Goal: Task Accomplishment & Management: Use online tool/utility

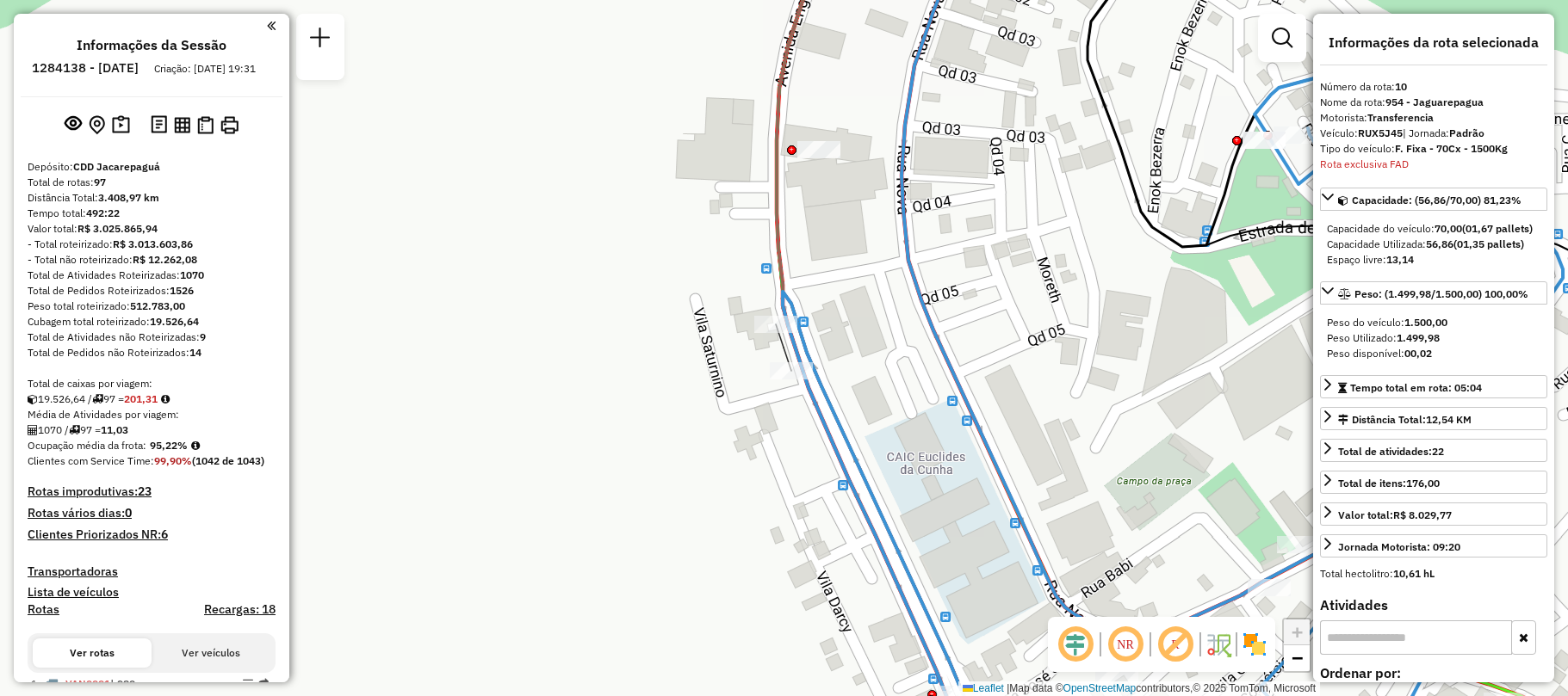
select select "**********"
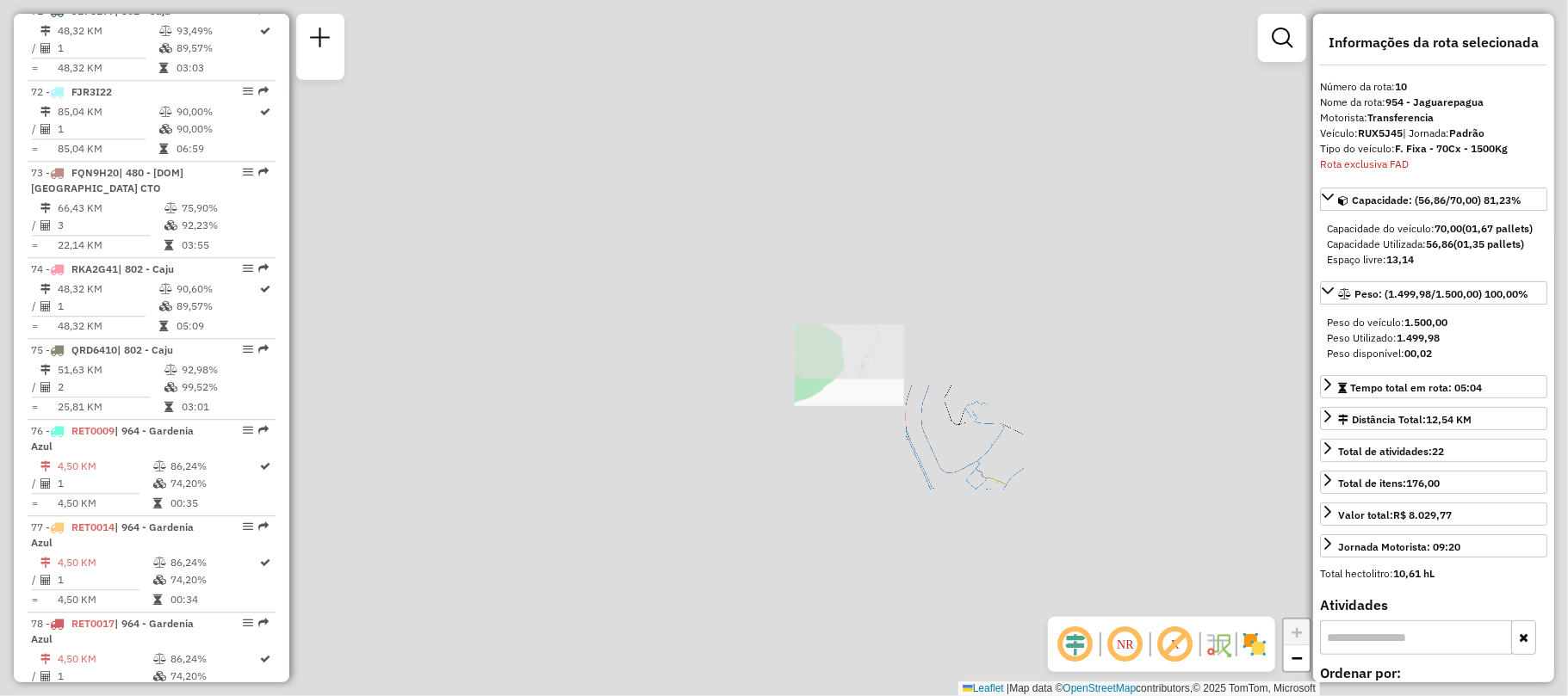
scroll to position [4087, 0]
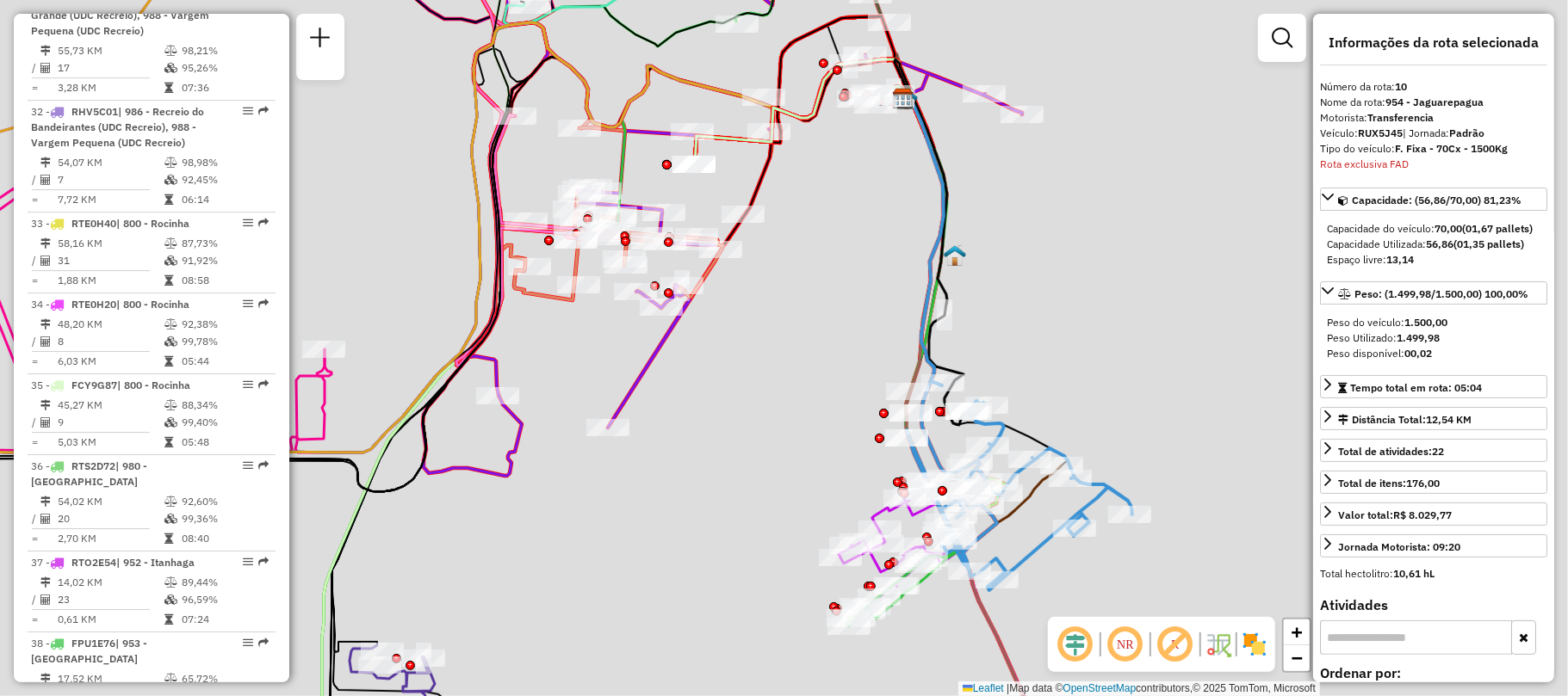
click at [706, 513] on div "Janela de atendimento Grade de atendimento Capacidade Transportadoras Veículos …" at bounding box center [784, 348] width 1568 height 696
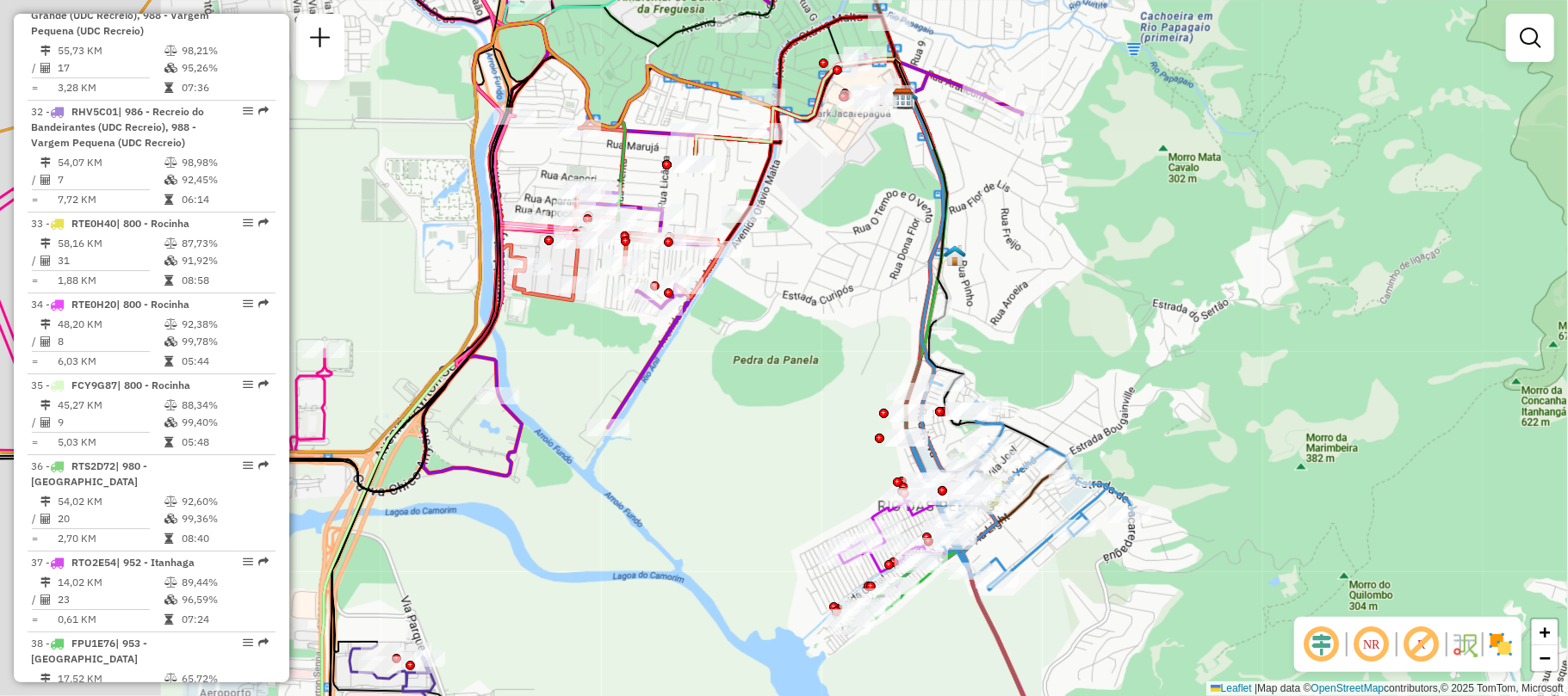
scroll to position [1443, 0]
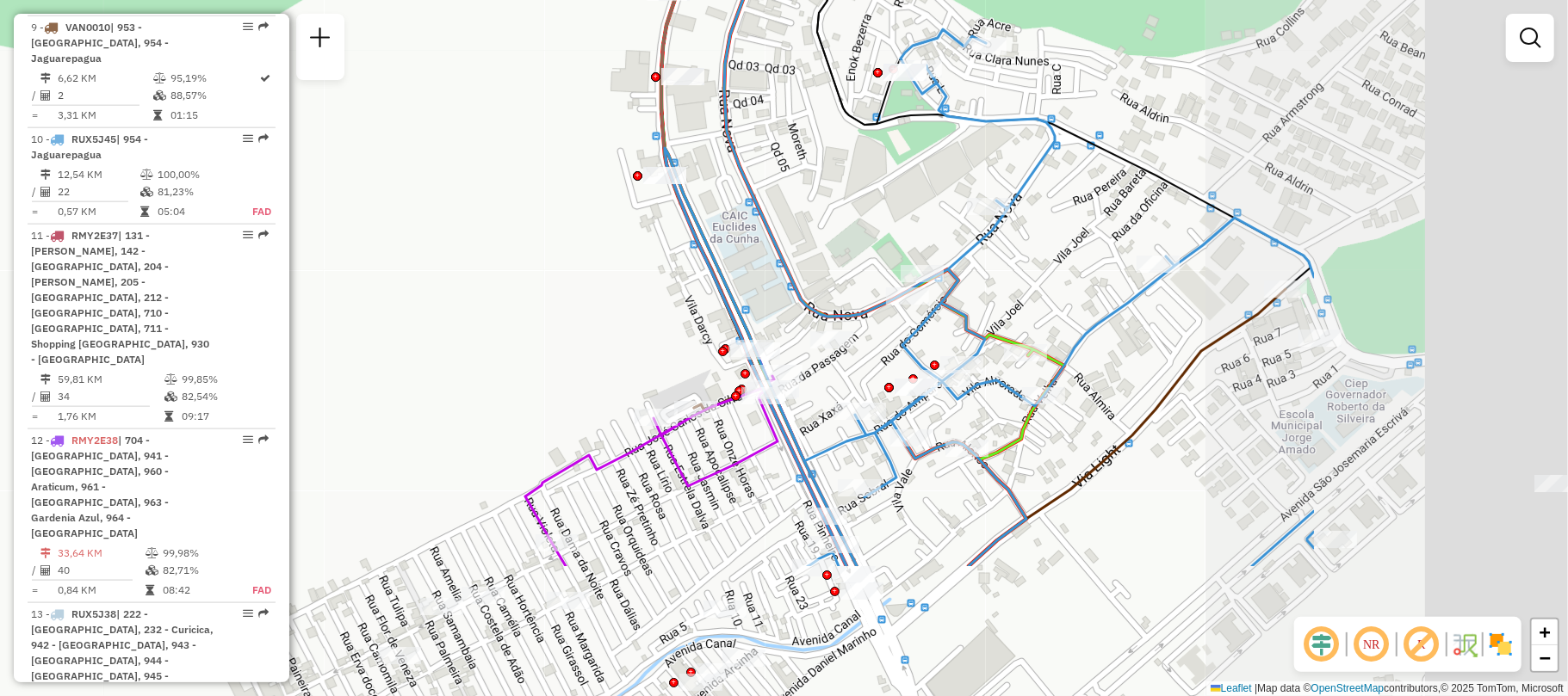
drag, startPoint x: 789, startPoint y: 442, endPoint x: 551, endPoint y: 317, distance: 268.8
click at [551, 317] on div "Janela de atendimento Grade de atendimento Capacidade Transportadoras Veículos …" at bounding box center [784, 348] width 1568 height 696
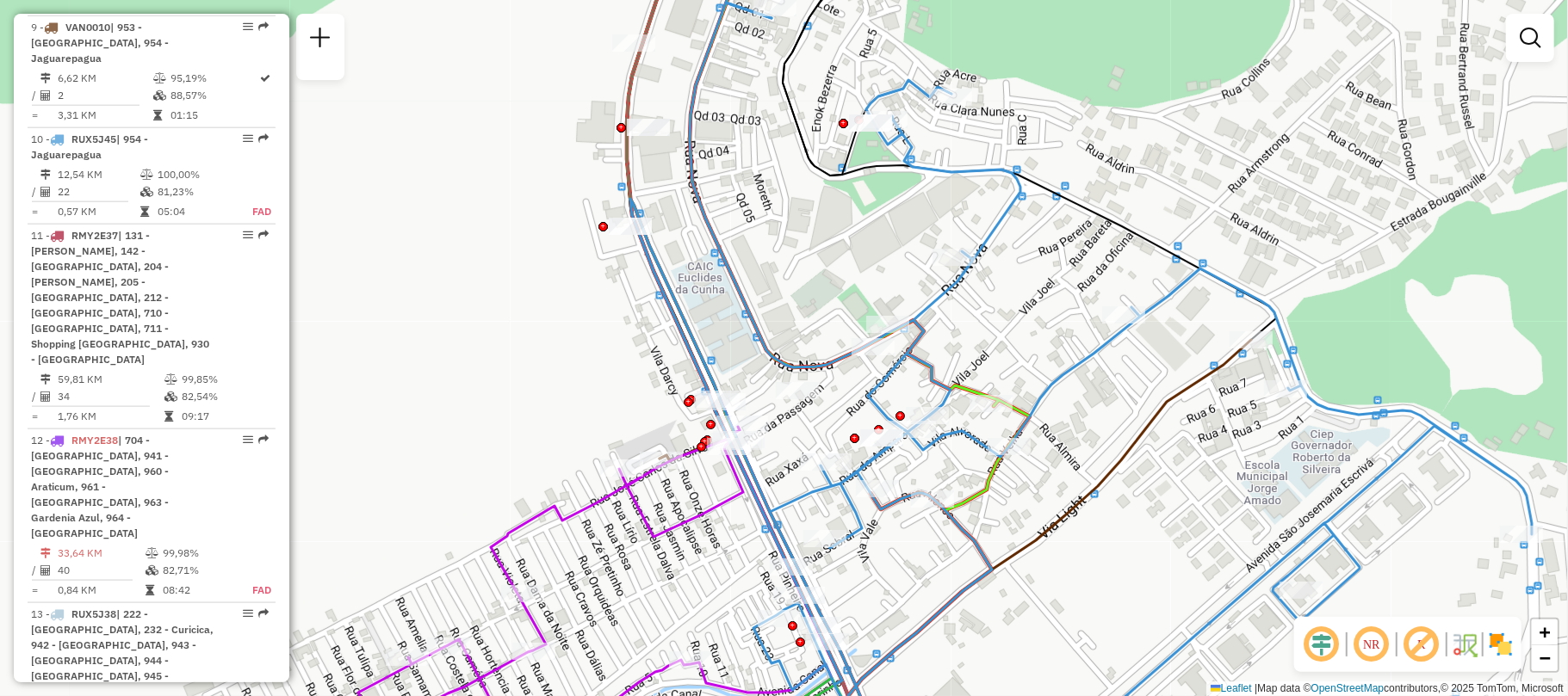
drag, startPoint x: 1136, startPoint y: 488, endPoint x: 1124, endPoint y: 506, distance: 21.6
click at [1124, 506] on div "Janela de atendimento Grade de atendimento Capacidade Transportadoras Veículos …" at bounding box center [784, 348] width 1568 height 696
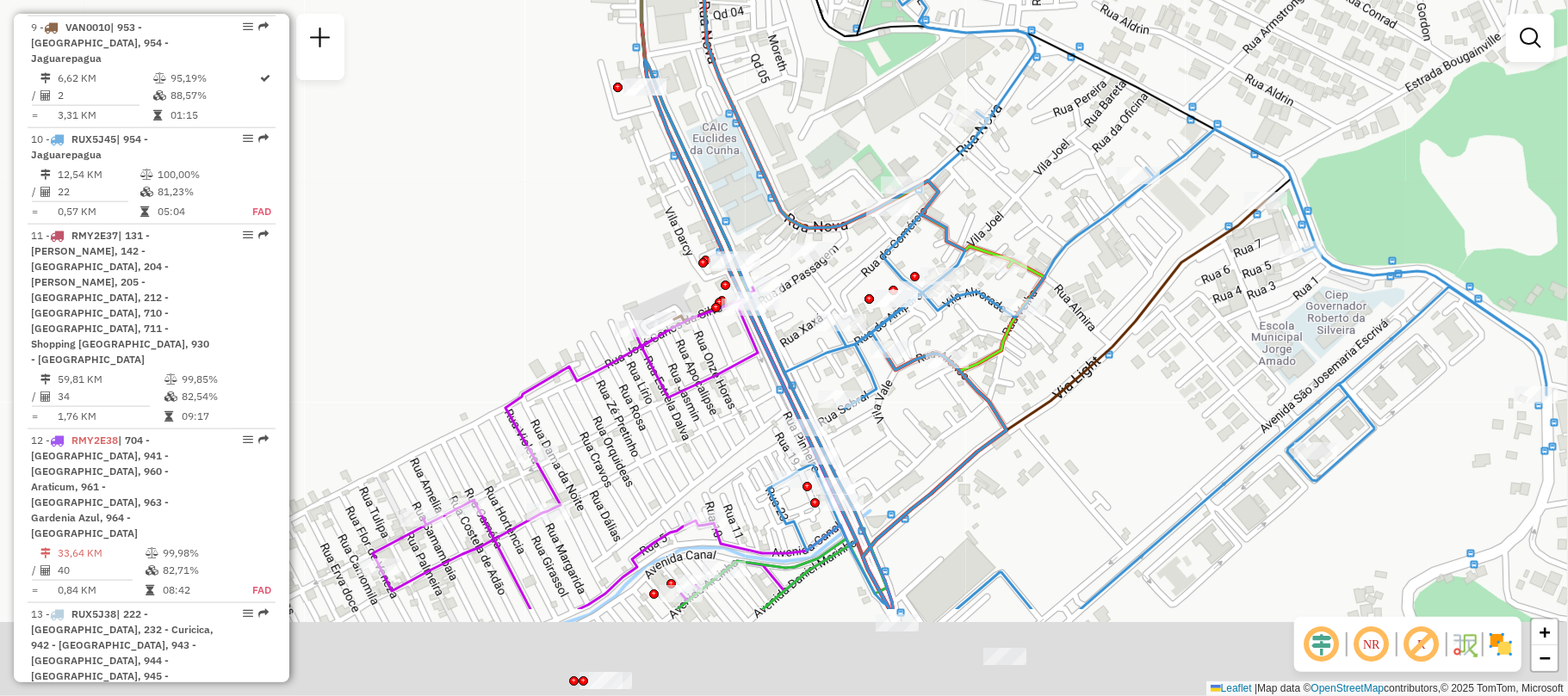
drag, startPoint x: 1023, startPoint y: 601, endPoint x: 1049, endPoint y: 422, distance: 180.9
click at [1052, 424] on div "Janela de atendimento Grade de atendimento Capacidade Transportadoras Veículos …" at bounding box center [784, 348] width 1568 height 696
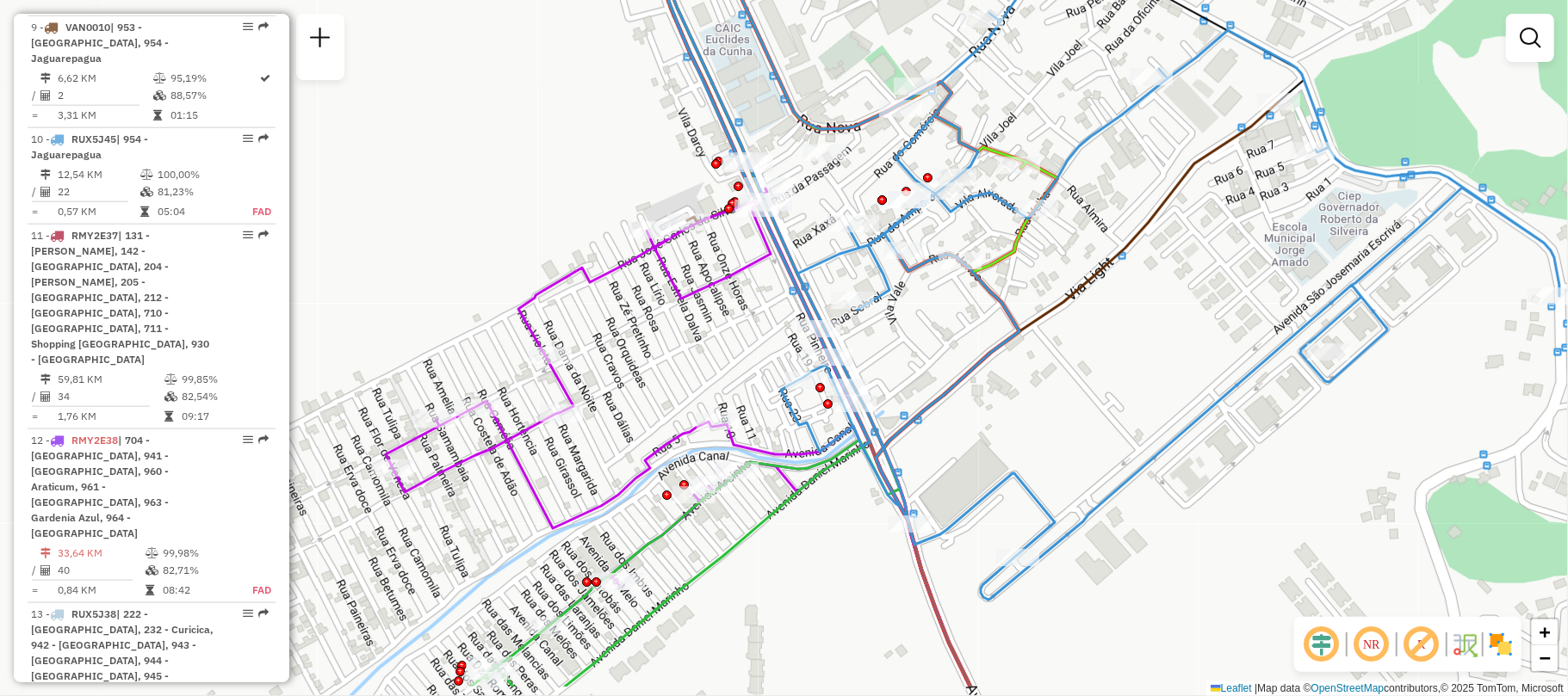
drag, startPoint x: 1136, startPoint y: 445, endPoint x: 1144, endPoint y: 404, distance: 41.8
click at [1144, 404] on div "Janela de atendimento Grade de atendimento Capacidade Transportadoras Veículos …" at bounding box center [784, 348] width 1568 height 696
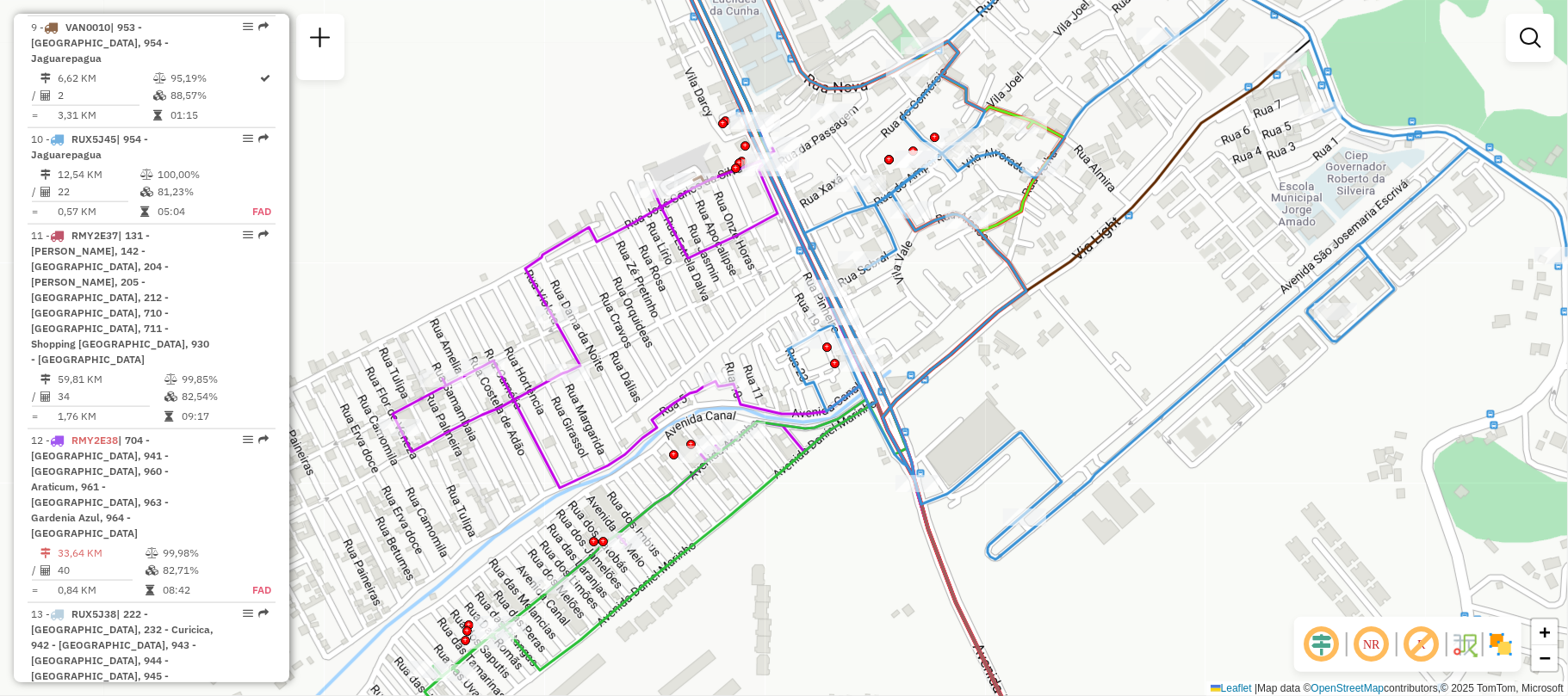
drag, startPoint x: 765, startPoint y: 483, endPoint x: 772, endPoint y: 477, distance: 9.2
select select "**********"
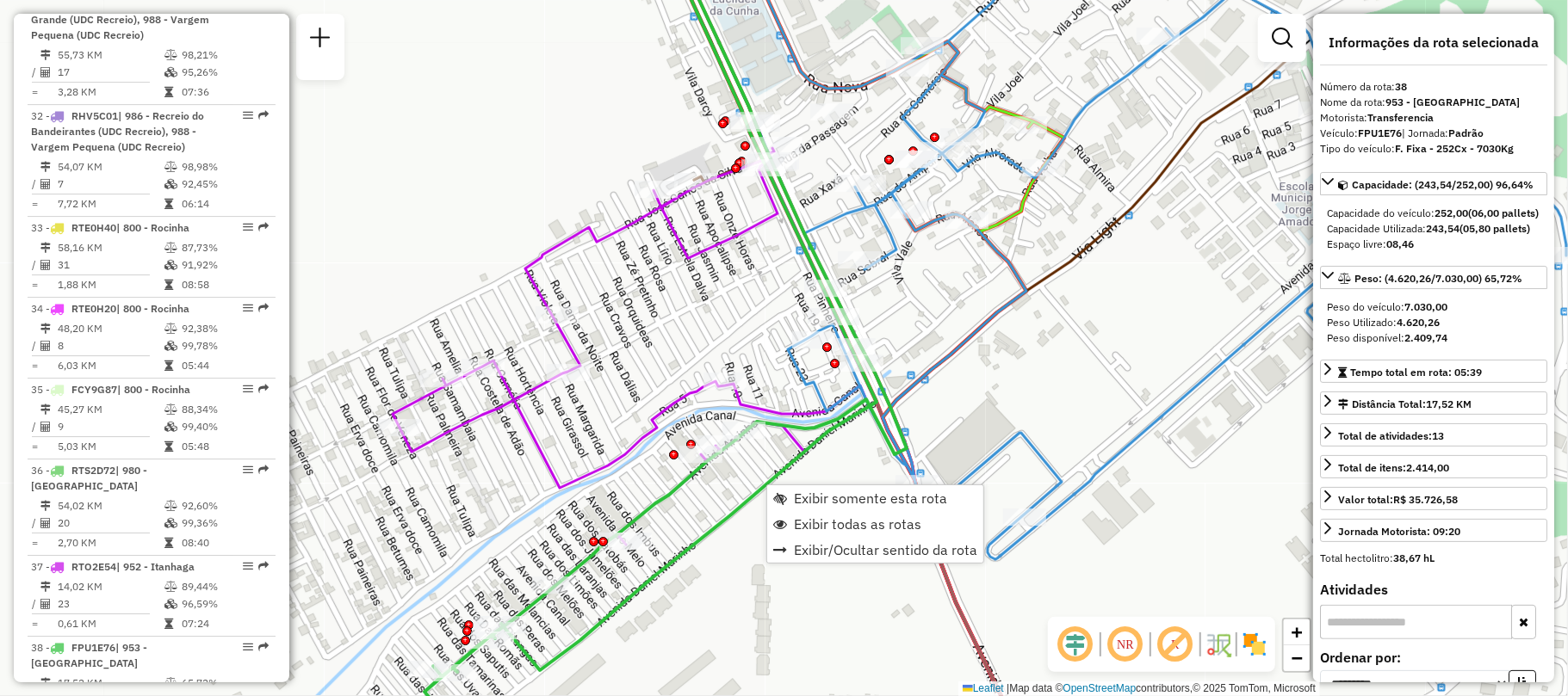
scroll to position [4376, 0]
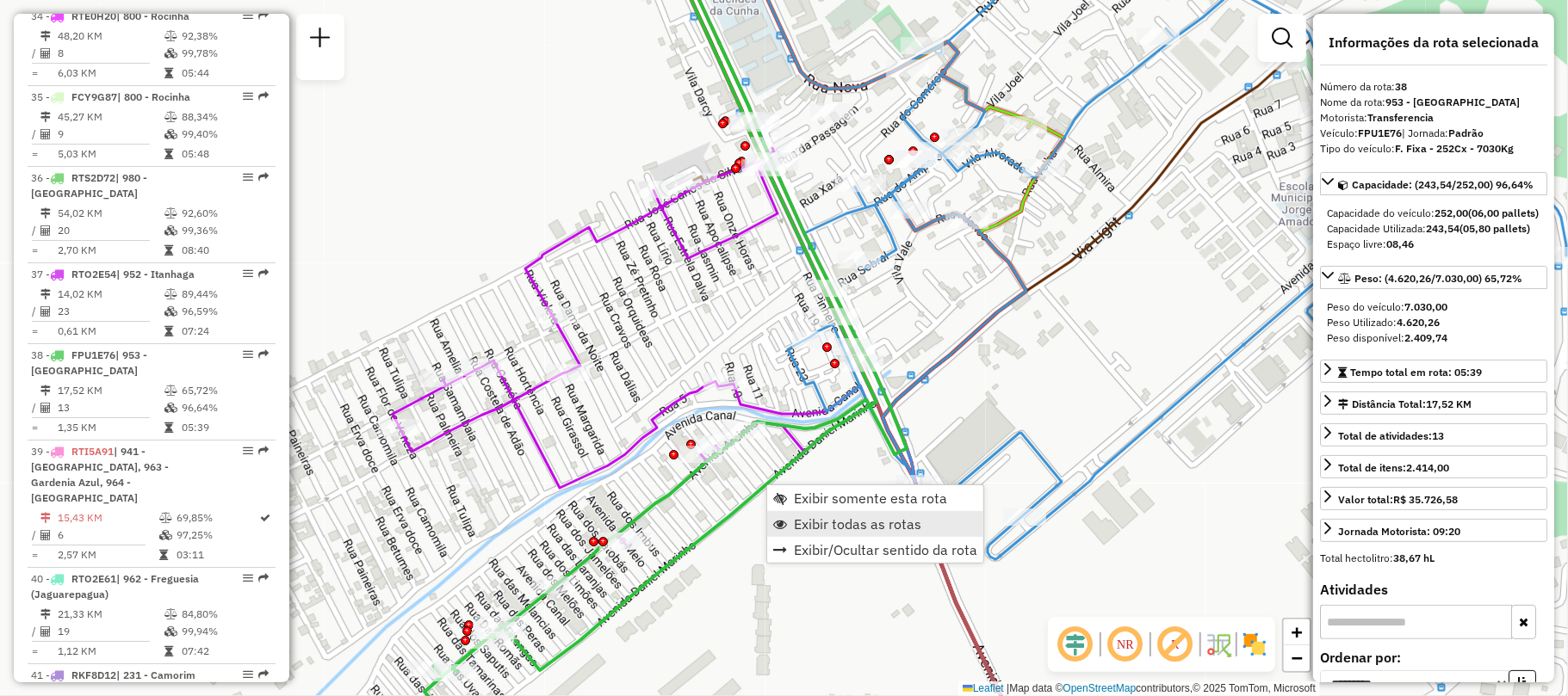
click at [832, 513] on link "Exibir todas as rotas" at bounding box center [875, 524] width 216 height 25
click at [813, 479] on link "Exibir somente esta rota" at bounding box center [893, 489] width 216 height 25
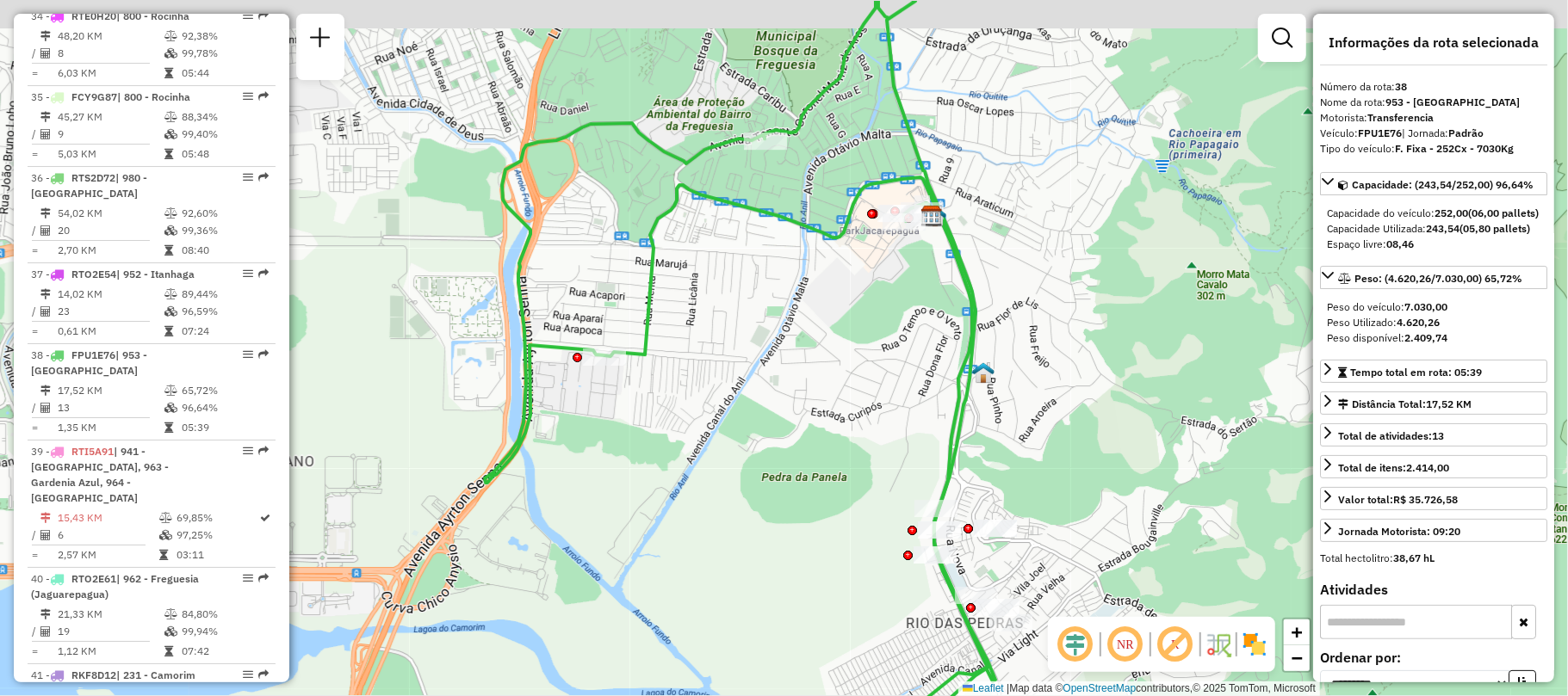
drag, startPoint x: 842, startPoint y: 234, endPoint x: 804, endPoint y: 296, distance: 72.7
click at [806, 295] on div "Janela de atendimento Grade de atendimento Capacidade Transportadoras Veículos …" at bounding box center [784, 348] width 1568 height 696
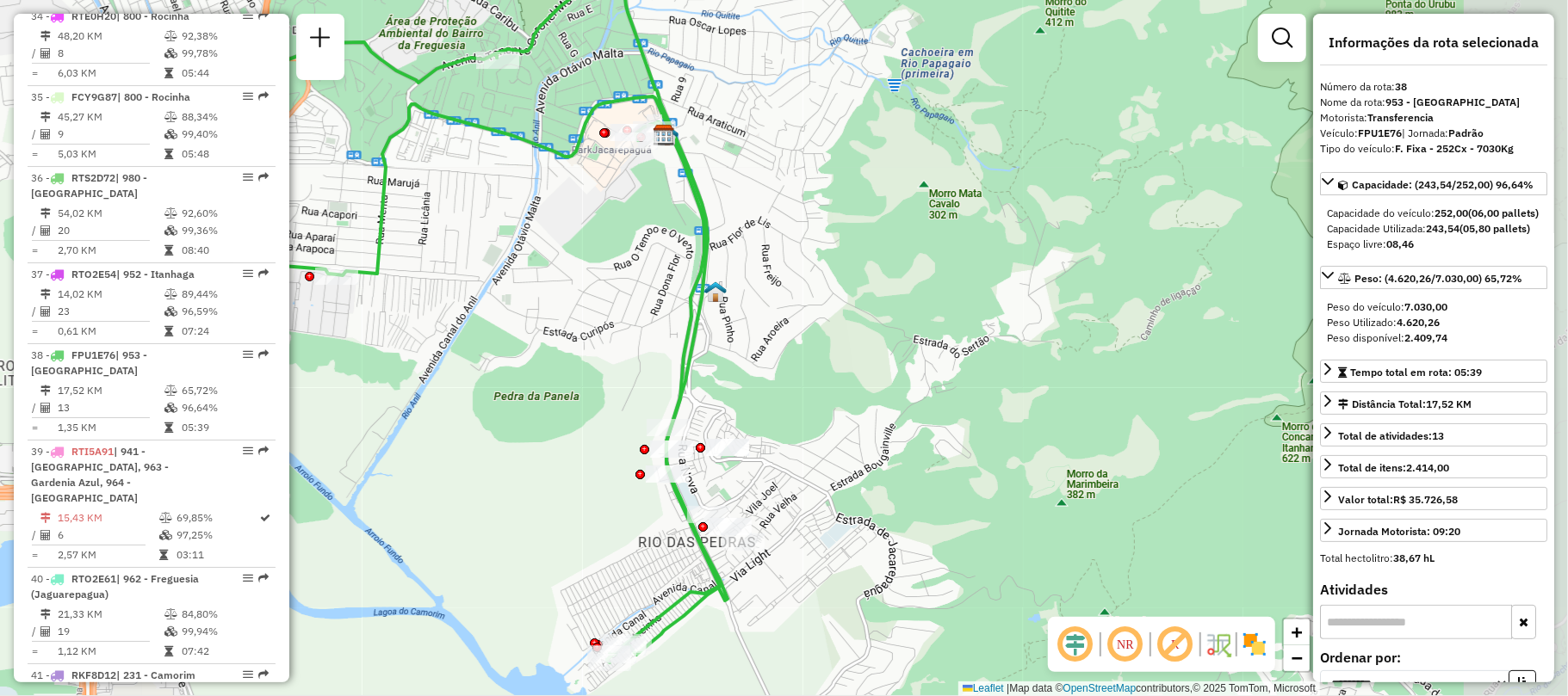
drag, startPoint x: 810, startPoint y: 534, endPoint x: 542, endPoint y: 439, distance: 284.3
click at [542, 439] on div "Janela de atendimento Grade de atendimento Capacidade Transportadoras Veículos …" at bounding box center [784, 348] width 1568 height 696
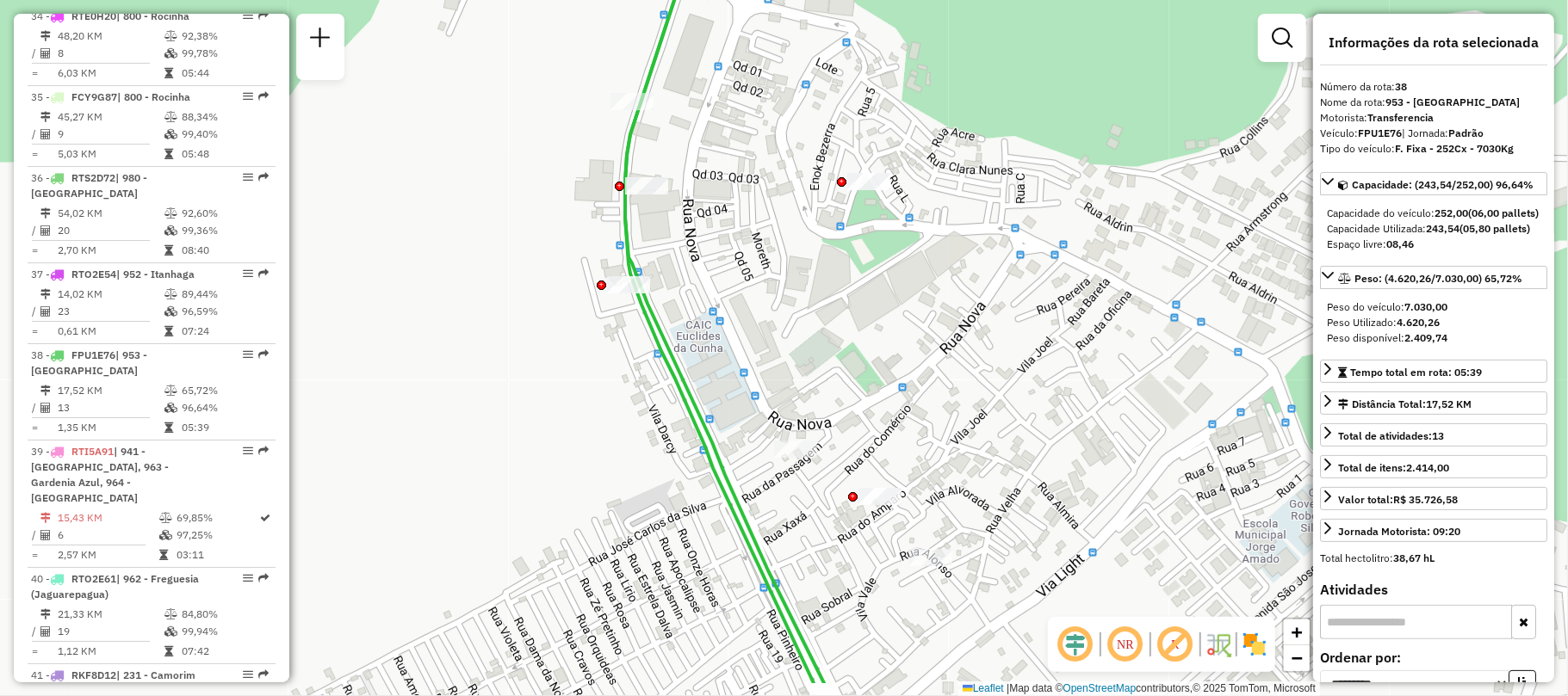
drag, startPoint x: 987, startPoint y: 452, endPoint x: 873, endPoint y: 373, distance: 138.7
click at [873, 373] on div "Janela de atendimento Grade de atendimento Capacidade Transportadoras Veículos …" at bounding box center [784, 348] width 1568 height 696
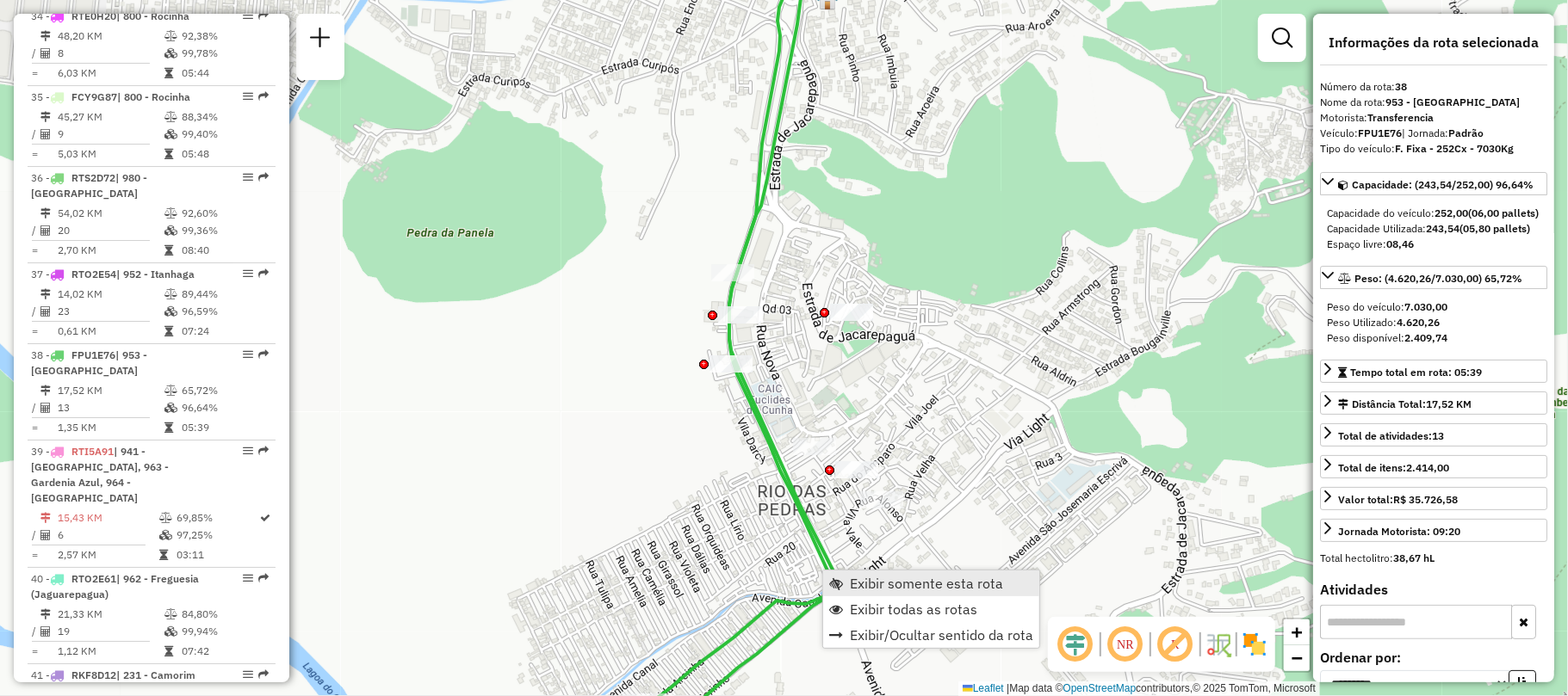
click at [888, 580] on span "Exibir somente esta rota" at bounding box center [927, 583] width 153 height 14
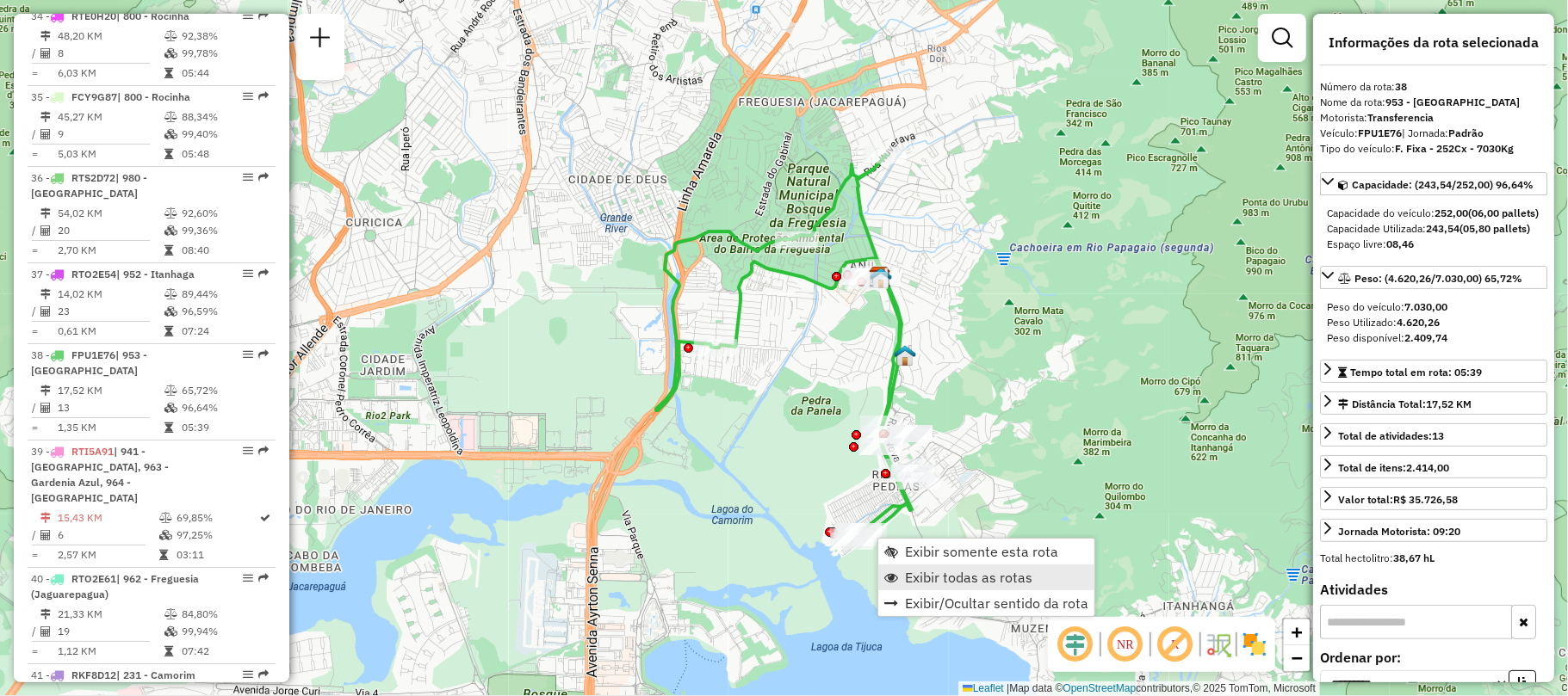
click at [909, 580] on span "Exibir todas as rotas" at bounding box center [969, 578] width 127 height 14
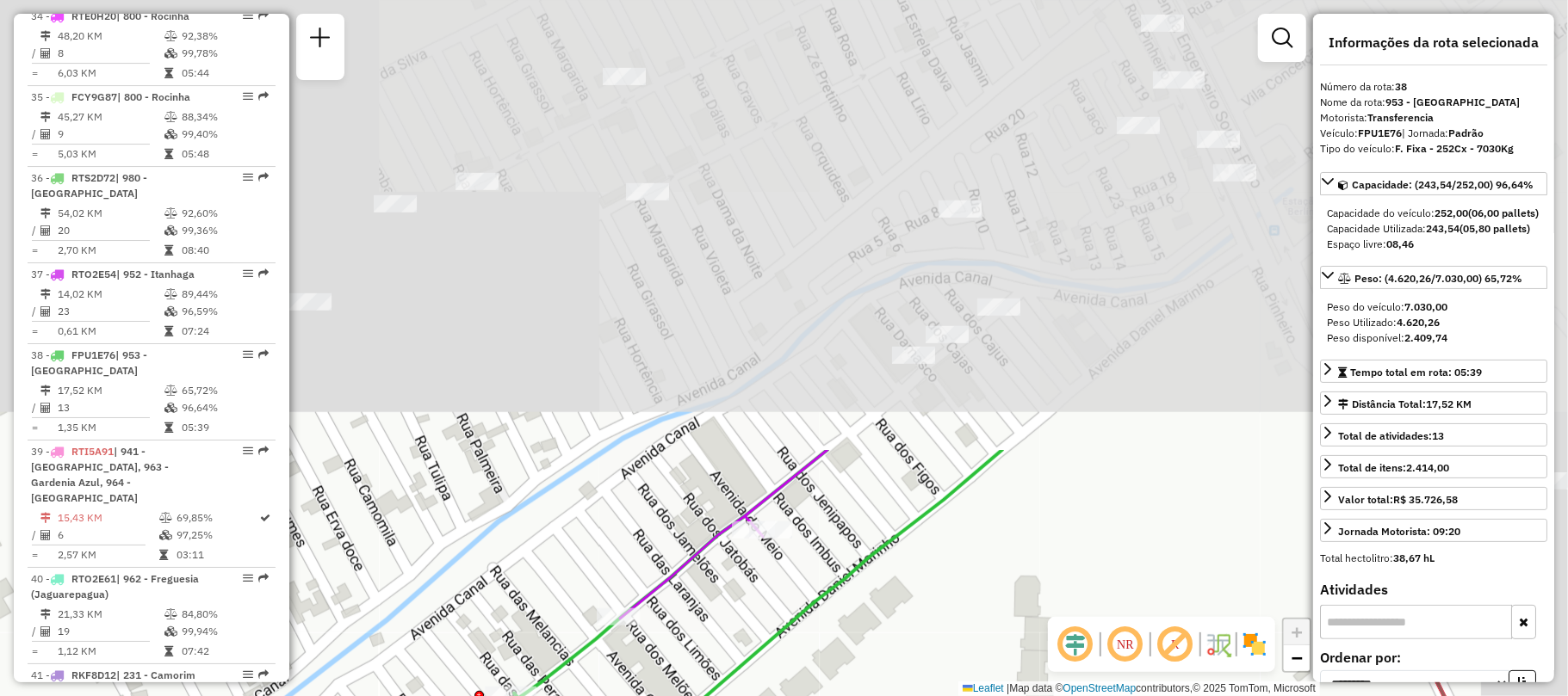
drag, startPoint x: 1113, startPoint y: 221, endPoint x: 833, endPoint y: 741, distance: 590.6
click at [833, 695] on html "Aguarde... Pop-up bloqueado! Seu navegador bloqueou automáticamente a abertura …" at bounding box center [784, 348] width 1568 height 696
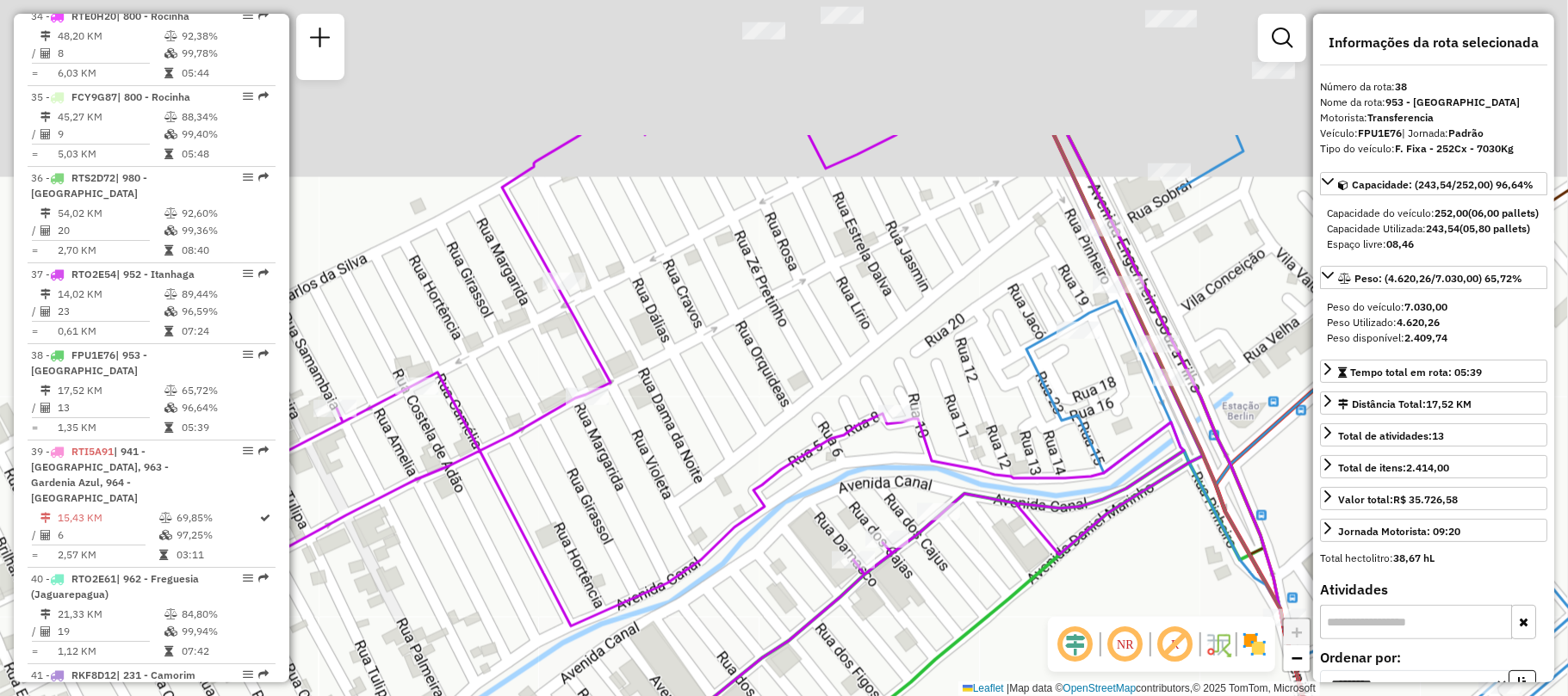
drag, startPoint x: 986, startPoint y: 339, endPoint x: 902, endPoint y: 607, distance: 280.9
click at [904, 606] on div "Janela de atendimento Grade de atendimento Capacidade Transportadoras Veículos …" at bounding box center [784, 348] width 1568 height 696
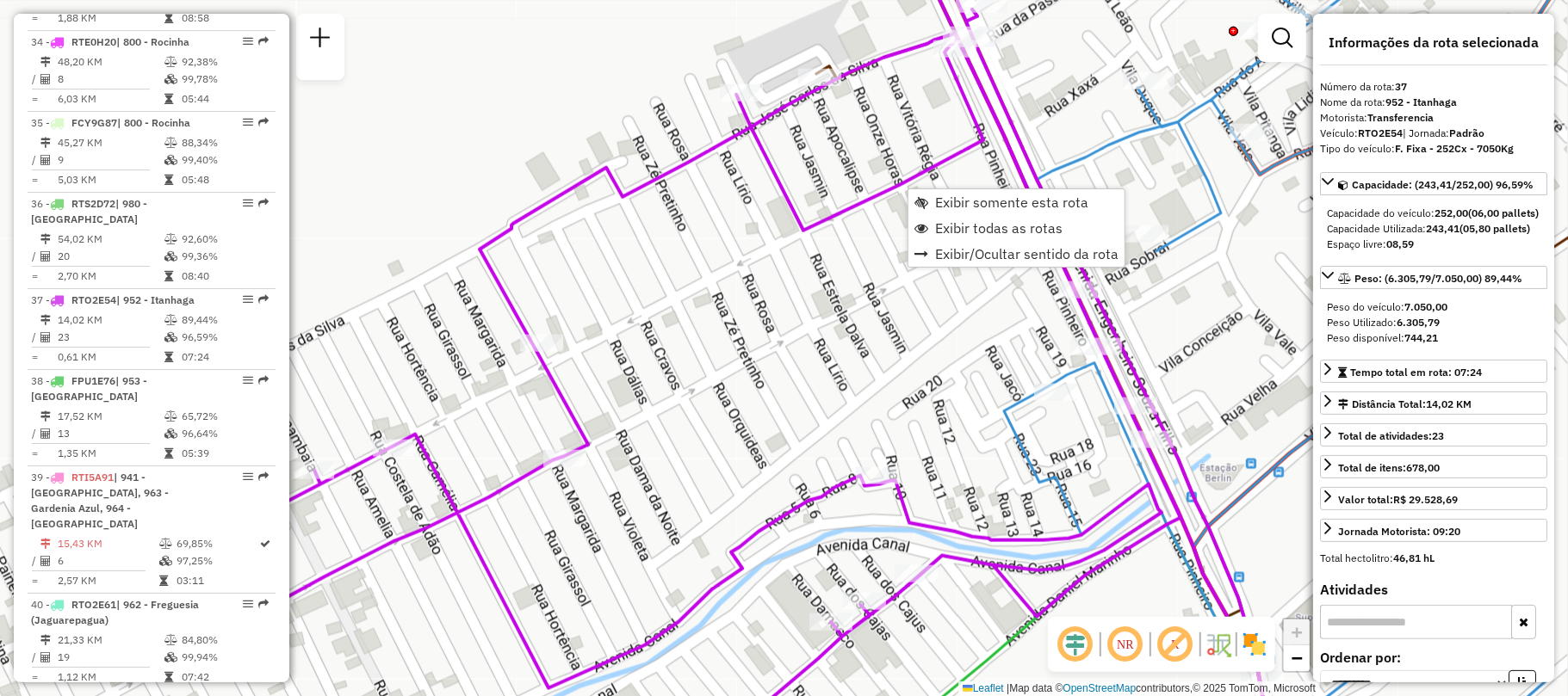
scroll to position [4293, 0]
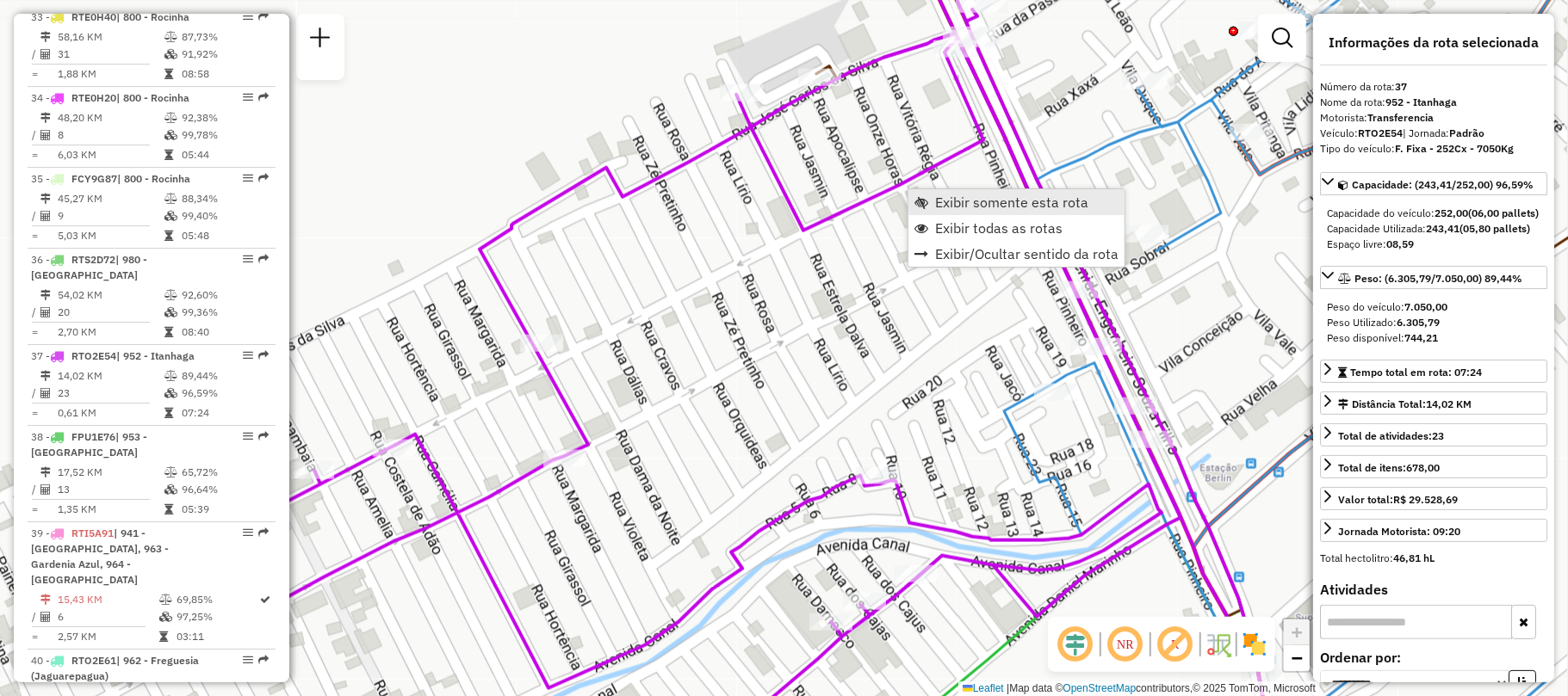
click at [981, 203] on span "Exibir somente esta rota" at bounding box center [1012, 203] width 153 height 14
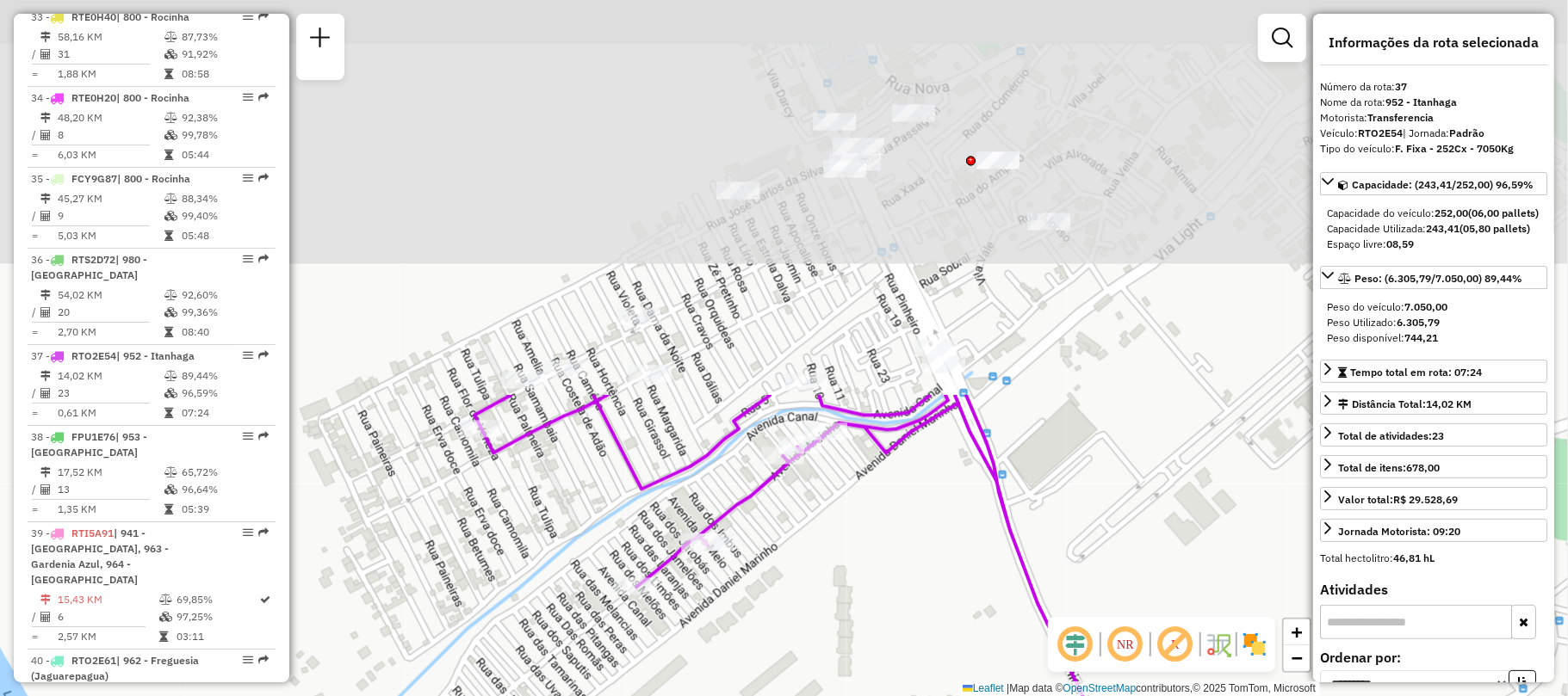
drag, startPoint x: 876, startPoint y: 214, endPoint x: 869, endPoint y: 492, distance: 278.1
click at [838, 686] on div "Janela de atendimento Grade de atendimento Capacidade Transportadoras Veículos …" at bounding box center [784, 348] width 1568 height 696
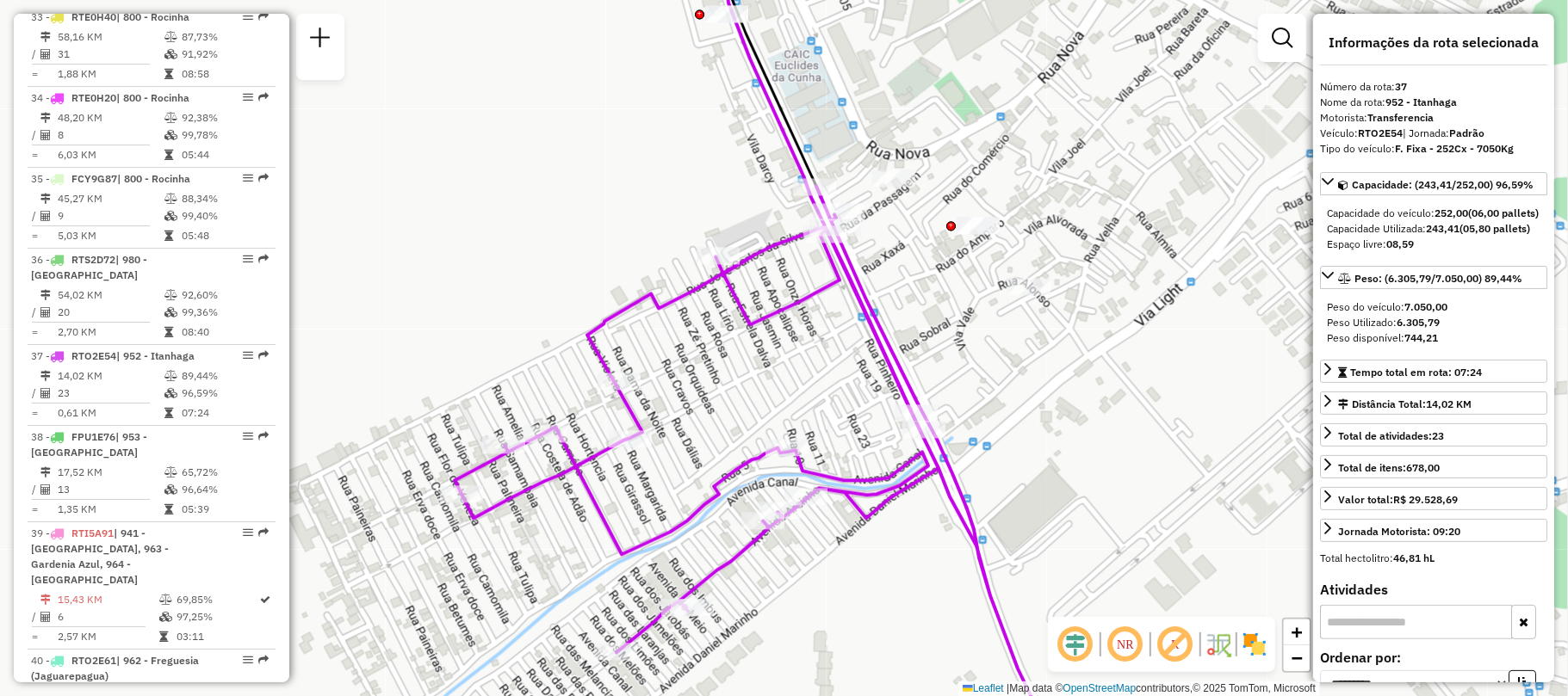
drag, startPoint x: 841, startPoint y: 361, endPoint x: 822, endPoint y: 421, distance: 62.9
click at [822, 421] on div "Janela de atendimento Grade de atendimento Capacidade Transportadoras Veículos …" at bounding box center [784, 348] width 1568 height 696
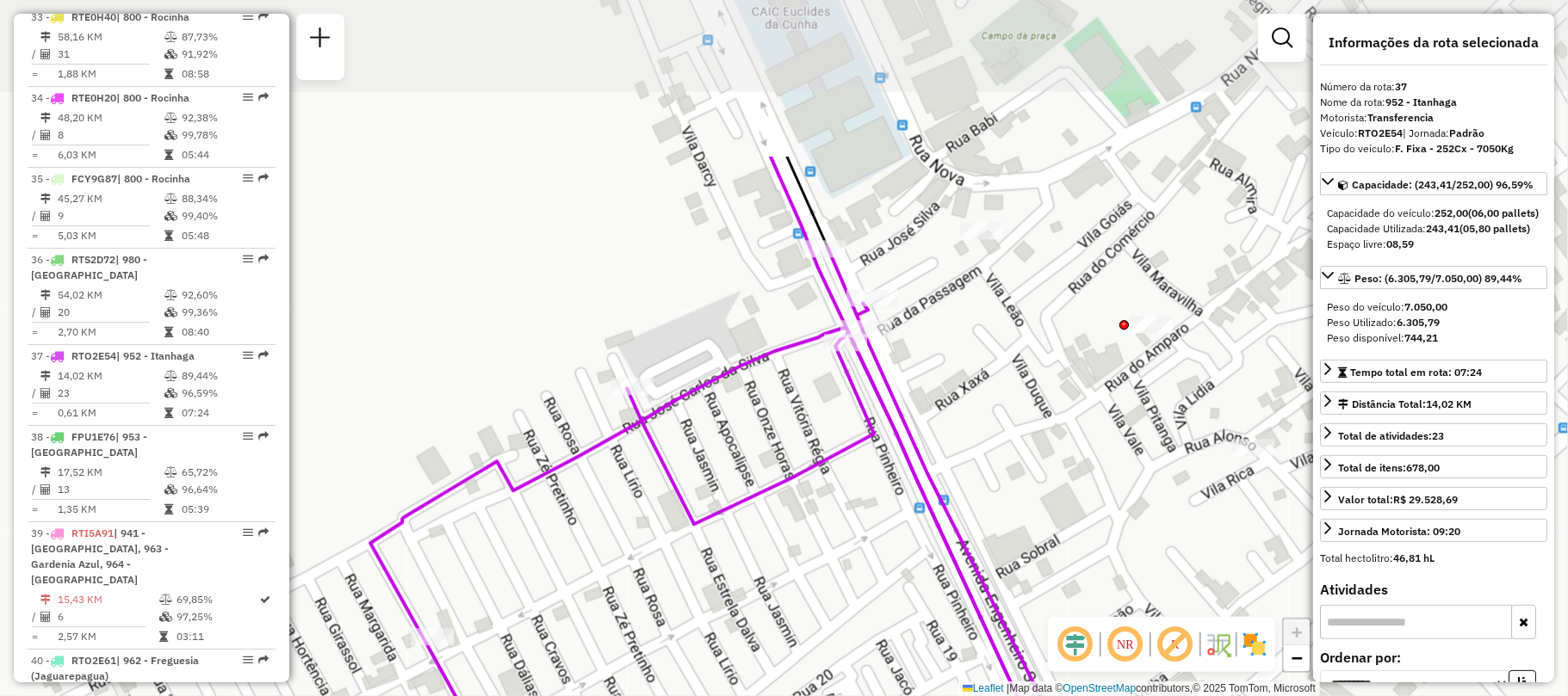
drag, startPoint x: 854, startPoint y: 224, endPoint x: 811, endPoint y: 418, distance: 198.7
click at [811, 418] on div "Janela de atendimento Grade de atendimento Capacidade Transportadoras Veículos …" at bounding box center [784, 348] width 1568 height 696
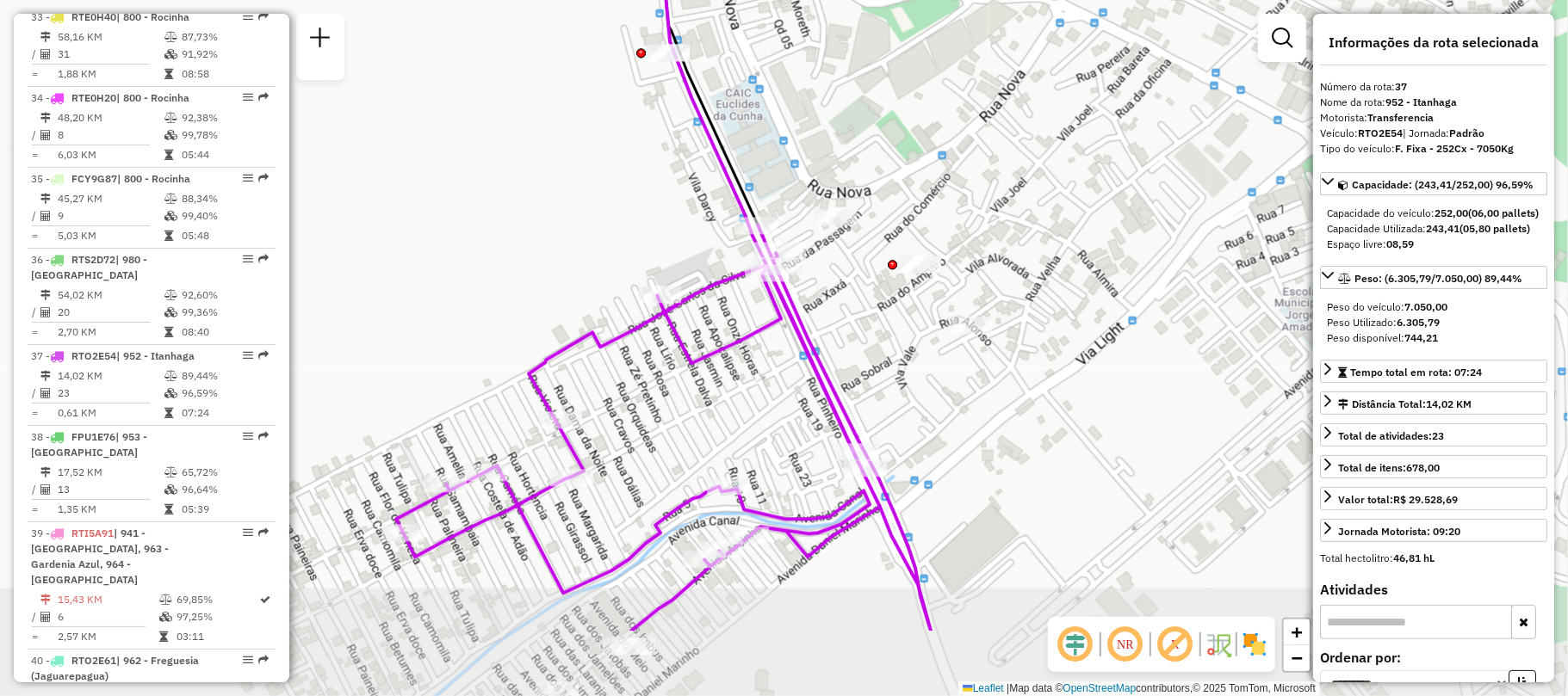
drag, startPoint x: 832, startPoint y: 532, endPoint x: 775, endPoint y: 396, distance: 147.5
click at [775, 396] on div "Janela de atendimento Grade de atendimento Capacidade Transportadoras Veículos …" at bounding box center [784, 348] width 1568 height 696
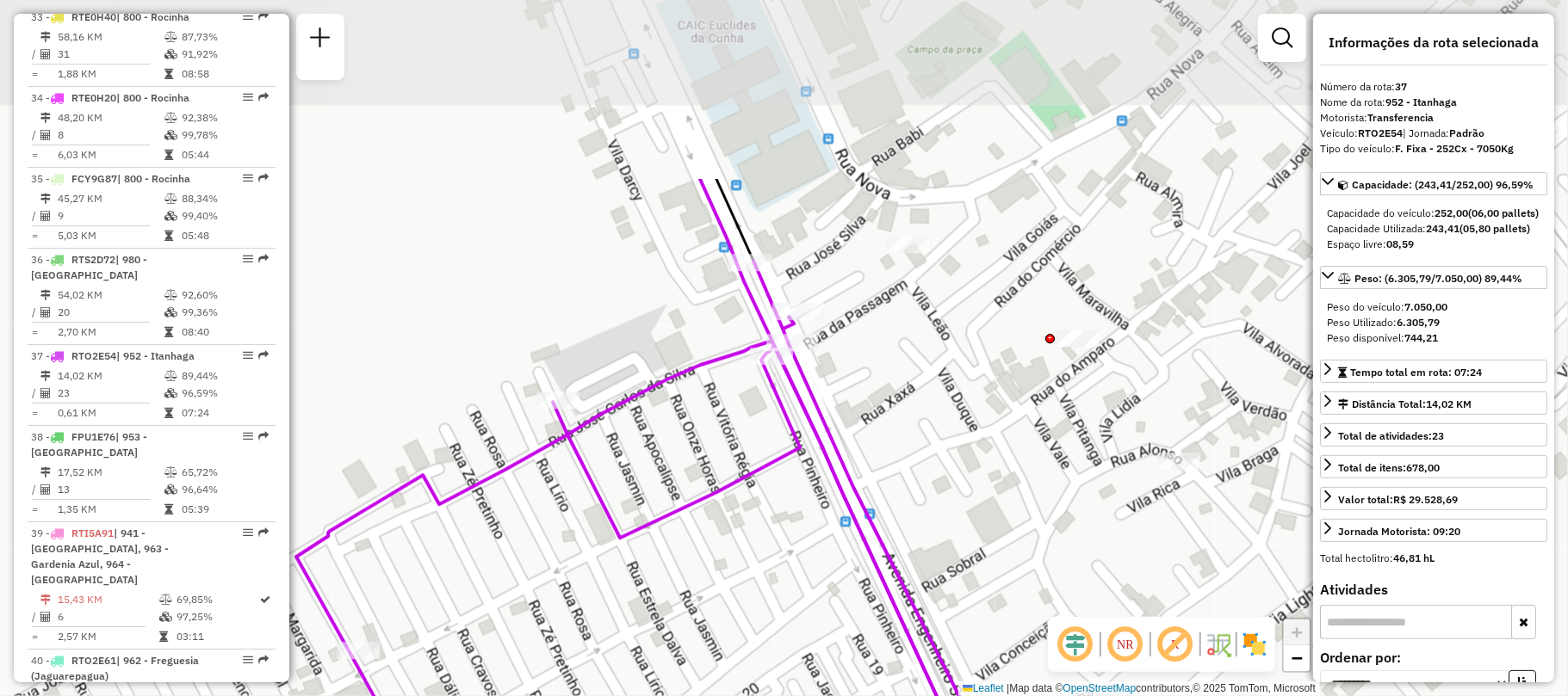
drag, startPoint x: 841, startPoint y: 263, endPoint x: 927, endPoint y: 510, distance: 261.5
click at [927, 510] on div "Janela de atendimento Grade de atendimento Capacidade Transportadoras Veículos …" at bounding box center [784, 348] width 1568 height 696
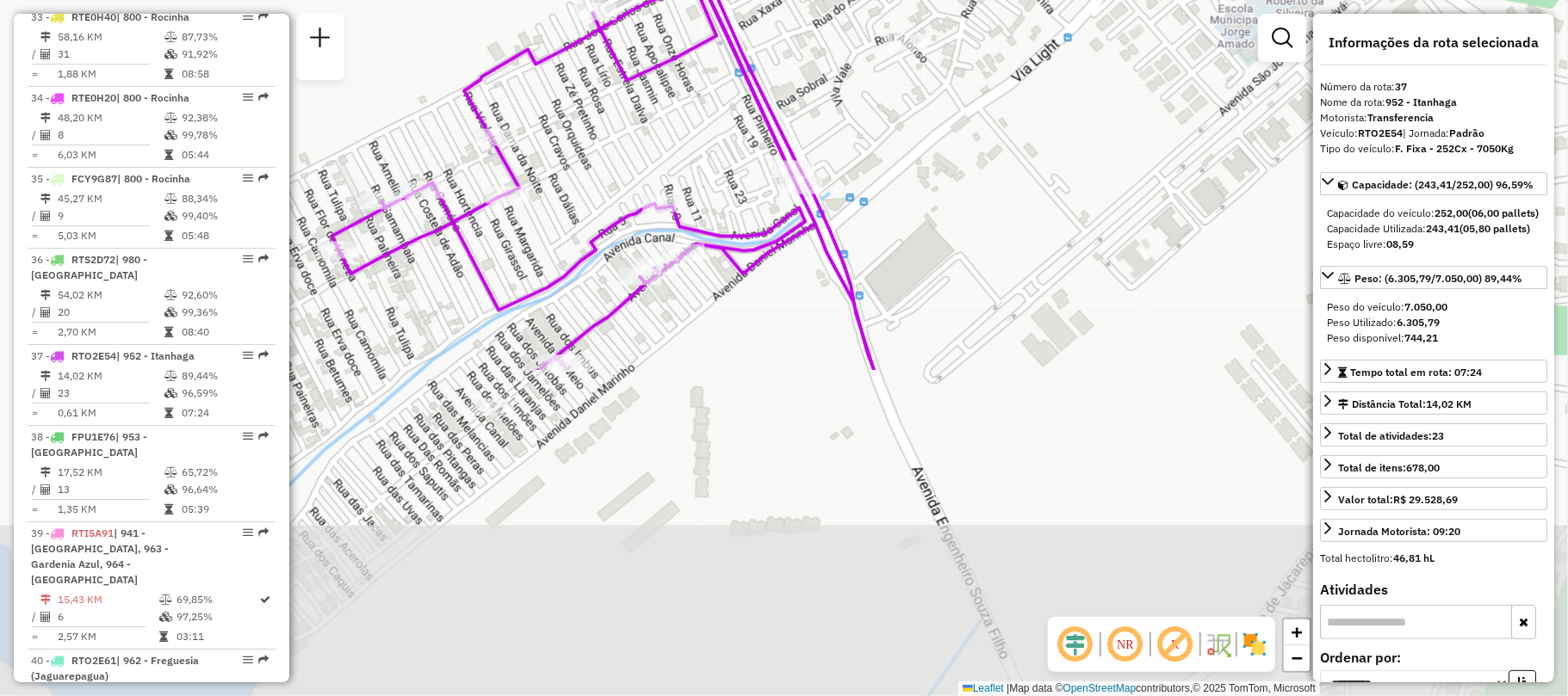
drag, startPoint x: 979, startPoint y: 577, endPoint x: 833, endPoint y: 155, distance: 446.5
click at [834, 156] on div "Janela de atendimento Grade de atendimento Capacidade Transportadoras Veículos …" at bounding box center [784, 348] width 1568 height 696
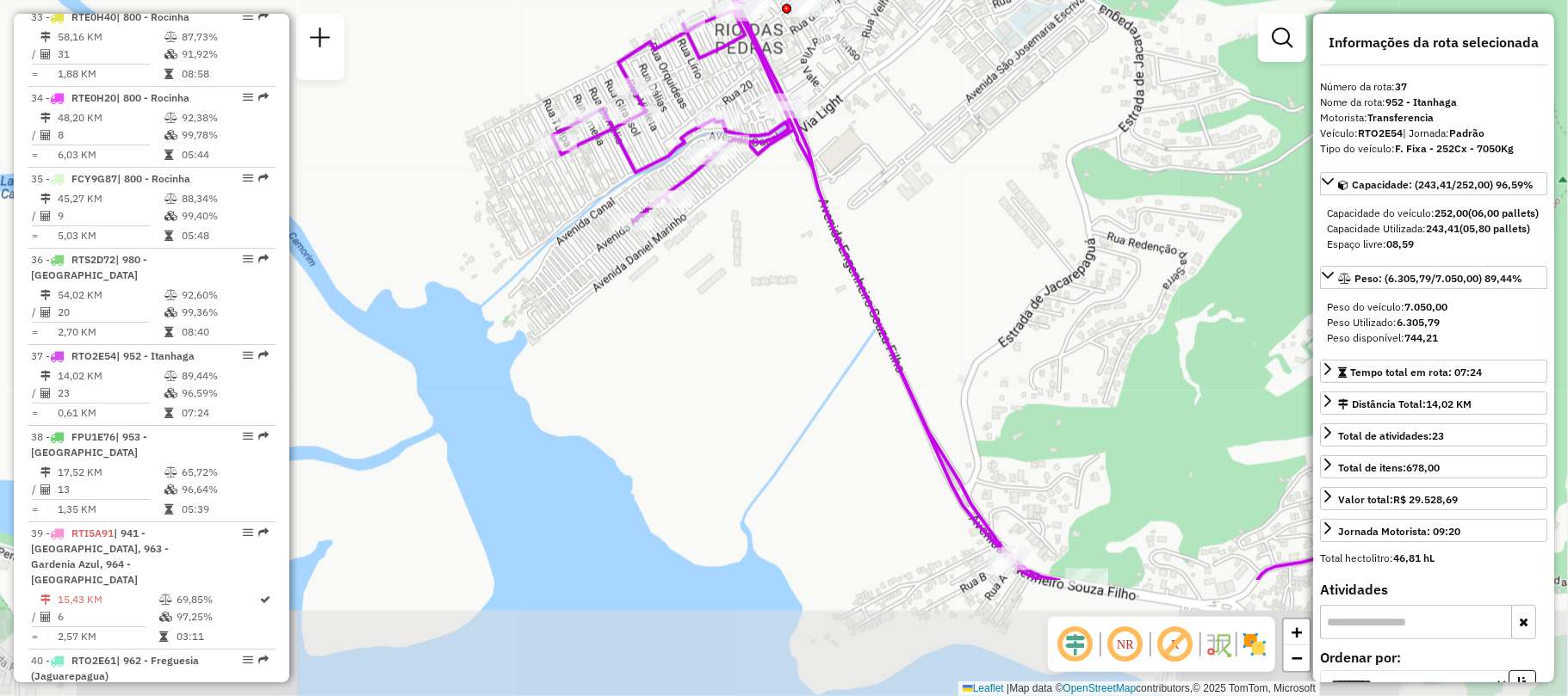
drag, startPoint x: 1024, startPoint y: 535, endPoint x: 930, endPoint y: 358, distance: 200.4
click at [930, 358] on div "Janela de atendimento Grade de atendimento Capacidade Transportadoras Veículos …" at bounding box center [784, 348] width 1568 height 696
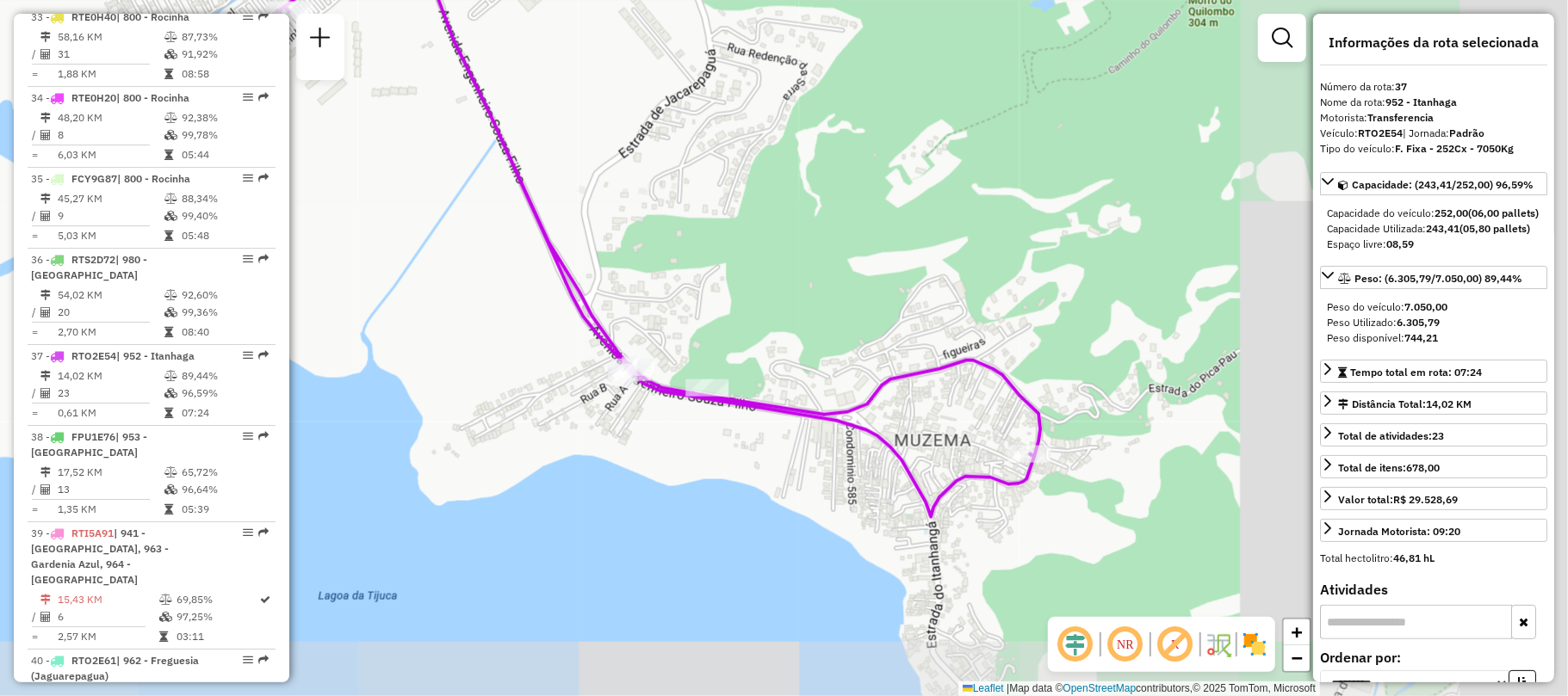
drag, startPoint x: 961, startPoint y: 421, endPoint x: 582, endPoint y: 241, distance: 419.6
click at [582, 241] on div "Janela de atendimento Grade de atendimento Capacidade Transportadoras Veículos …" at bounding box center [784, 348] width 1568 height 696
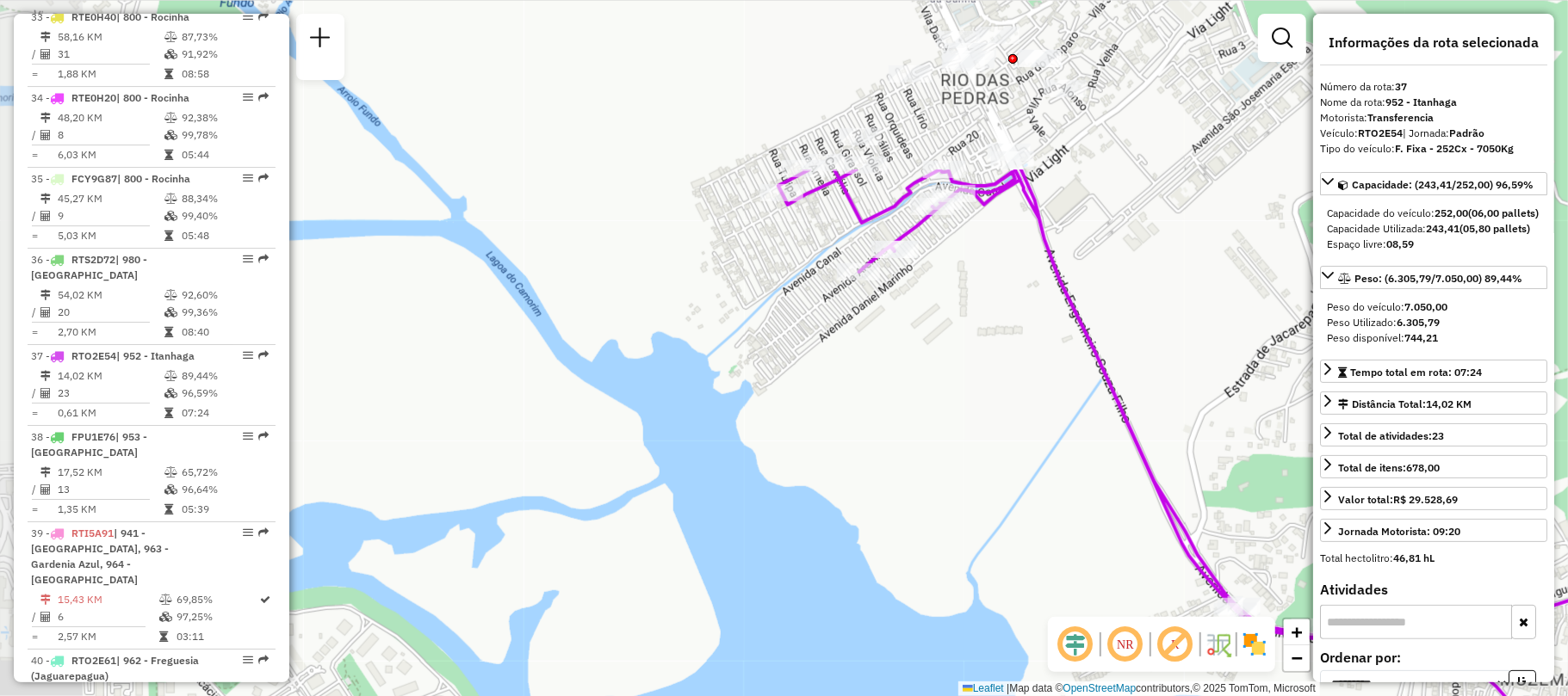
drag, startPoint x: 627, startPoint y: 246, endPoint x: 1247, endPoint y: 486, distance: 664.8
click at [1247, 486] on div "Janela de atendimento Grade de atendimento Capacidade Transportadoras Veículos …" at bounding box center [784, 348] width 1568 height 696
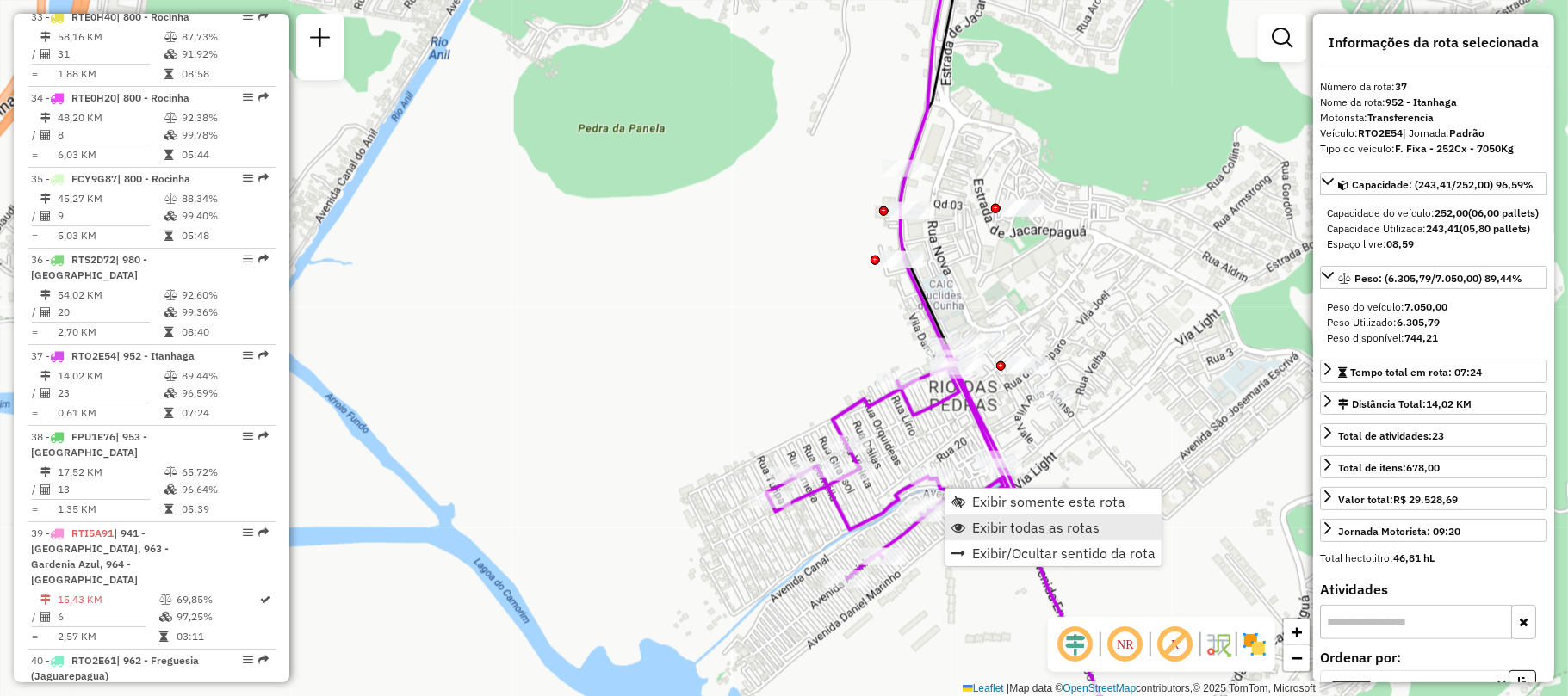
click at [1066, 531] on span "Exibir todas as rotas" at bounding box center [1036, 528] width 127 height 14
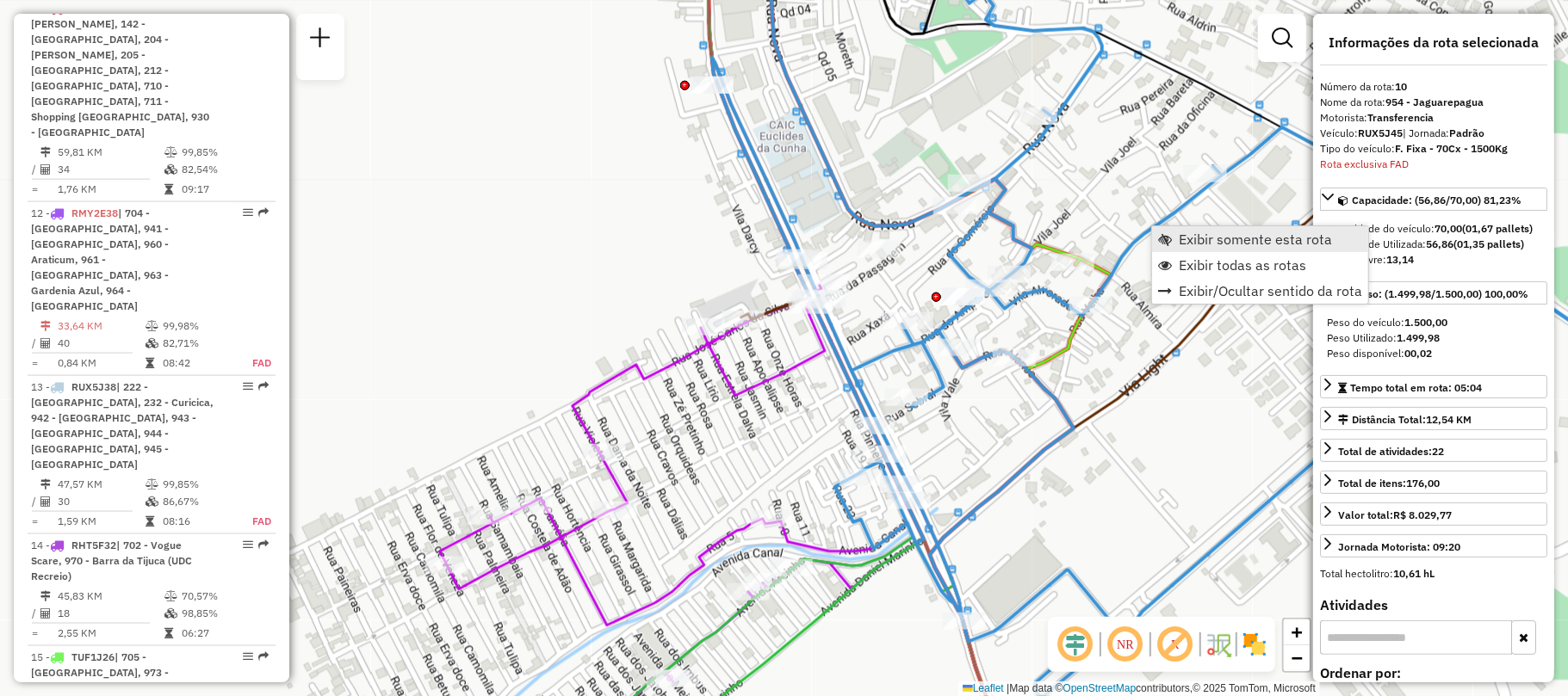
scroll to position [1435, 0]
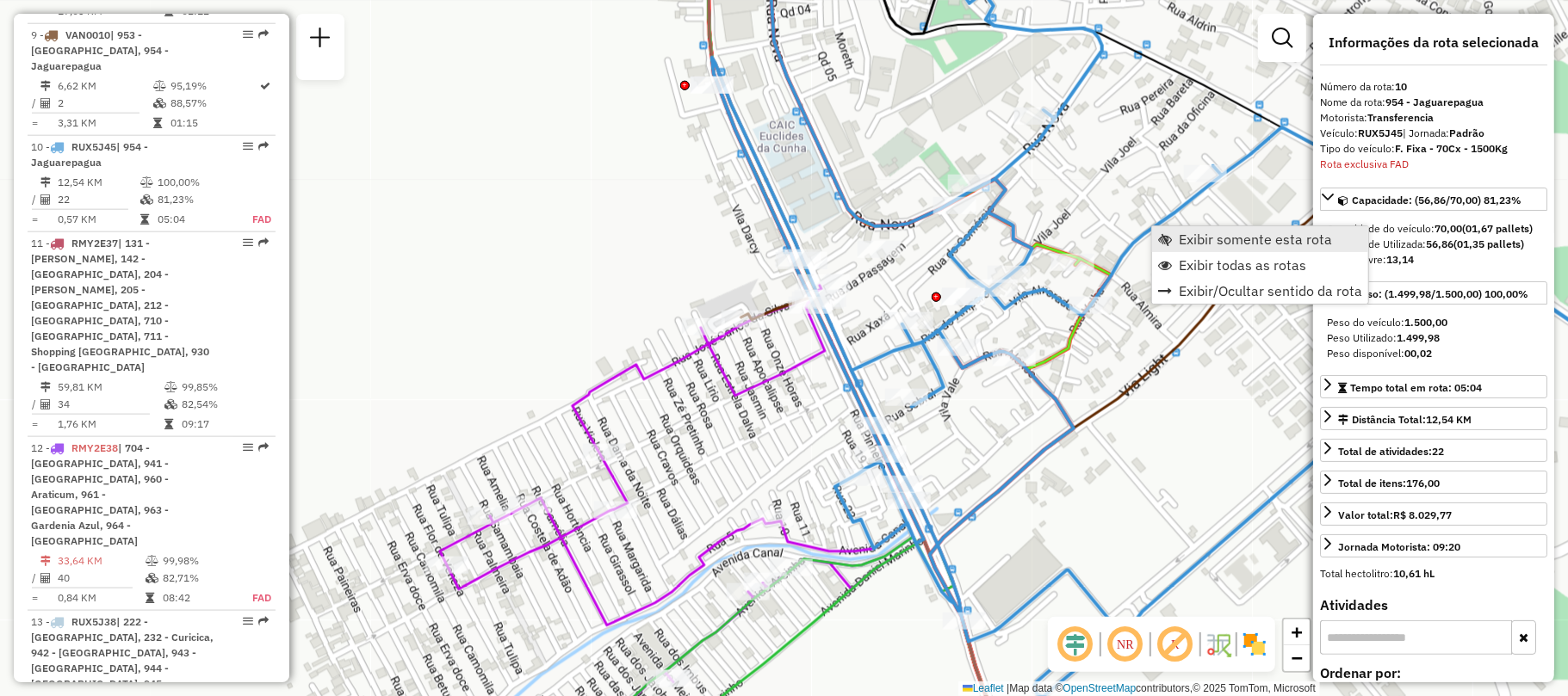
click at [1181, 241] on span "Exibir somente esta rota" at bounding box center [1256, 239] width 153 height 14
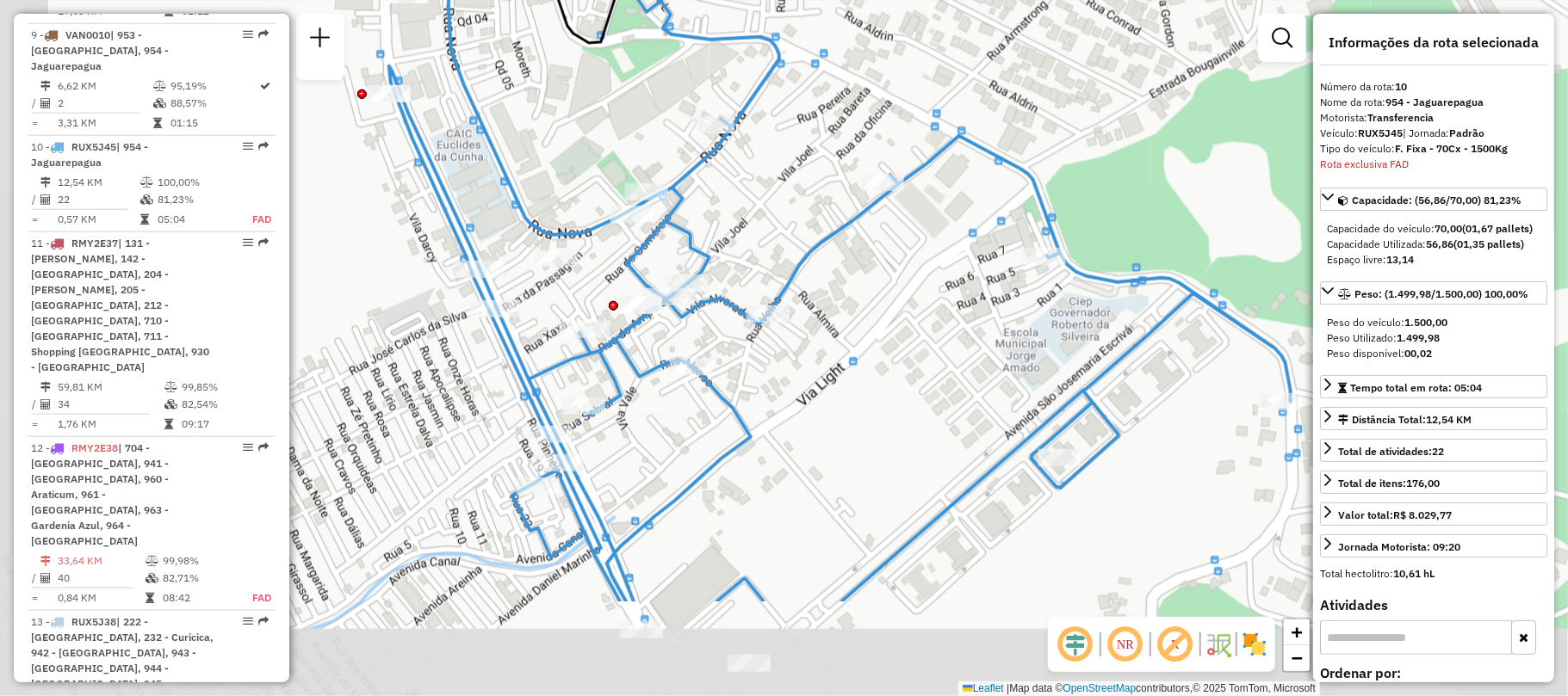
drag, startPoint x: 566, startPoint y: 495, endPoint x: 783, endPoint y: 322, distance: 277.5
click at [783, 322] on div "Janela de atendimento Grade de atendimento Capacidade Transportadoras Veículos …" at bounding box center [784, 348] width 1568 height 696
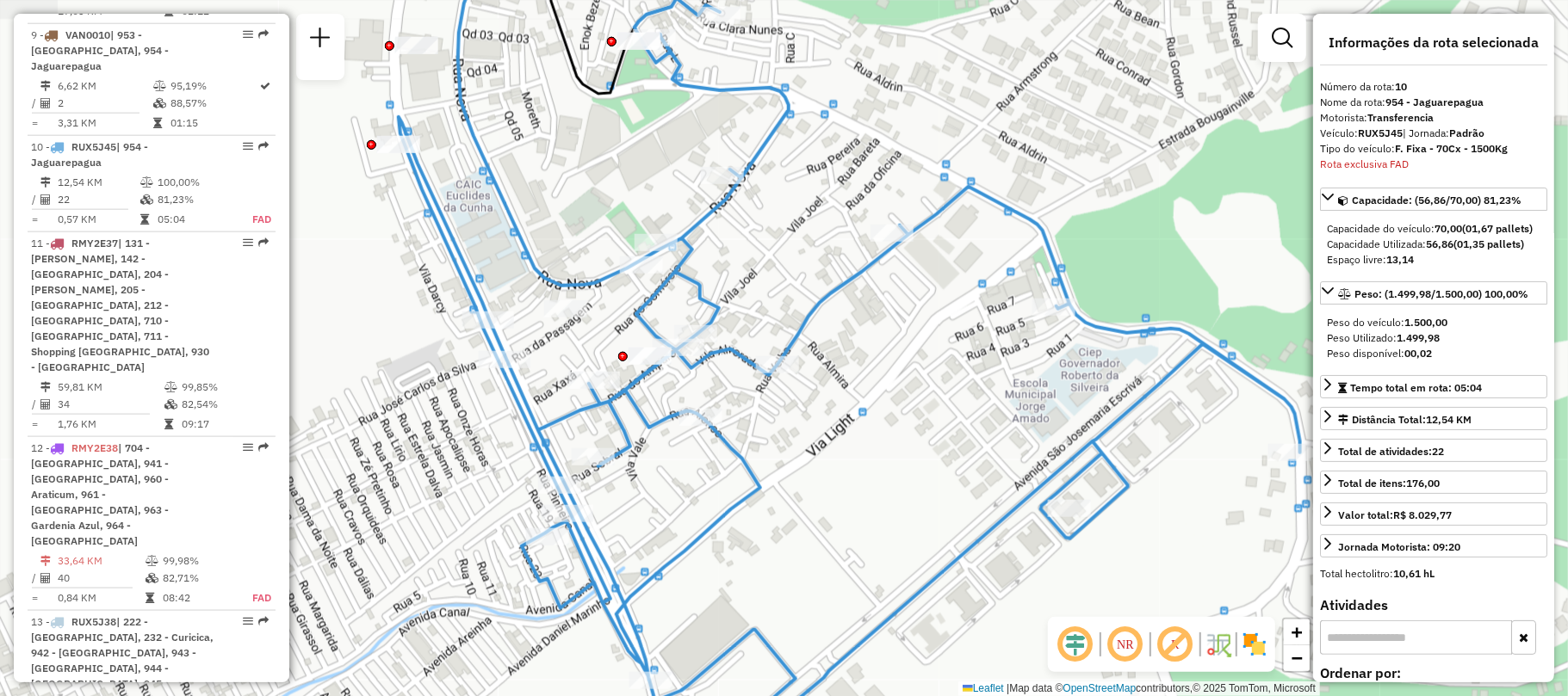
drag, startPoint x: 866, startPoint y: 395, endPoint x: 868, endPoint y: 456, distance: 61.0
click at [868, 456] on div "Janela de atendimento Grade de atendimento Capacidade Transportadoras Veículos …" at bounding box center [784, 348] width 1568 height 696
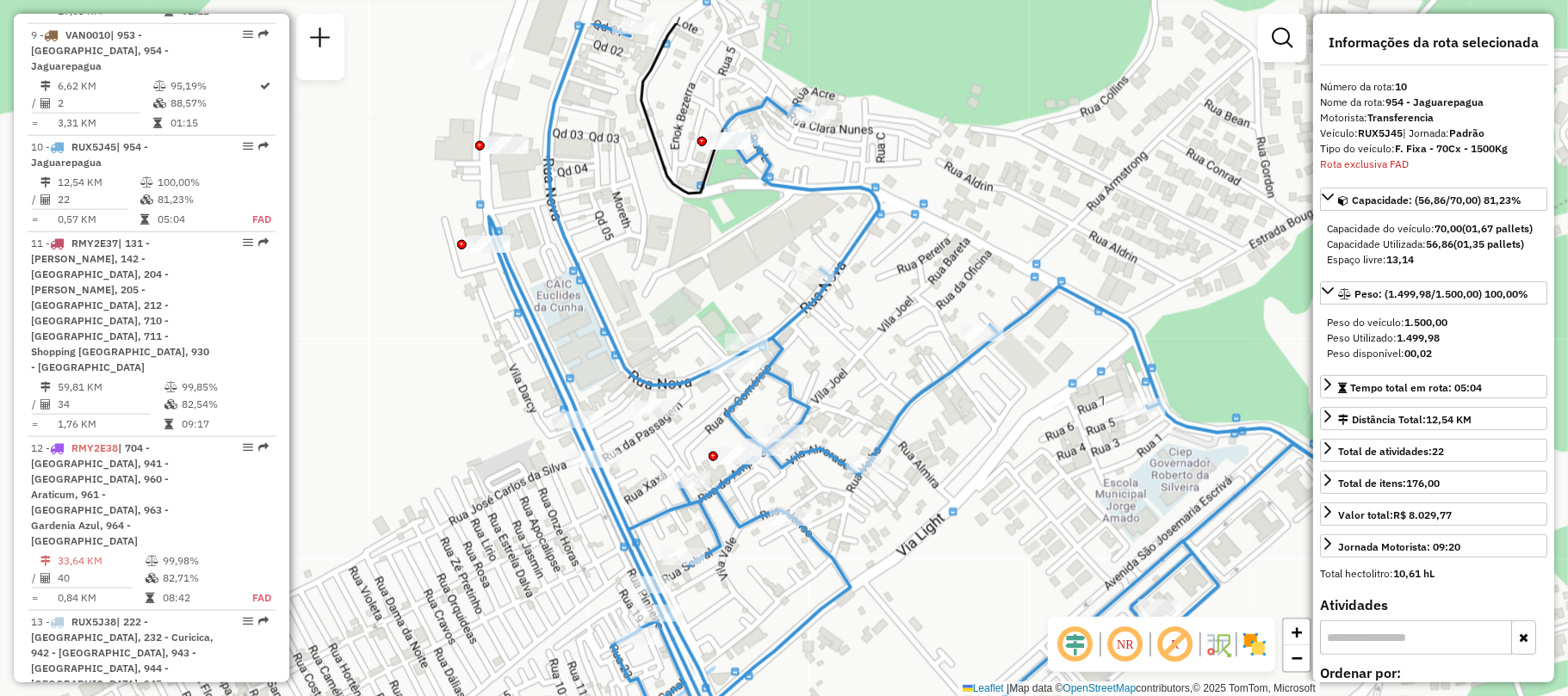
drag, startPoint x: 772, startPoint y: 236, endPoint x: 858, endPoint y: 329, distance: 126.7
click at [858, 329] on div "Janela de atendimento Grade de atendimento Capacidade Transportadoras Veículos …" at bounding box center [784, 348] width 1568 height 696
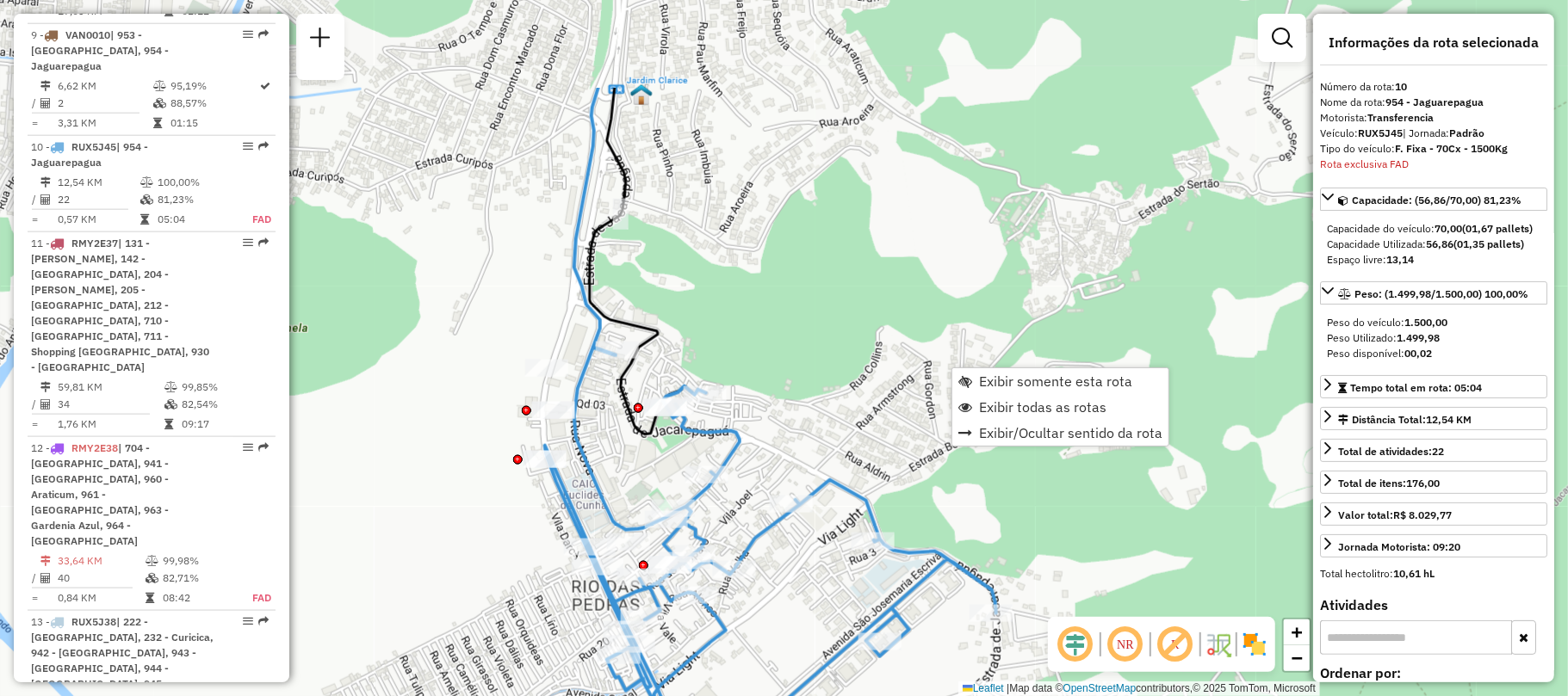
drag, startPoint x: 794, startPoint y: 235, endPoint x: 890, endPoint y: 394, distance: 185.7
click at [890, 394] on div "Janela de atendimento Grade de atendimento Capacidade Transportadoras Veículos …" at bounding box center [784, 348] width 1568 height 696
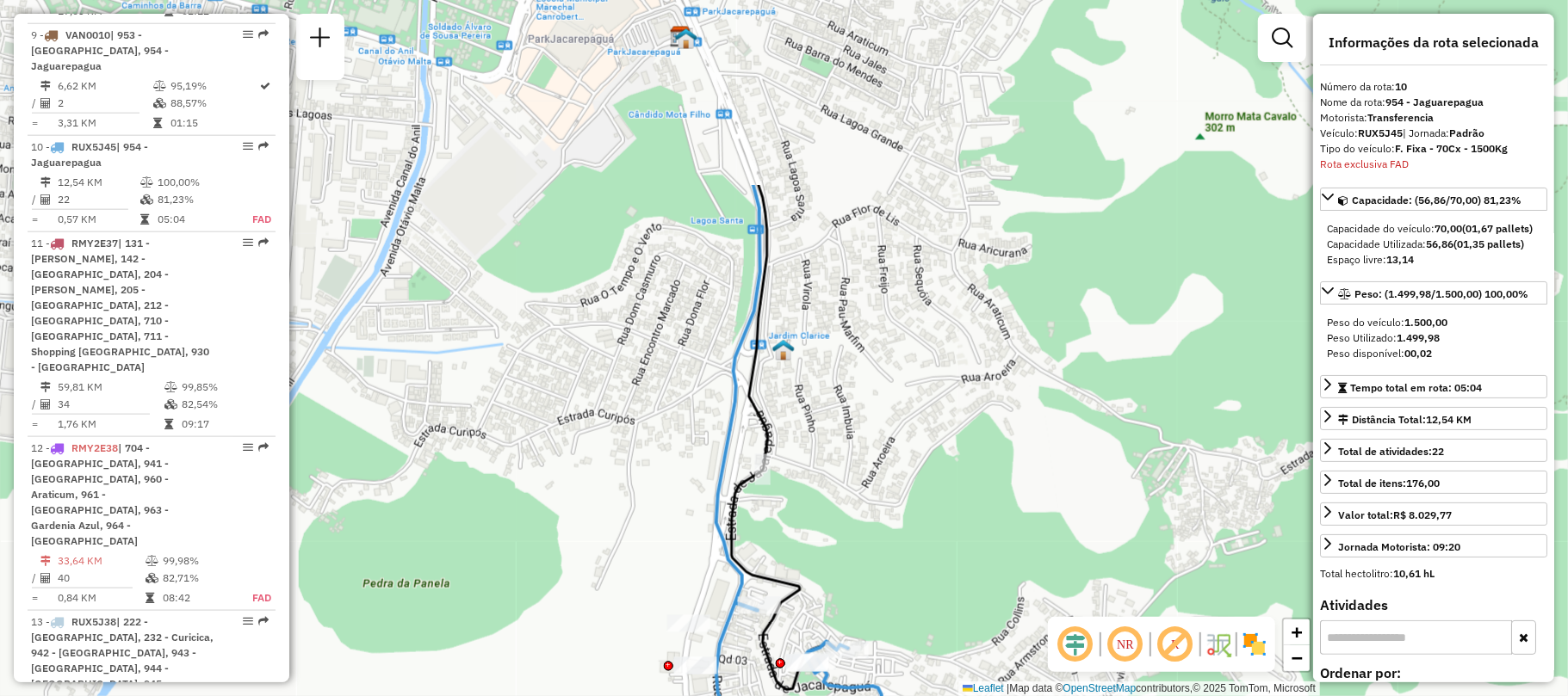
drag, startPoint x: 809, startPoint y: 288, endPoint x: 949, endPoint y: 528, distance: 277.8
click at [949, 528] on div "Janela de atendimento Grade de atendimento Capacidade Transportadoras Veículos …" at bounding box center [784, 348] width 1568 height 696
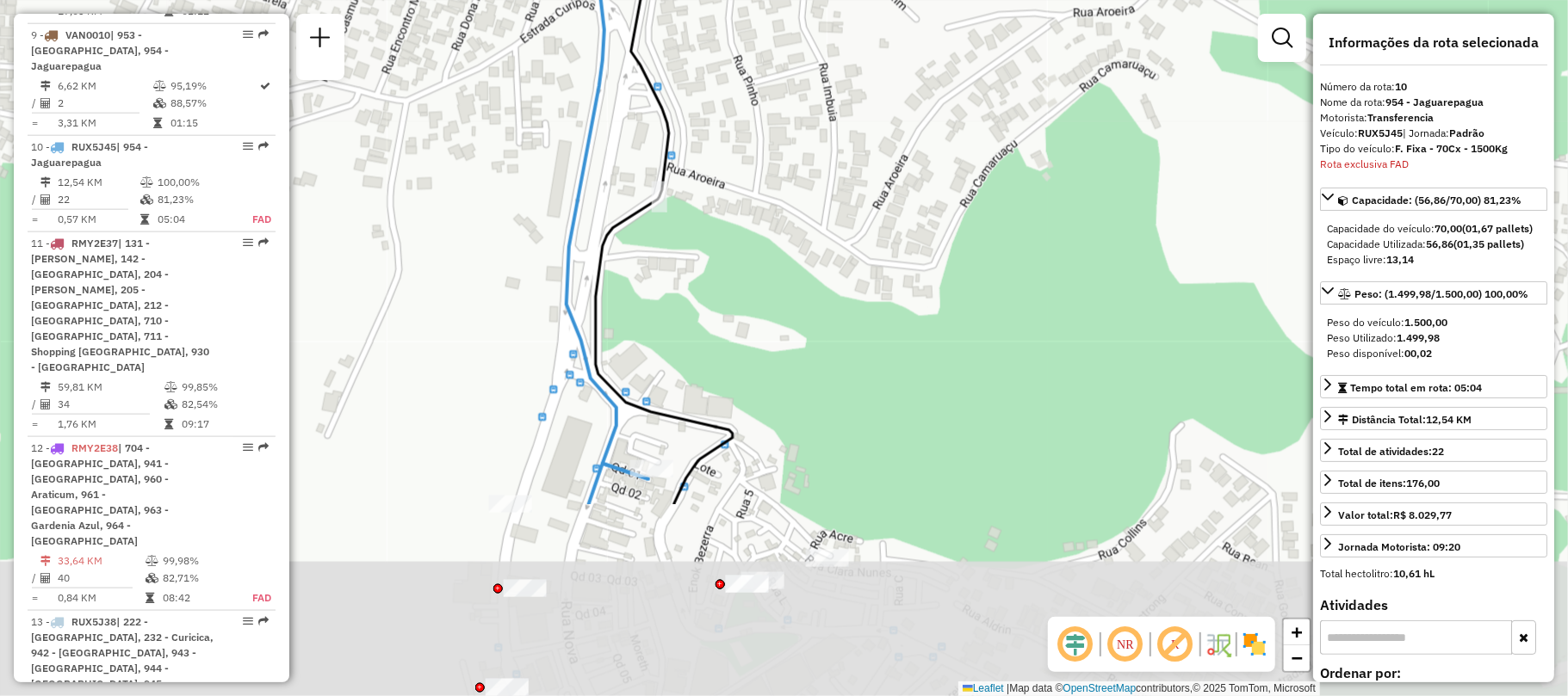
drag, startPoint x: 849, startPoint y: 608, endPoint x: 762, endPoint y: 283, distance: 336.4
click at [762, 283] on div "Janela de atendimento Grade de atendimento Capacidade Transportadoras Veículos …" at bounding box center [784, 348] width 1568 height 696
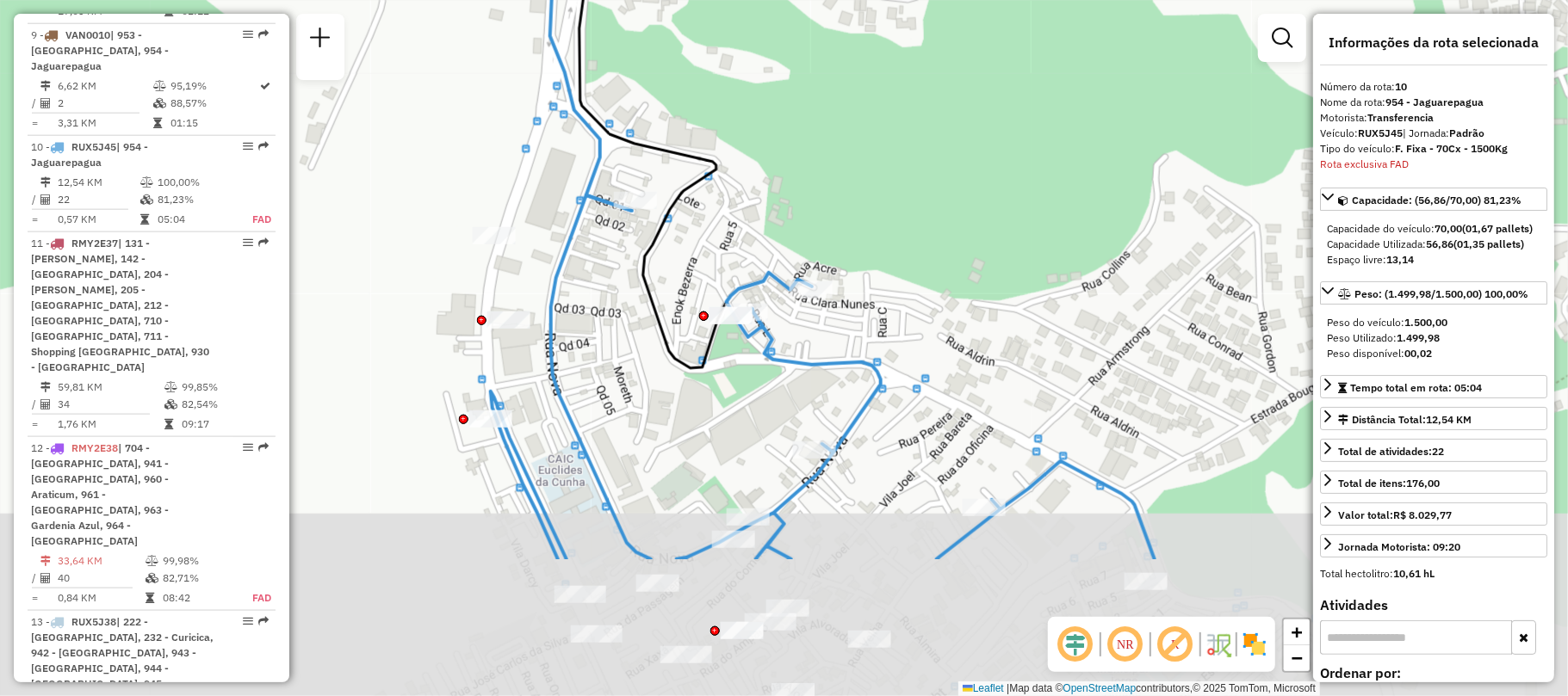
drag, startPoint x: 728, startPoint y: 608, endPoint x: 725, endPoint y: 359, distance: 249.0
click at [725, 359] on div "Janela de atendimento Grade de atendimento Capacidade Transportadoras Veículos …" at bounding box center [784, 348] width 1568 height 696
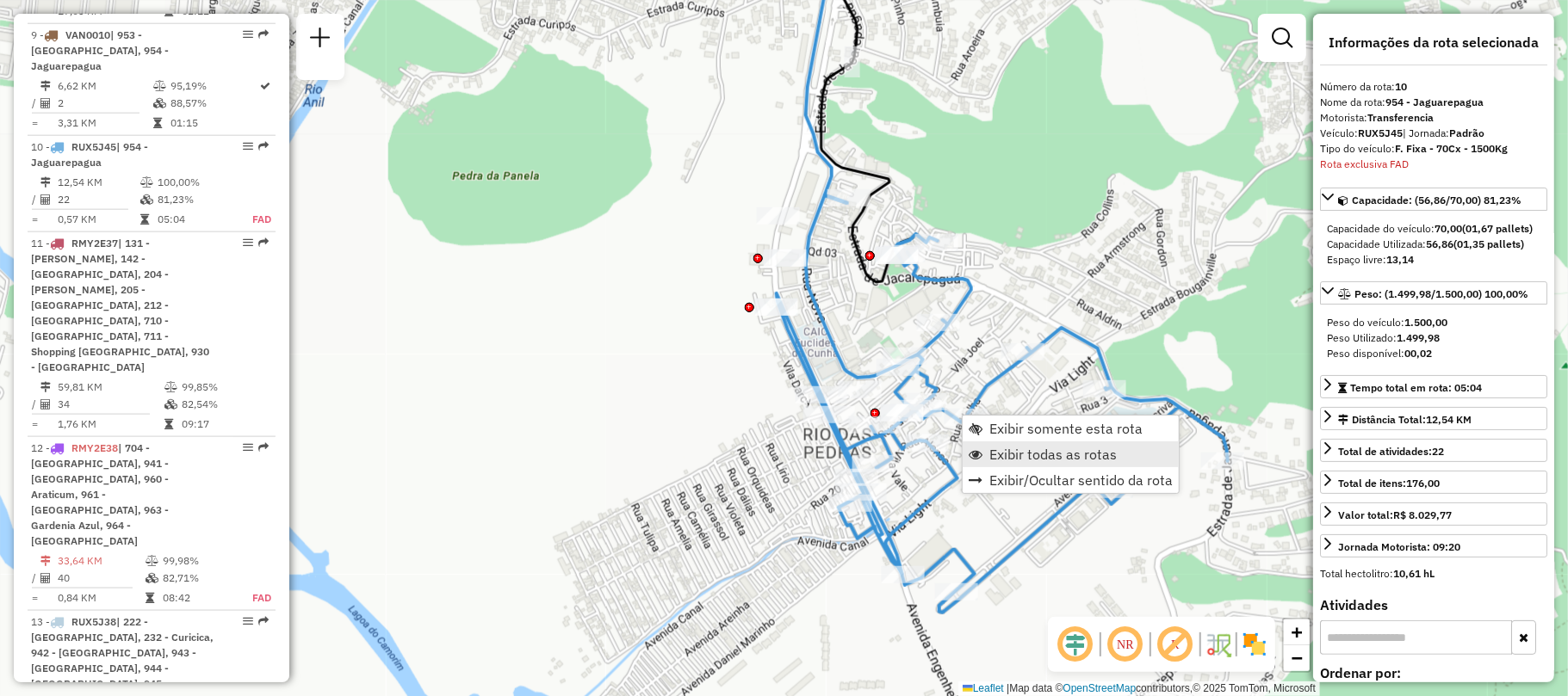
click at [1044, 455] on span "Exibir todas as rotas" at bounding box center [1053, 454] width 127 height 14
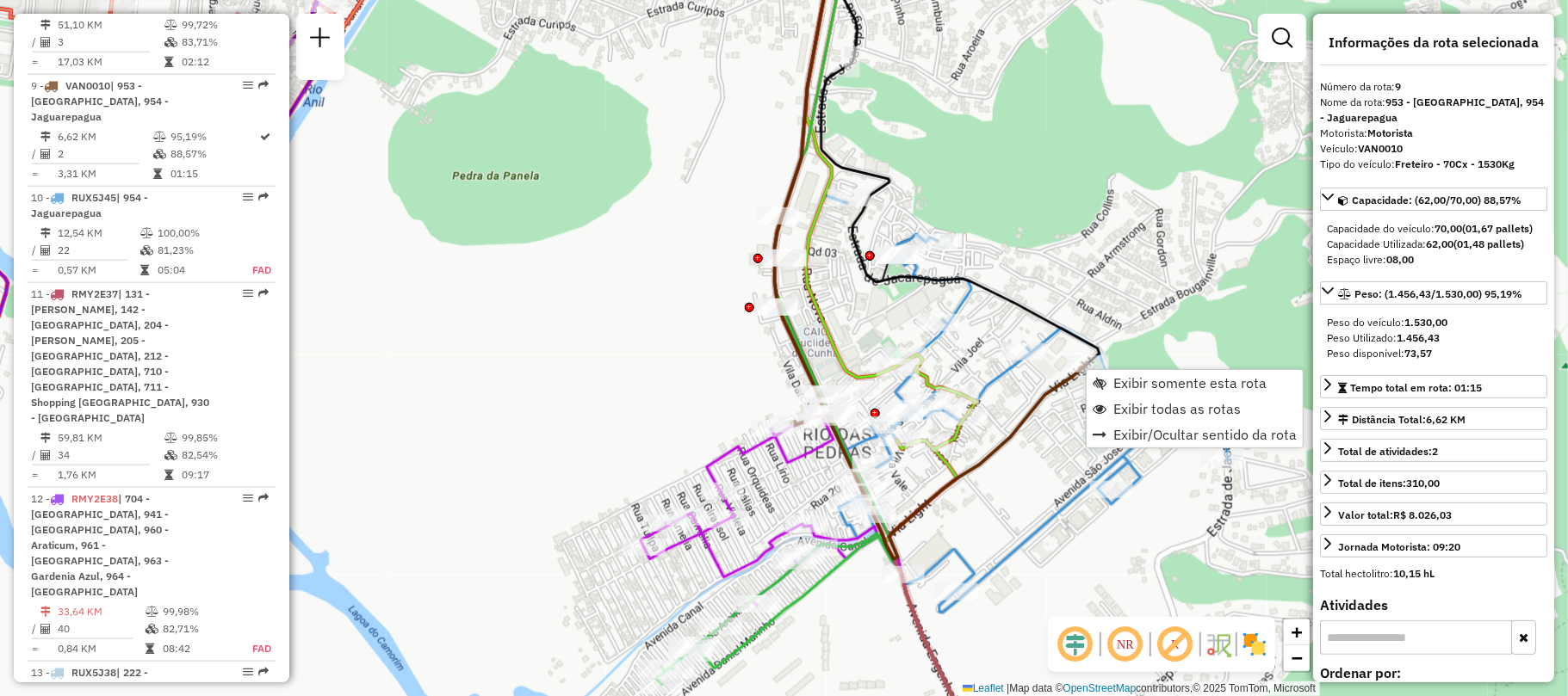
scroll to position [1339, 0]
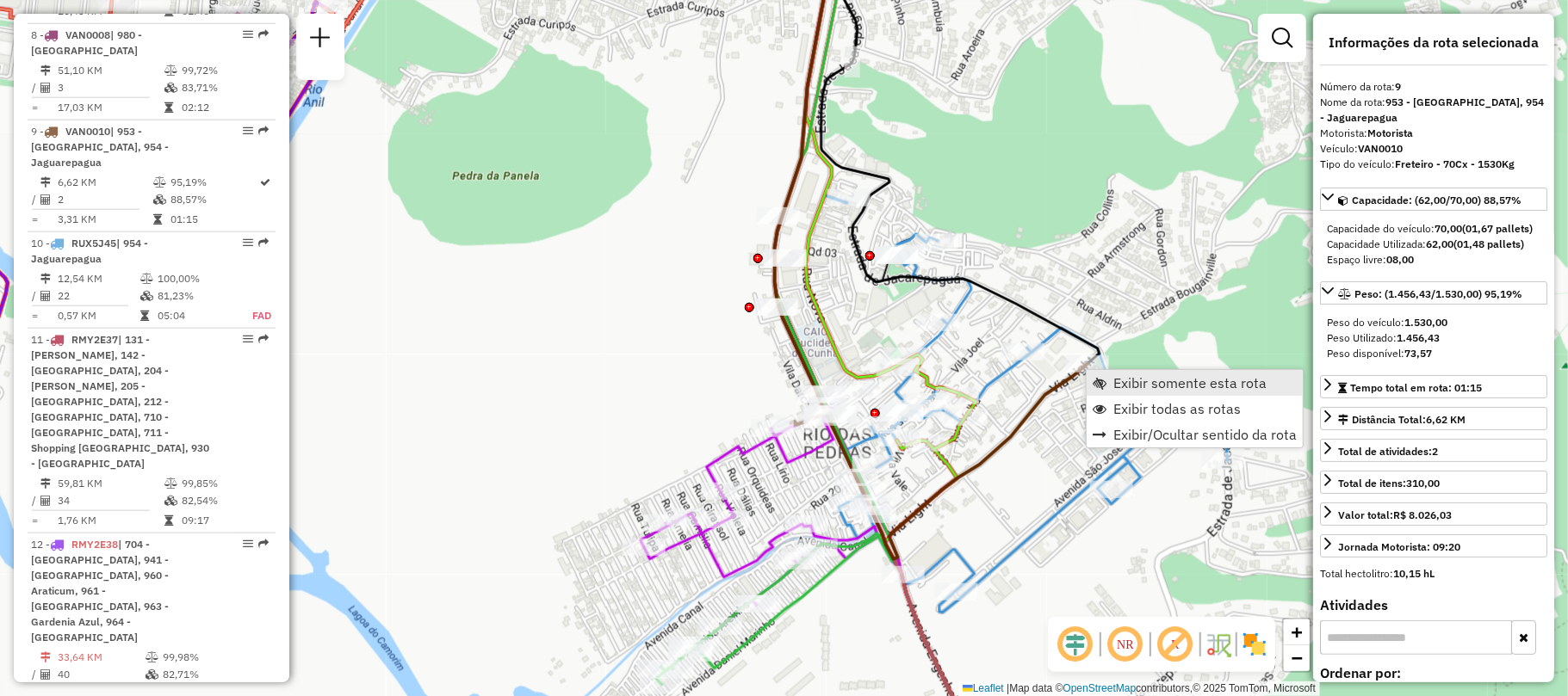
click at [1126, 389] on span "Exibir somente esta rota" at bounding box center [1190, 383] width 153 height 14
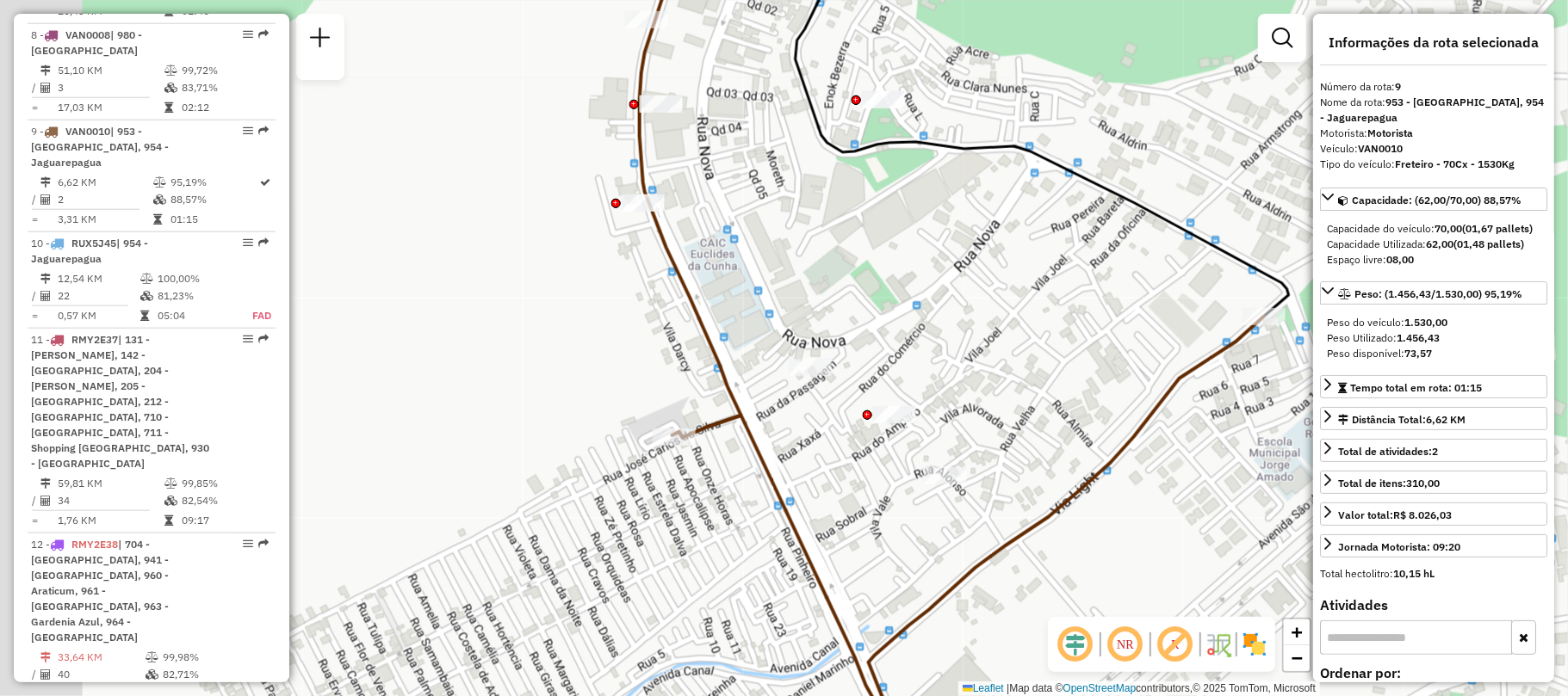
drag, startPoint x: 420, startPoint y: 469, endPoint x: 773, endPoint y: 495, distance: 354.0
click at [773, 495] on div "Janela de atendimento Grade de atendimento Capacidade Transportadoras Veículos …" at bounding box center [784, 348] width 1568 height 696
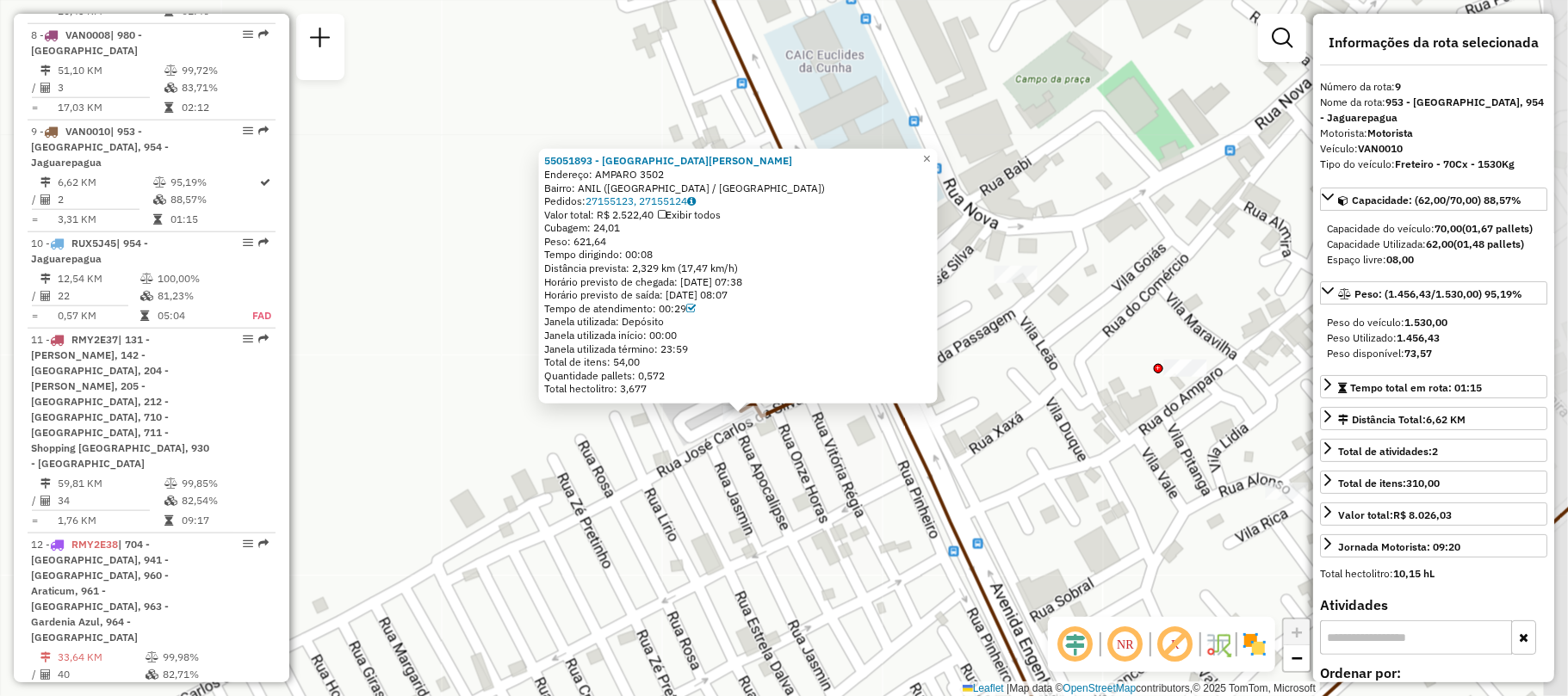
drag, startPoint x: 773, startPoint y: 413, endPoint x: 734, endPoint y: 480, distance: 77.5
click at [734, 480] on div "55051893 - [GEOGRAPHIC_DATA][PERSON_NAME]: AMPARO 3502 Bairro: ANIL ([GEOGRAPHI…" at bounding box center [784, 348] width 1568 height 696
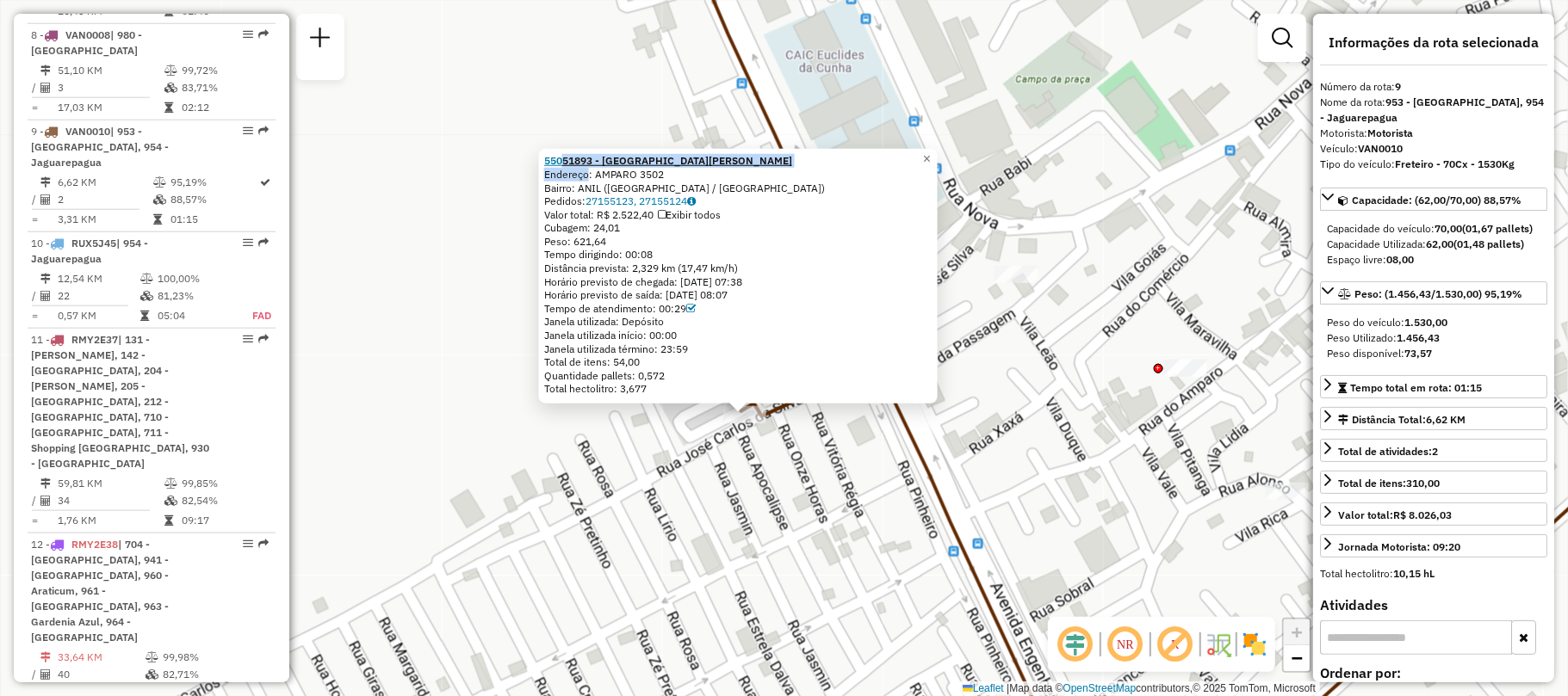
drag, startPoint x: 590, startPoint y: 173, endPoint x: 566, endPoint y: 157, distance: 28.8
click at [566, 157] on div "55051893 - [GEOGRAPHIC_DATA][PERSON_NAME]: AMPARO 3502 Bairro: ANIL ([GEOGRAPHI…" at bounding box center [738, 274] width 389 height 242
copy div "51893 - [GEOGRAPHIC_DATA][PERSON_NAME]"
drag, startPoint x: 679, startPoint y: 167, endPoint x: 600, endPoint y: 176, distance: 79.5
click at [600, 176] on div "Endereço: AMPARO 3502" at bounding box center [738, 174] width 389 height 14
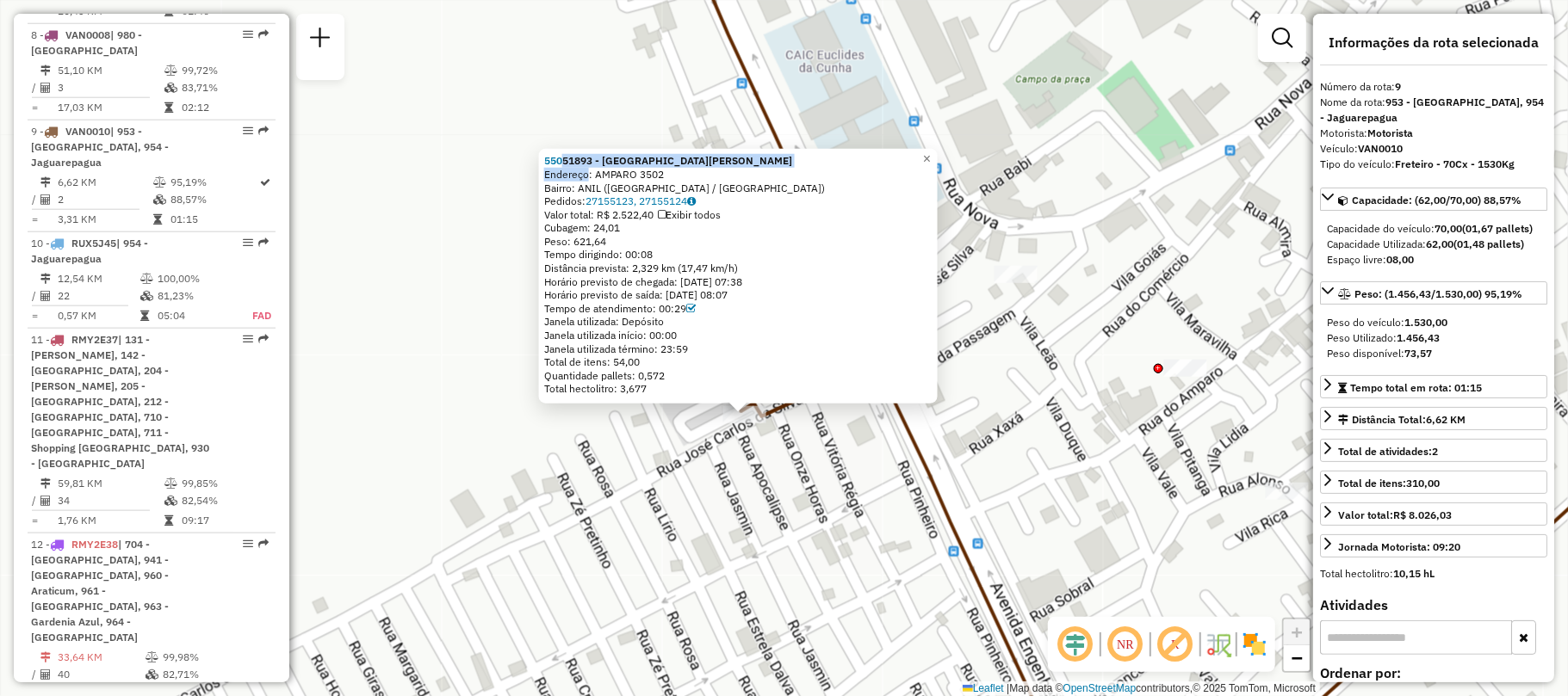
copy div "AMPARO 3502"
click at [725, 483] on div "55051893 - [GEOGRAPHIC_DATA][PERSON_NAME]: AMPARO 3502 Bairro: ANIL ([GEOGRAPHI…" at bounding box center [784, 348] width 1568 height 696
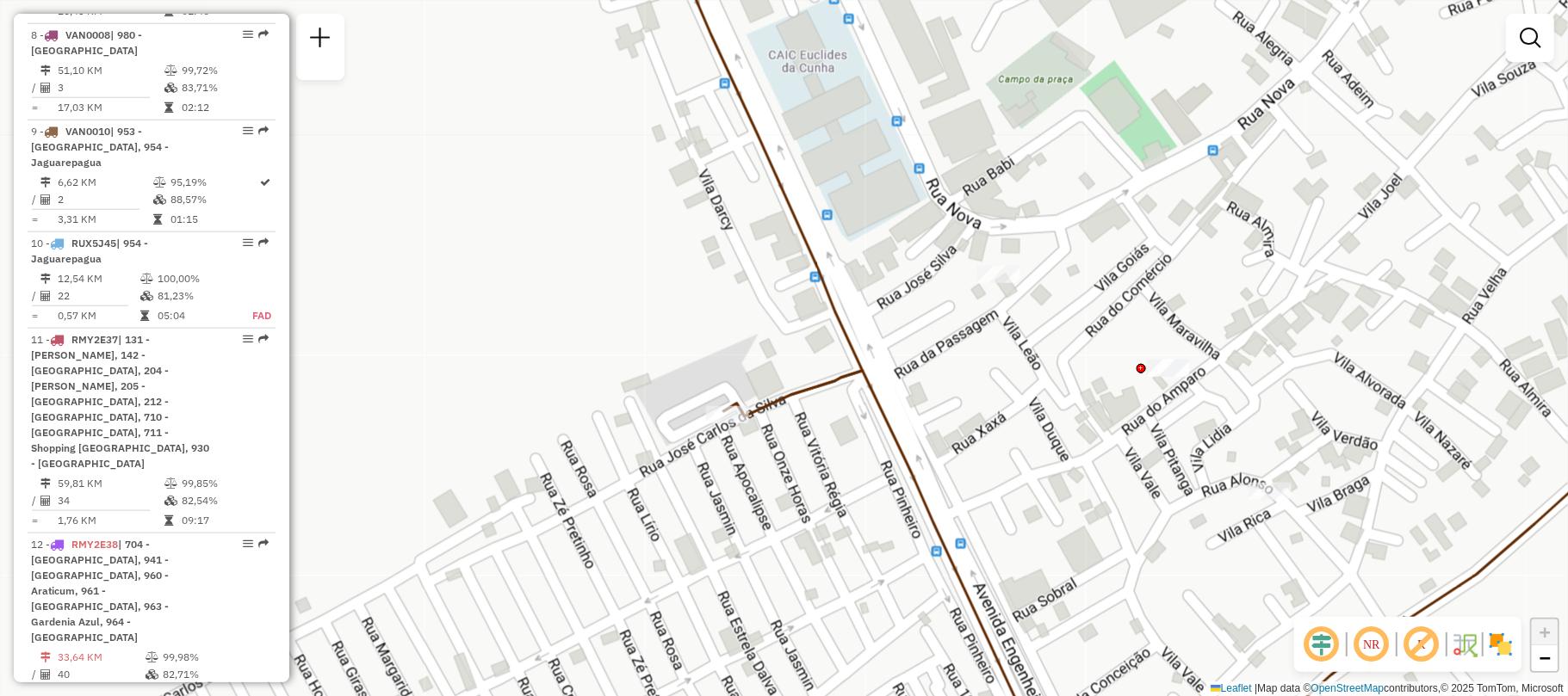
drag, startPoint x: 728, startPoint y: 466, endPoint x: 709, endPoint y: 466, distance: 19.0
click at [709, 466] on div "Janela de atendimento Grade de atendimento Capacidade Transportadoras Veículos …" at bounding box center [784, 348] width 1568 height 696
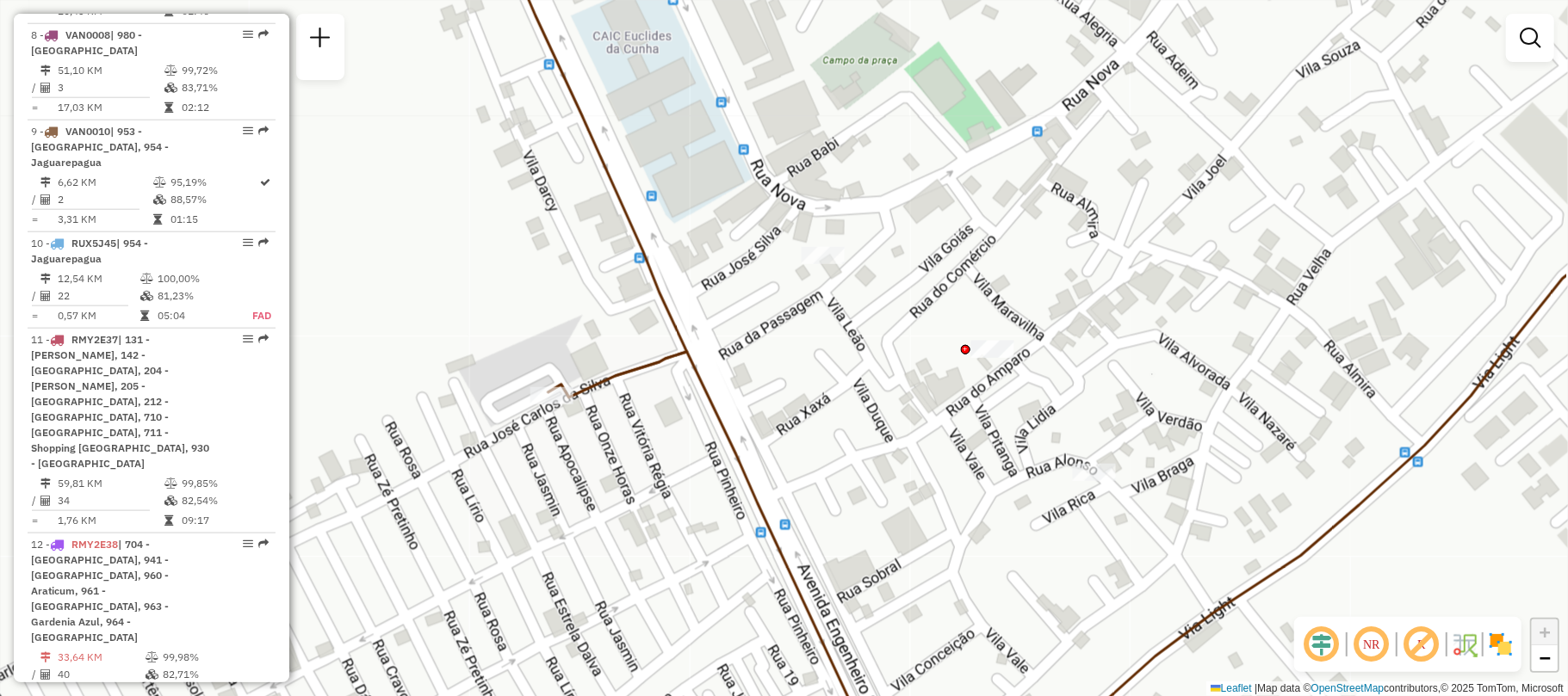
drag, startPoint x: 945, startPoint y: 465, endPoint x: 904, endPoint y: 465, distance: 41.0
click at [904, 465] on div "Janela de atendimento Grade de atendimento Capacidade Transportadoras Veículos …" at bounding box center [784, 348] width 1568 height 696
select select "**********"
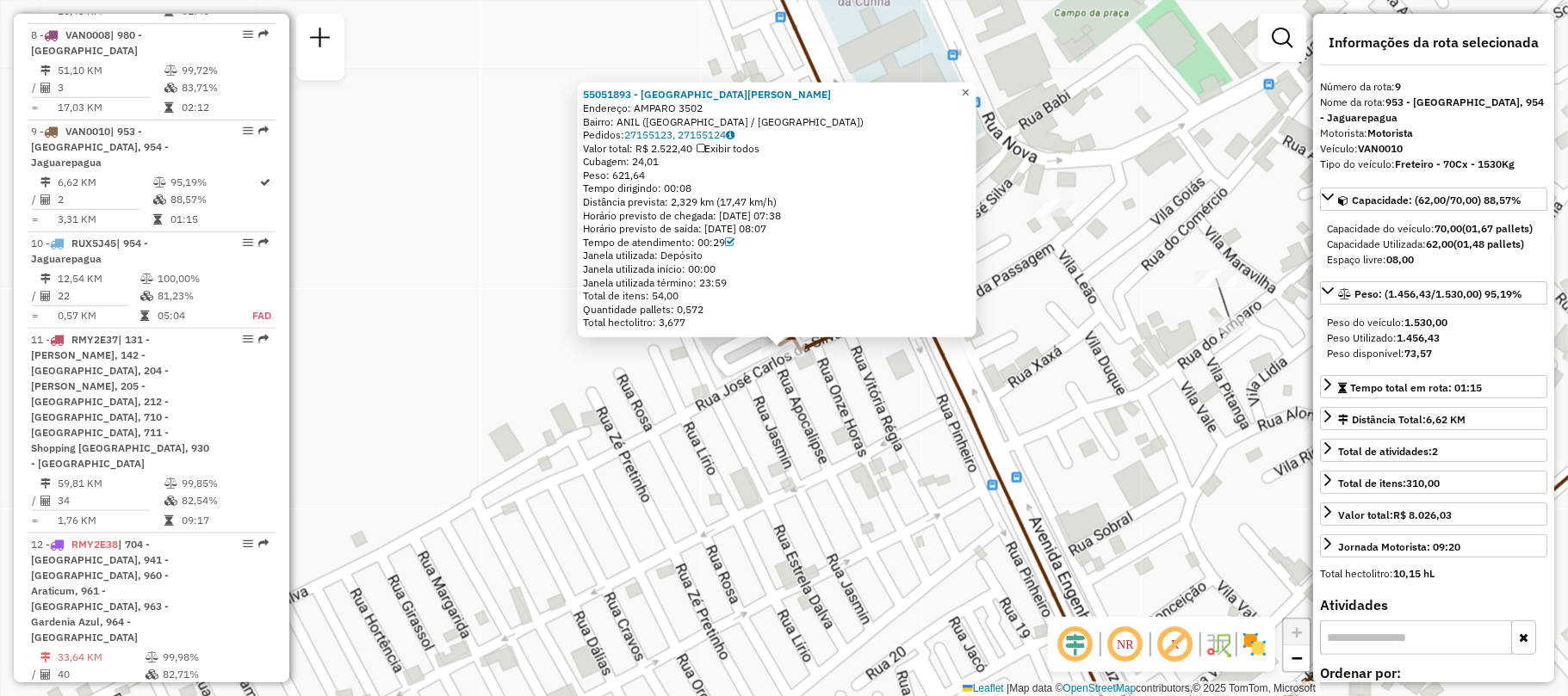
click at [970, 91] on span "×" at bounding box center [966, 92] width 8 height 15
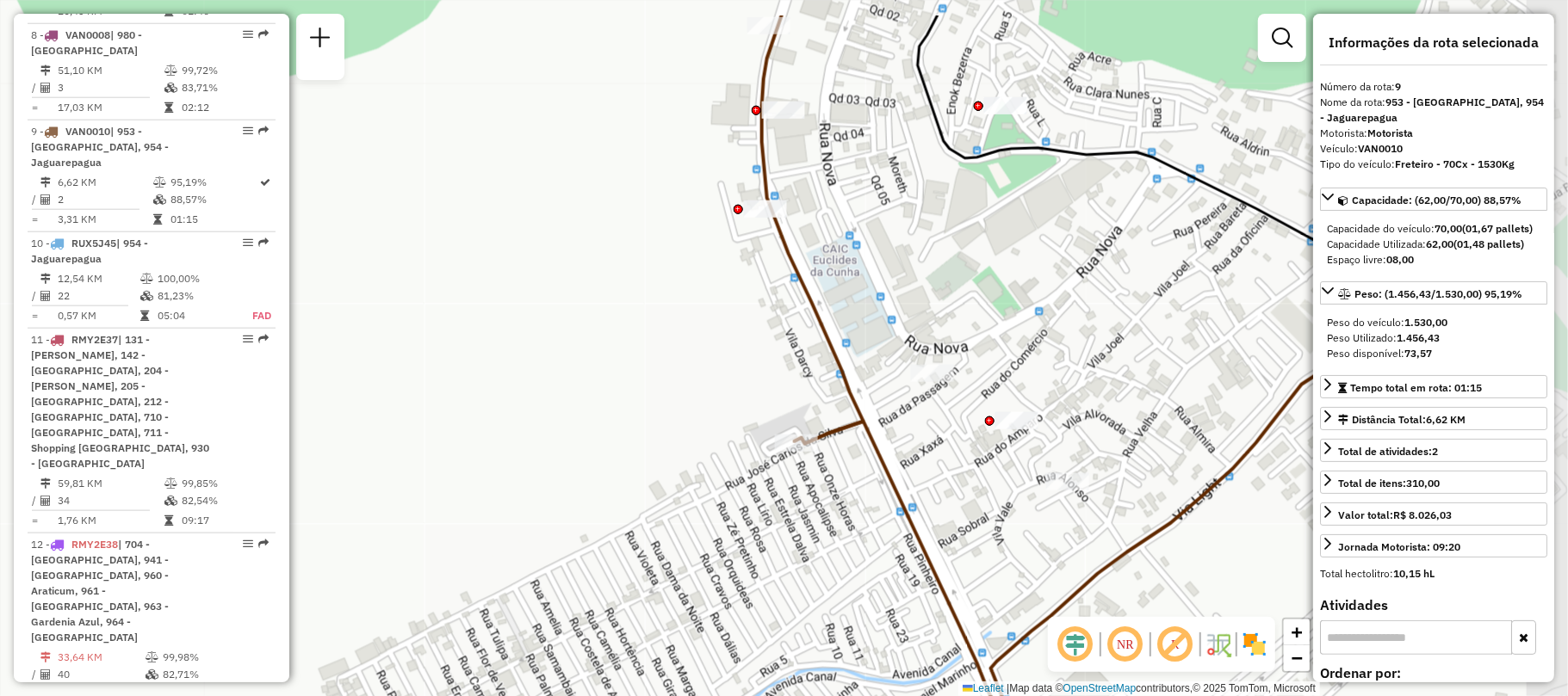
drag, startPoint x: 1015, startPoint y: 376, endPoint x: 927, endPoint y: 461, distance: 122.3
click at [927, 461] on div "Janela de atendimento Grade de atendimento Capacidade Transportadoras Veículos …" at bounding box center [784, 348] width 1568 height 696
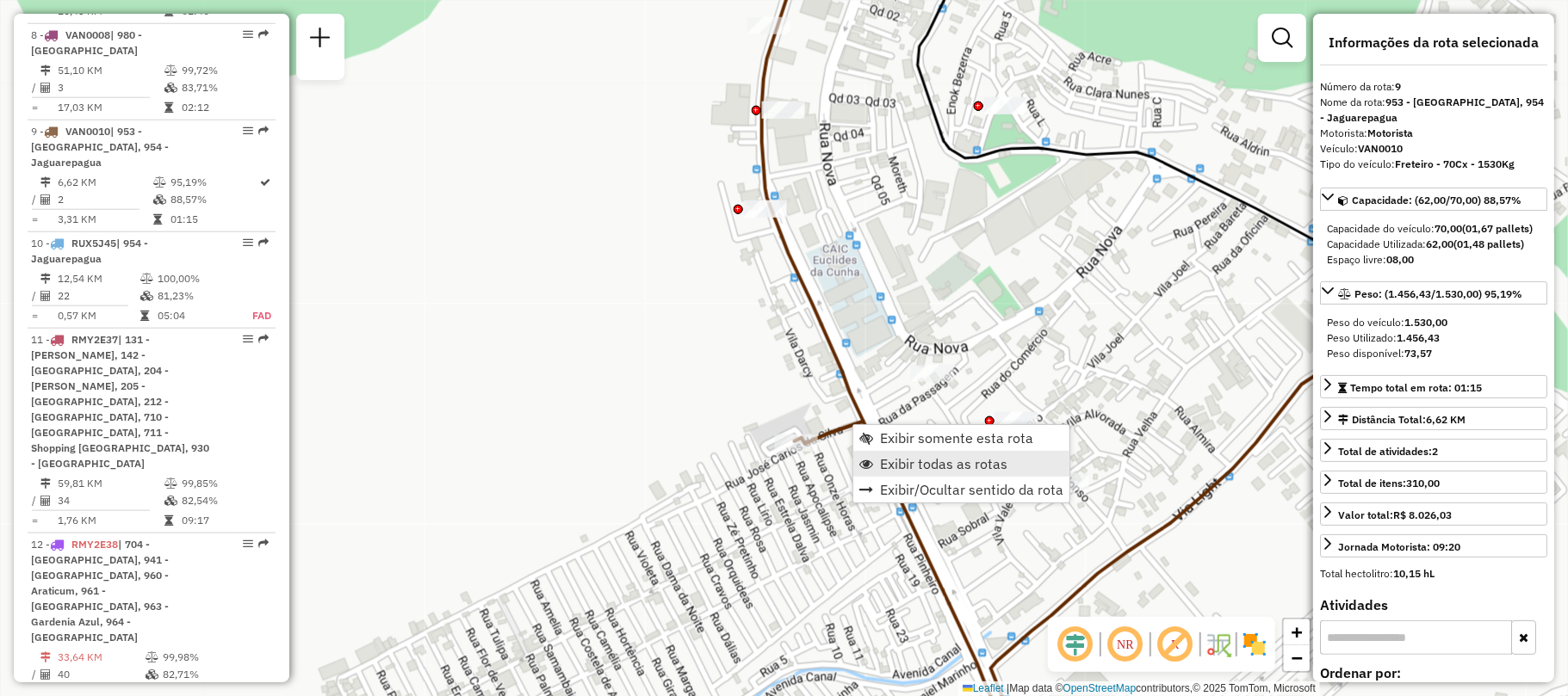
click at [931, 459] on span "Exibir todas as rotas" at bounding box center [944, 464] width 127 height 14
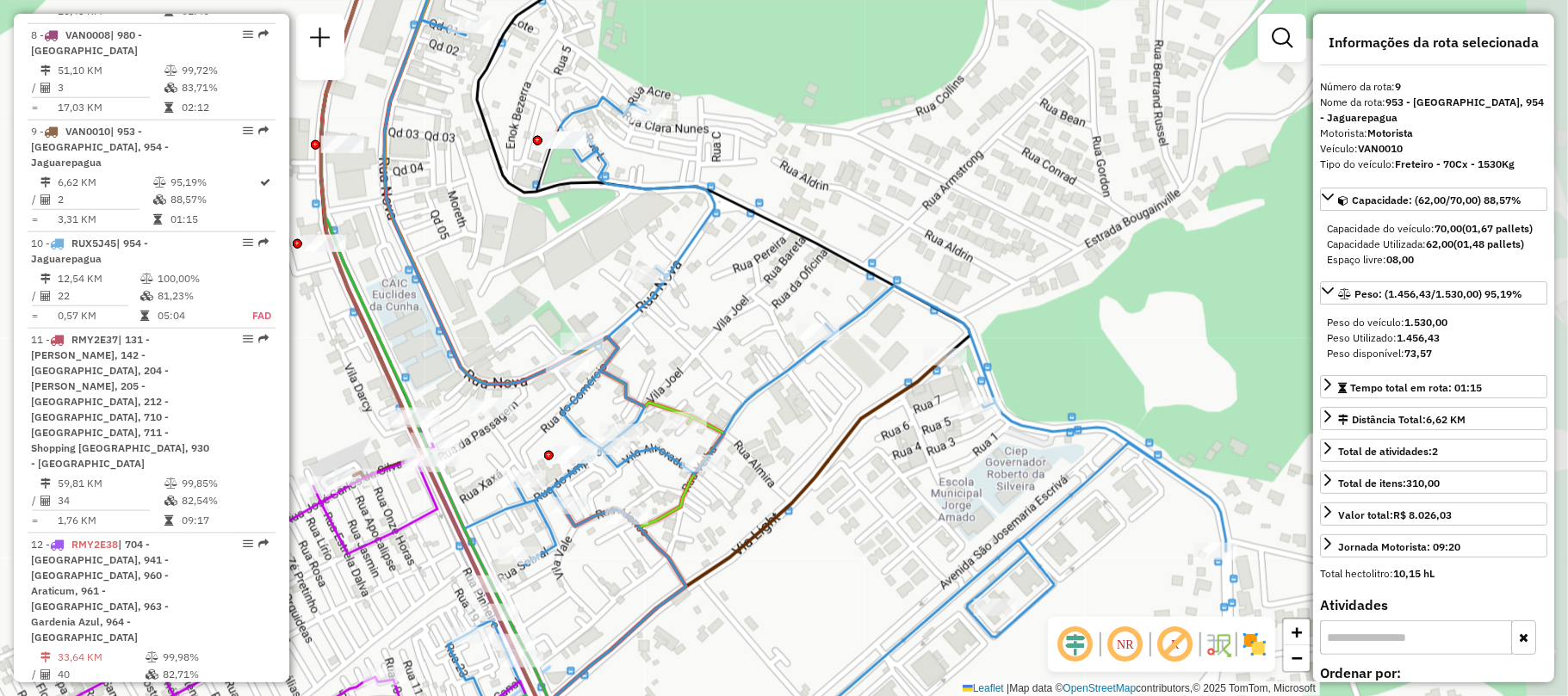
drag, startPoint x: 1116, startPoint y: 483, endPoint x: 675, endPoint y: 517, distance: 442.3
click at [675, 517] on icon at bounding box center [554, 383] width 339 height 836
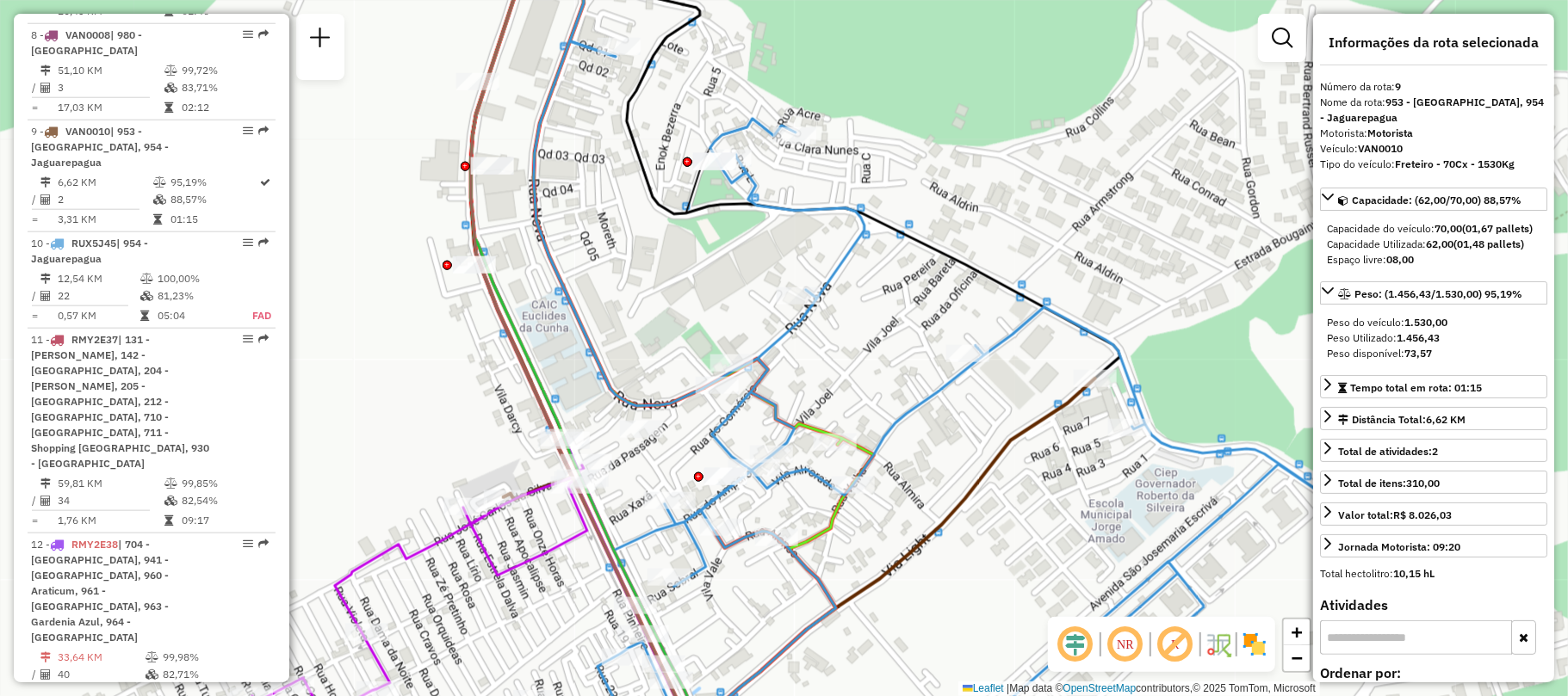
drag, startPoint x: 549, startPoint y: 269, endPoint x: 699, endPoint y: 291, distance: 151.6
click at [699, 291] on div "Janela de atendimento Grade de atendimento Capacidade Transportadoras Veículos …" at bounding box center [784, 348] width 1568 height 696
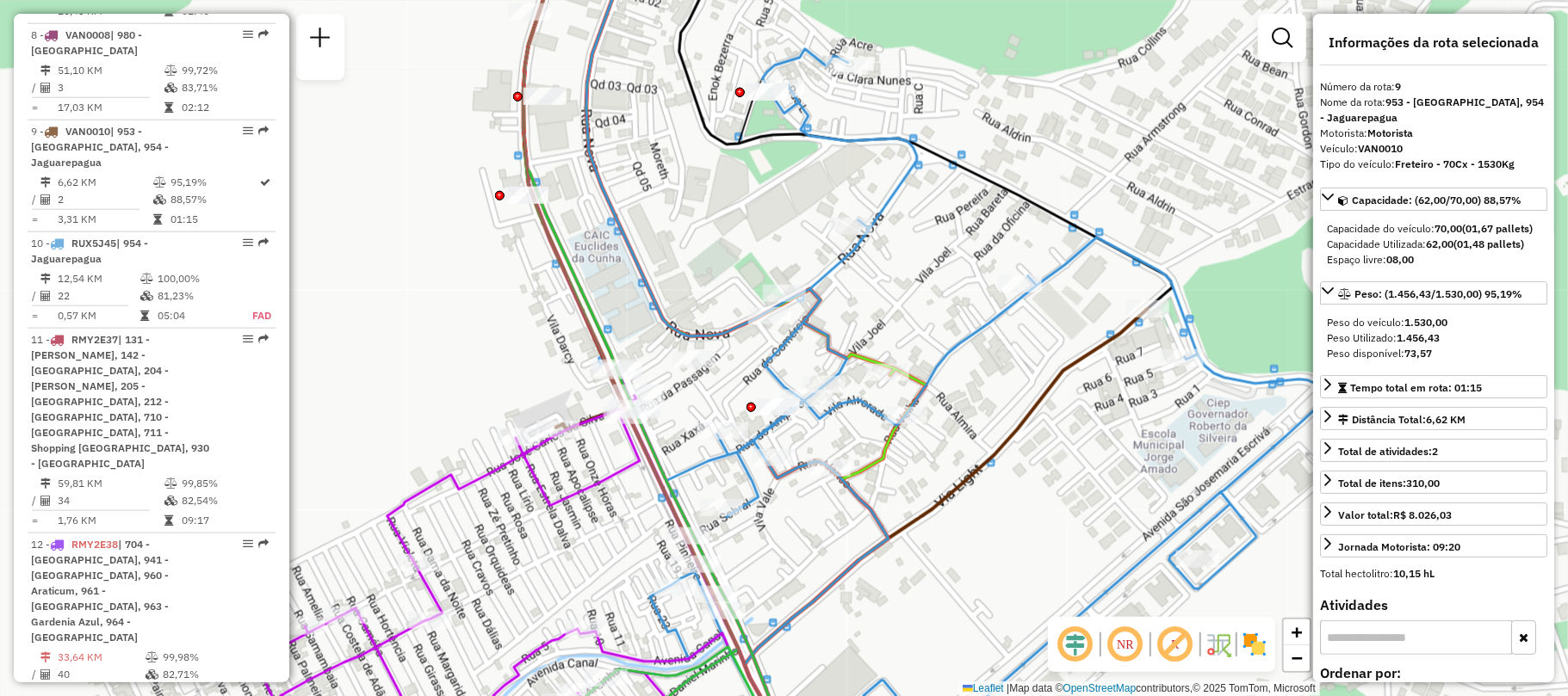
drag, startPoint x: 672, startPoint y: 331, endPoint x: 724, endPoint y: 262, distance: 86.4
click at [724, 262] on div "Janela de atendimento Grade de atendimento Capacidade Transportadoras Veículos …" at bounding box center [784, 348] width 1568 height 696
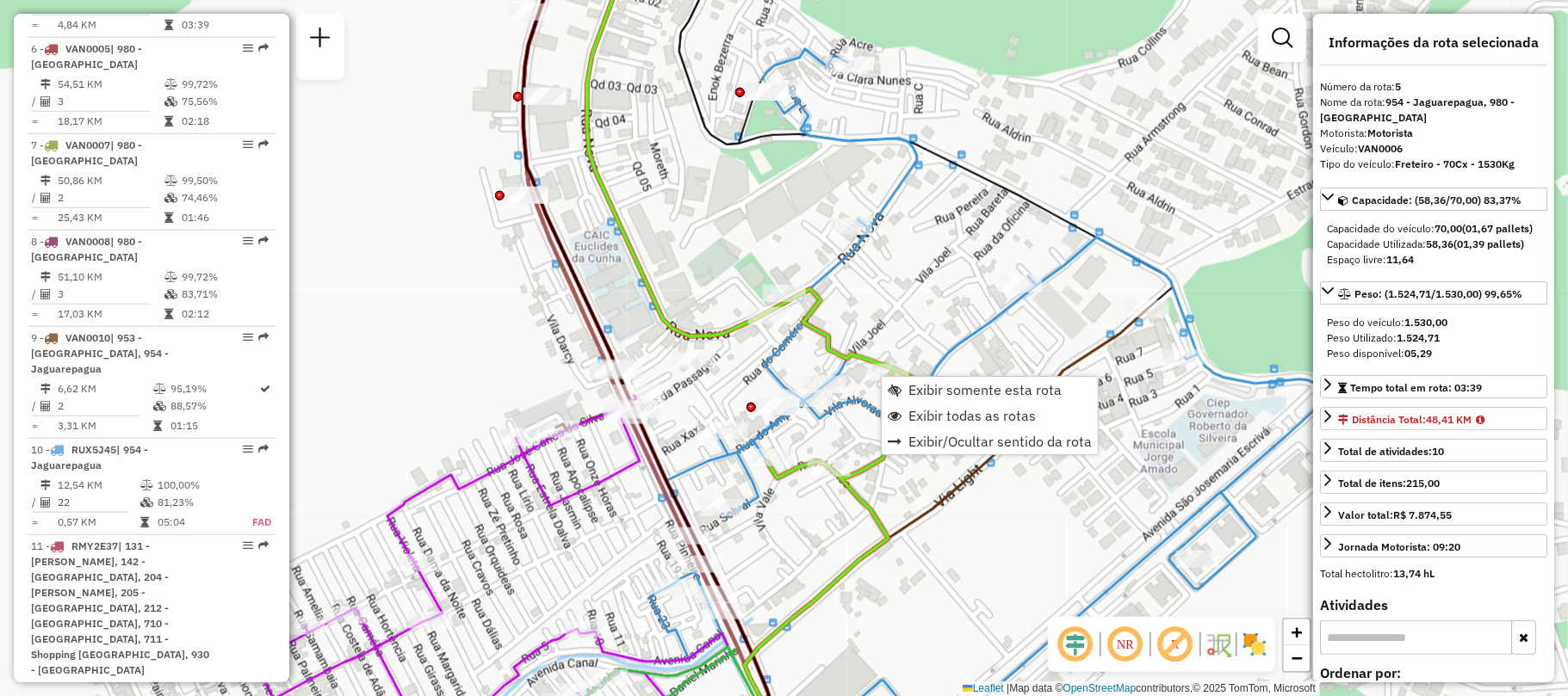
scroll to position [999, 0]
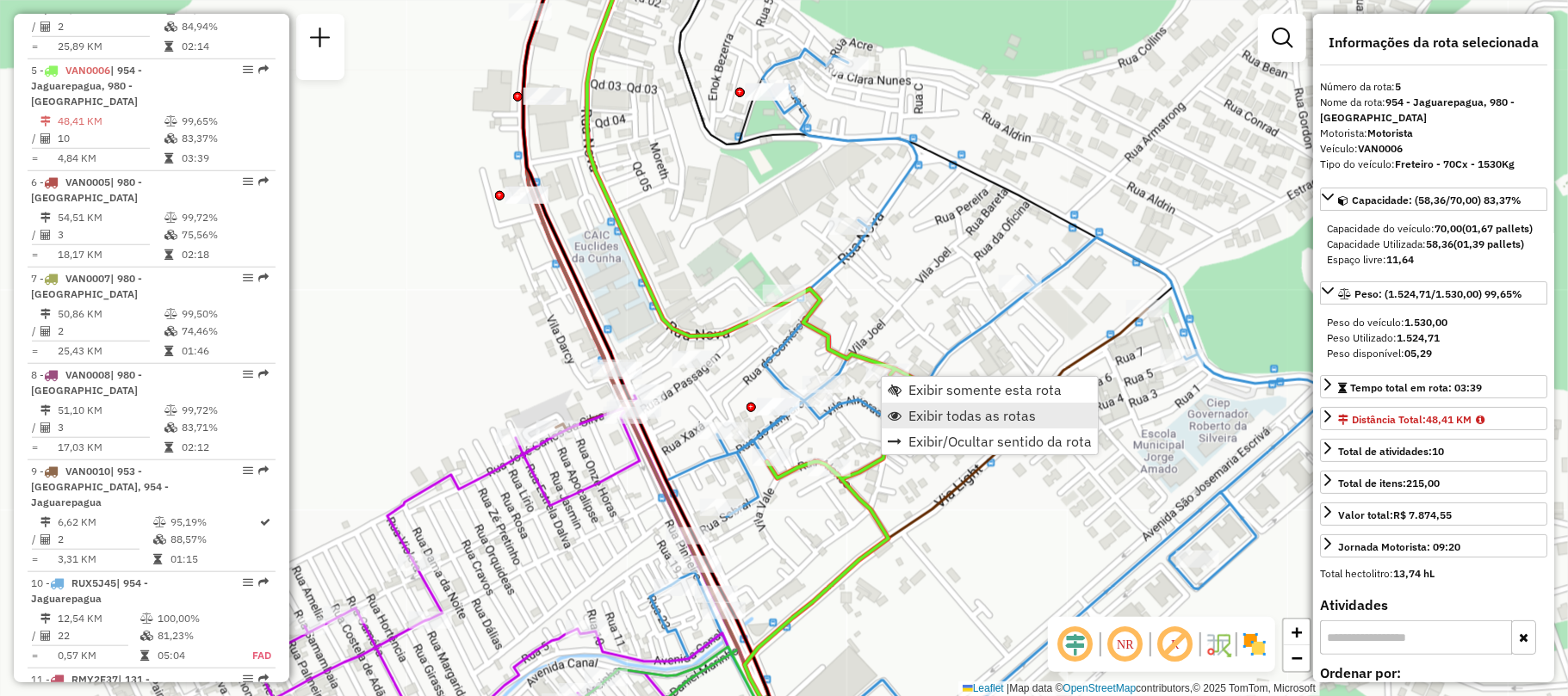
click at [935, 418] on span "Exibir todas as rotas" at bounding box center [973, 416] width 127 height 14
click at [933, 382] on span "Exibir somente esta rota" at bounding box center [992, 385] width 153 height 14
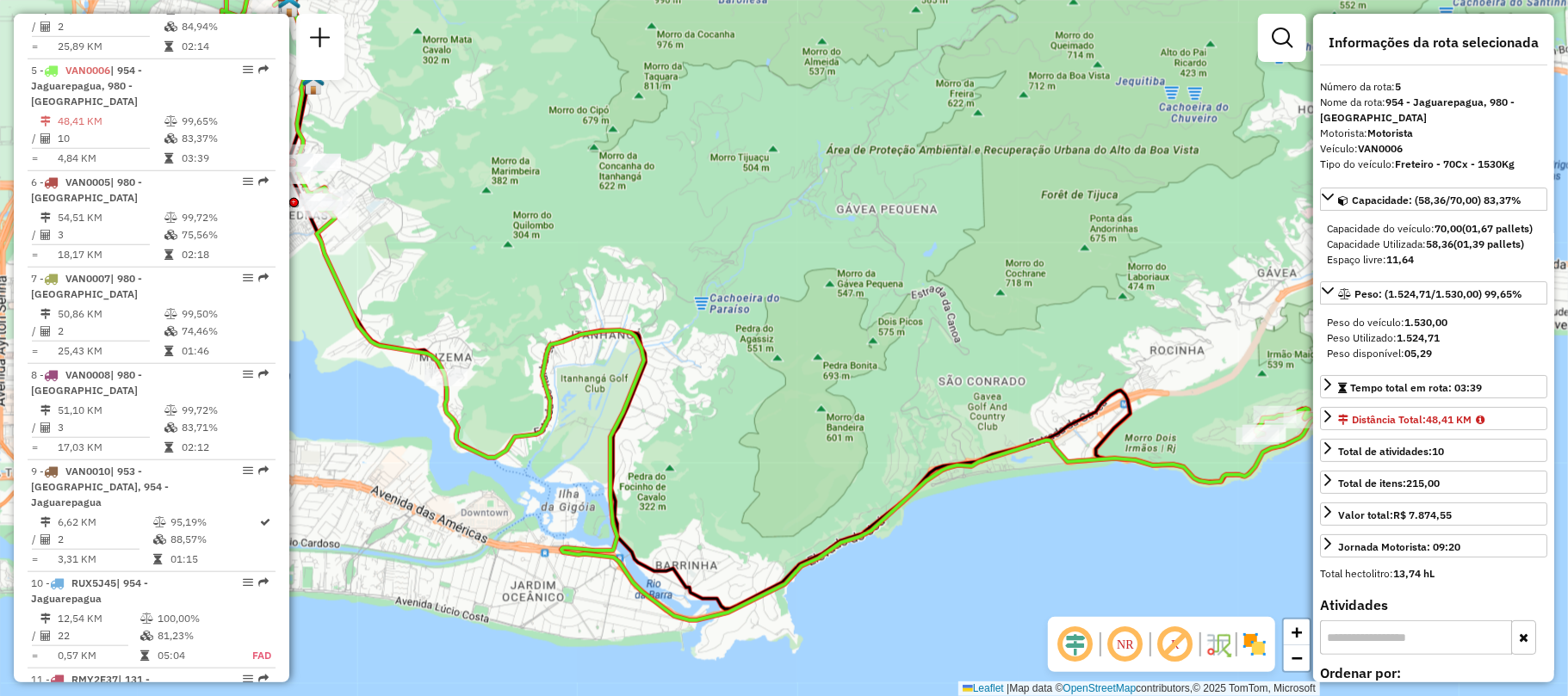
drag, startPoint x: 525, startPoint y: 320, endPoint x: 491, endPoint y: 265, distance: 64.7
click at [491, 265] on div "Janela de atendimento Grade de atendimento Capacidade Transportadoras Veículos …" at bounding box center [784, 348] width 1568 height 696
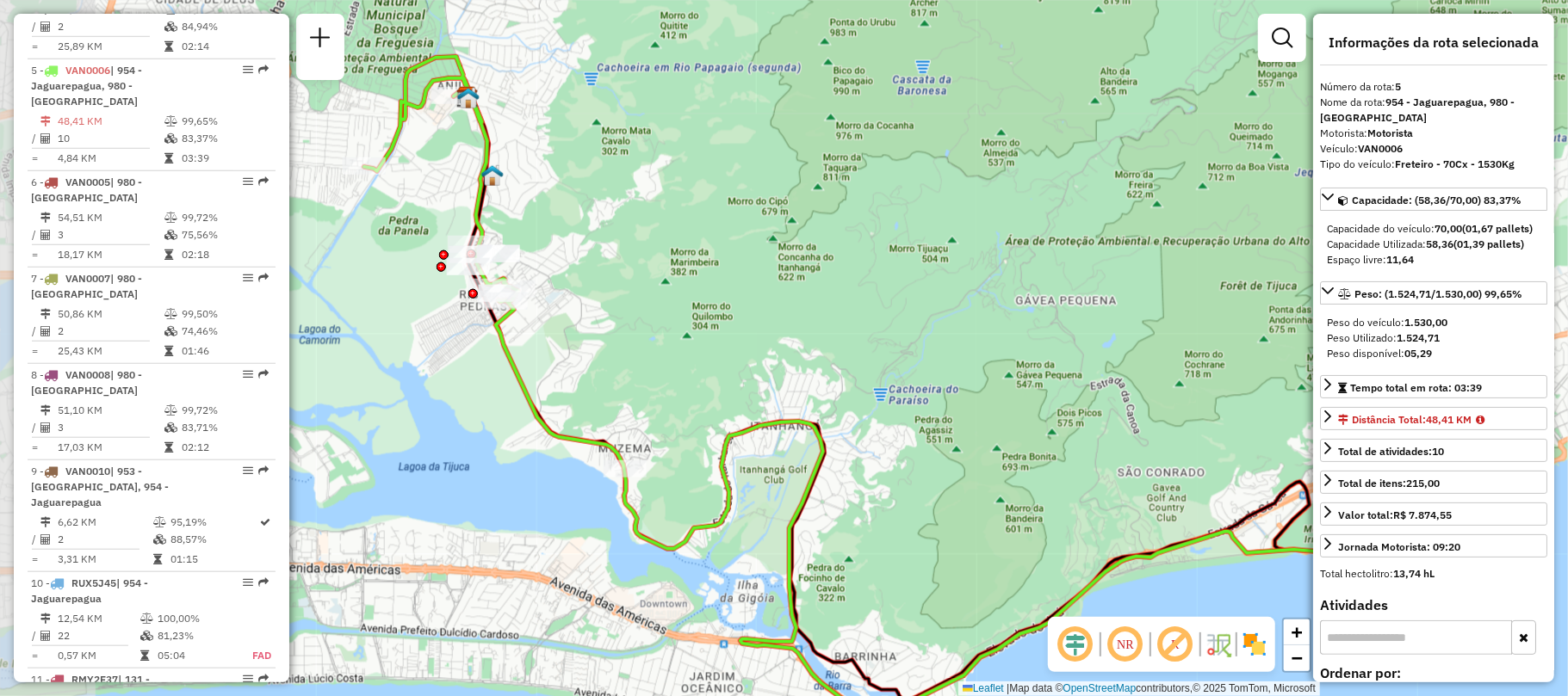
drag, startPoint x: 473, startPoint y: 273, endPoint x: 652, endPoint y: 361, distance: 199.5
click at [652, 361] on div "Janela de atendimento Grade de atendimento Capacidade Transportadoras Veículos …" at bounding box center [784, 348] width 1568 height 696
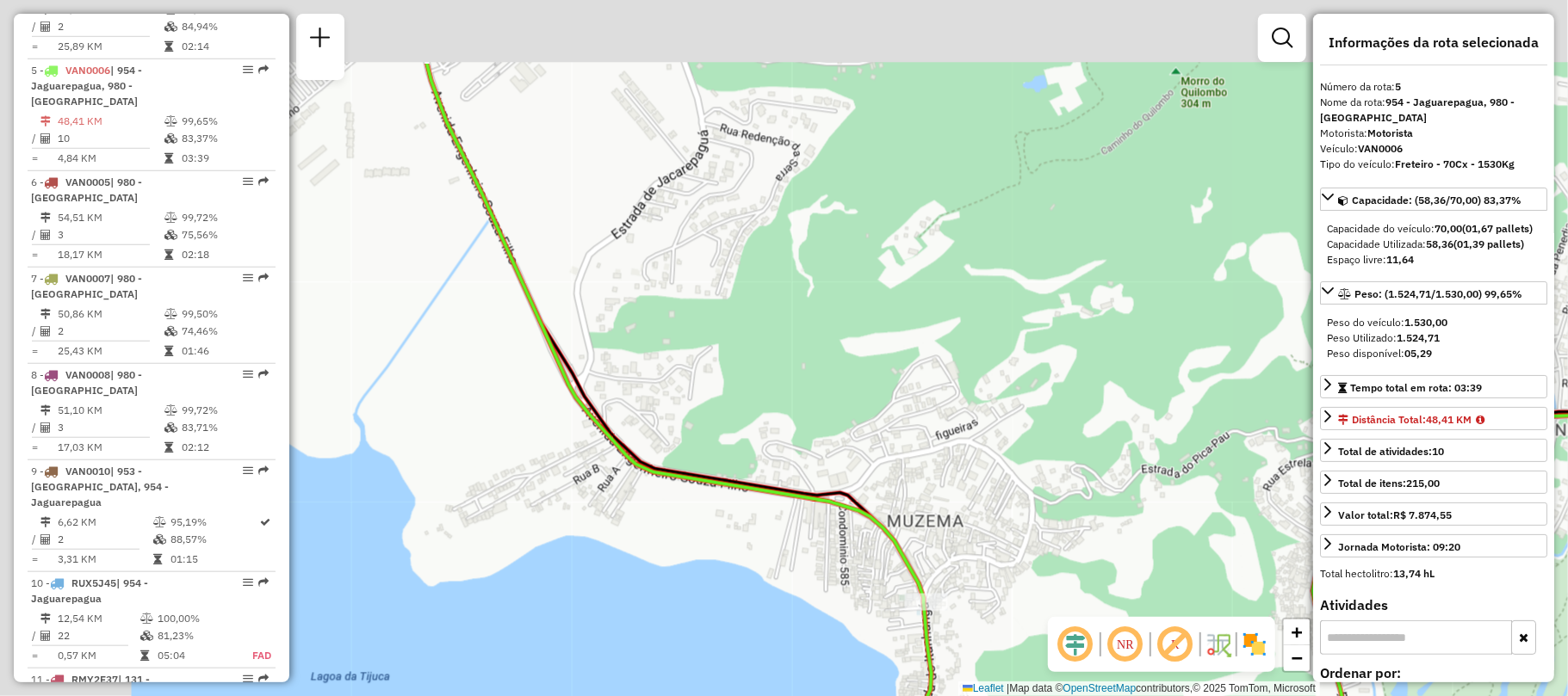
drag, startPoint x: 497, startPoint y: 328, endPoint x: 1093, endPoint y: 597, distance: 653.9
click at [1093, 597] on div "Janela de atendimento Grade de atendimento Capacidade Transportadoras Veículos …" at bounding box center [784, 348] width 1568 height 696
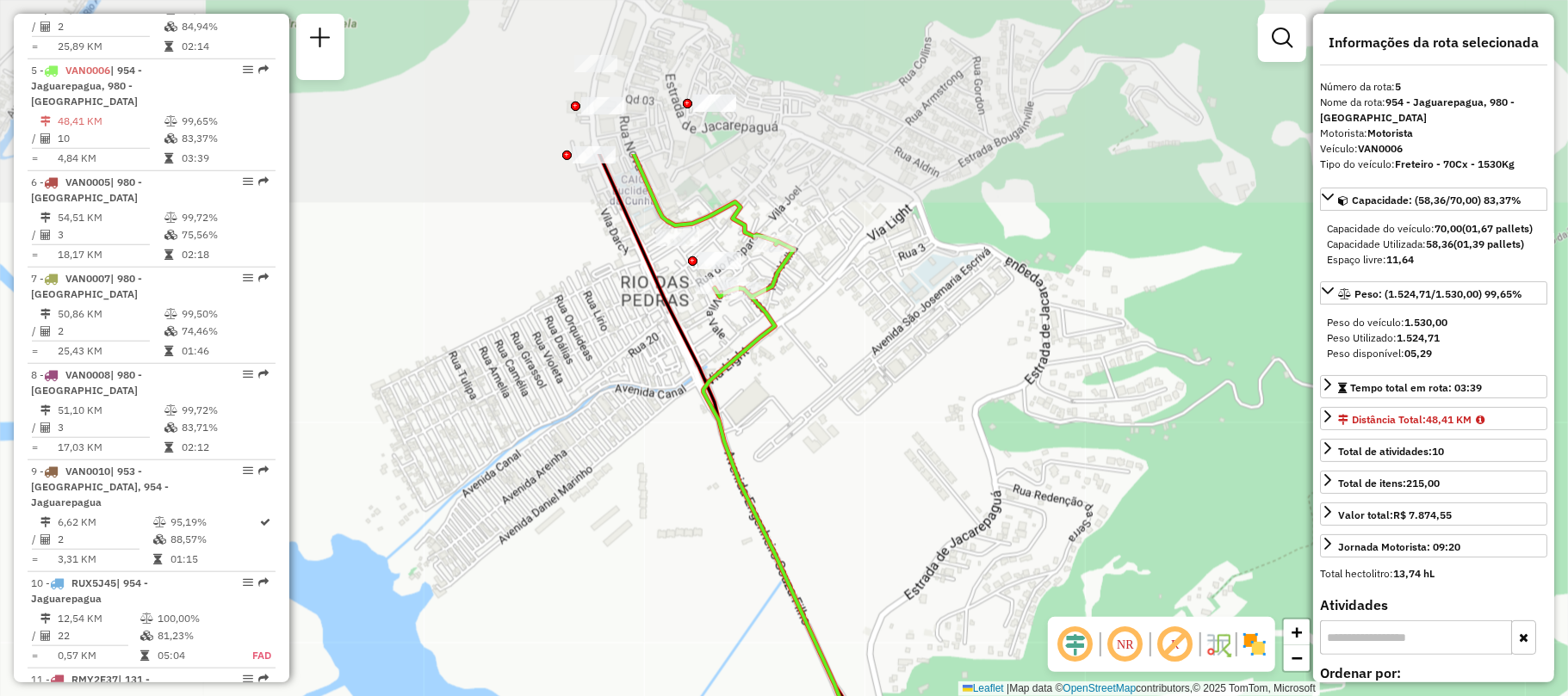
drag, startPoint x: 697, startPoint y: 221, endPoint x: 721, endPoint y: 442, distance: 222.3
click at [721, 442] on icon at bounding box center [1191, 572] width 1116 height 836
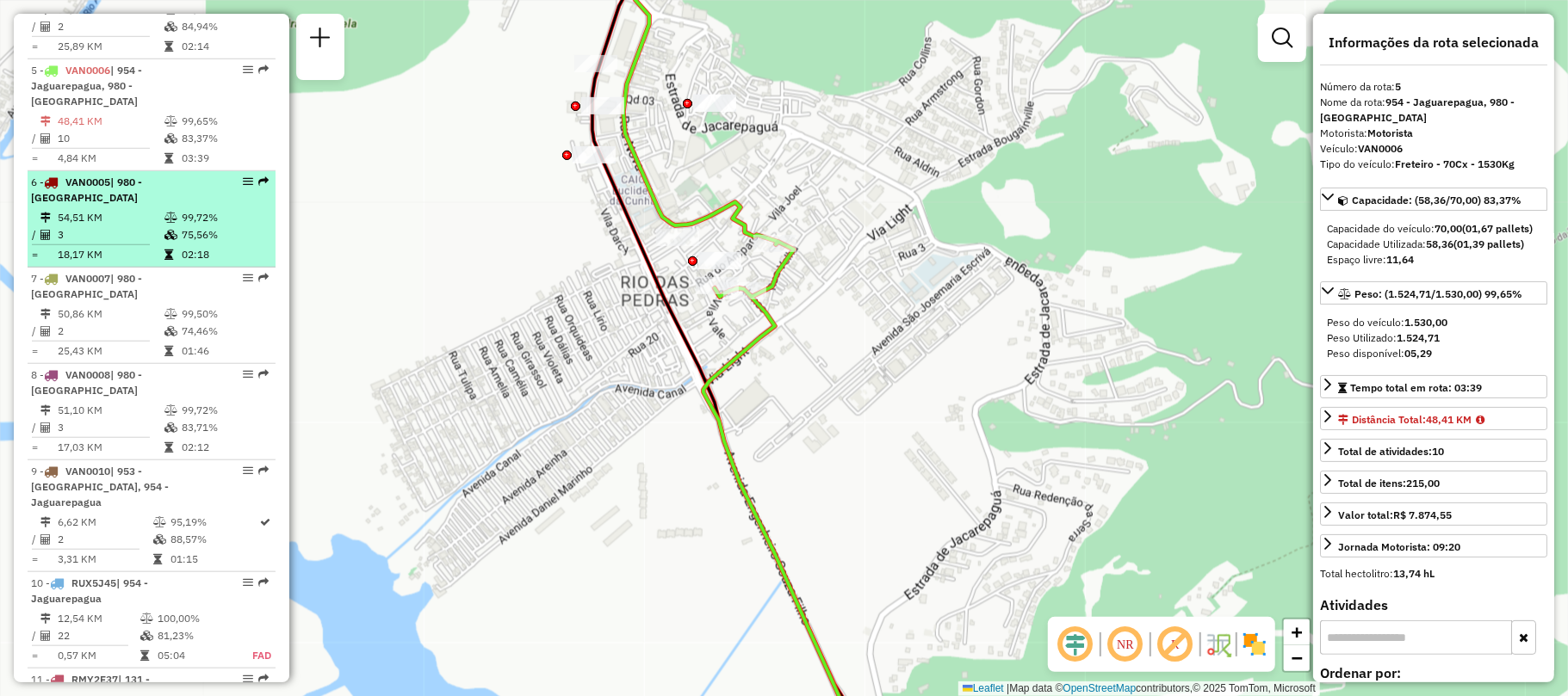
scroll to position [903, 0]
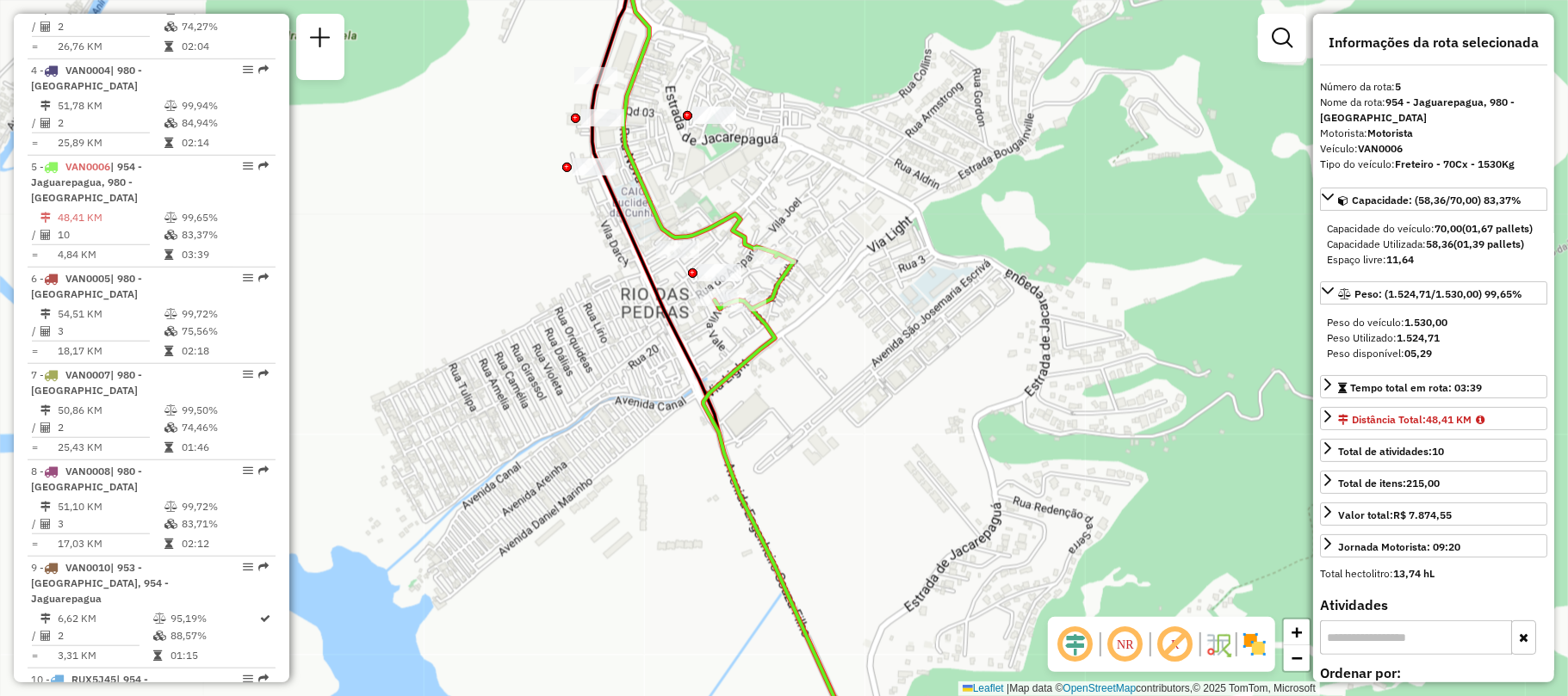
drag, startPoint x: 844, startPoint y: 280, endPoint x: 842, endPoint y: 359, distance: 79.0
click at [842, 359] on div "Janela de atendimento Grade de atendimento Capacidade Transportadoras Veículos …" at bounding box center [784, 348] width 1568 height 696
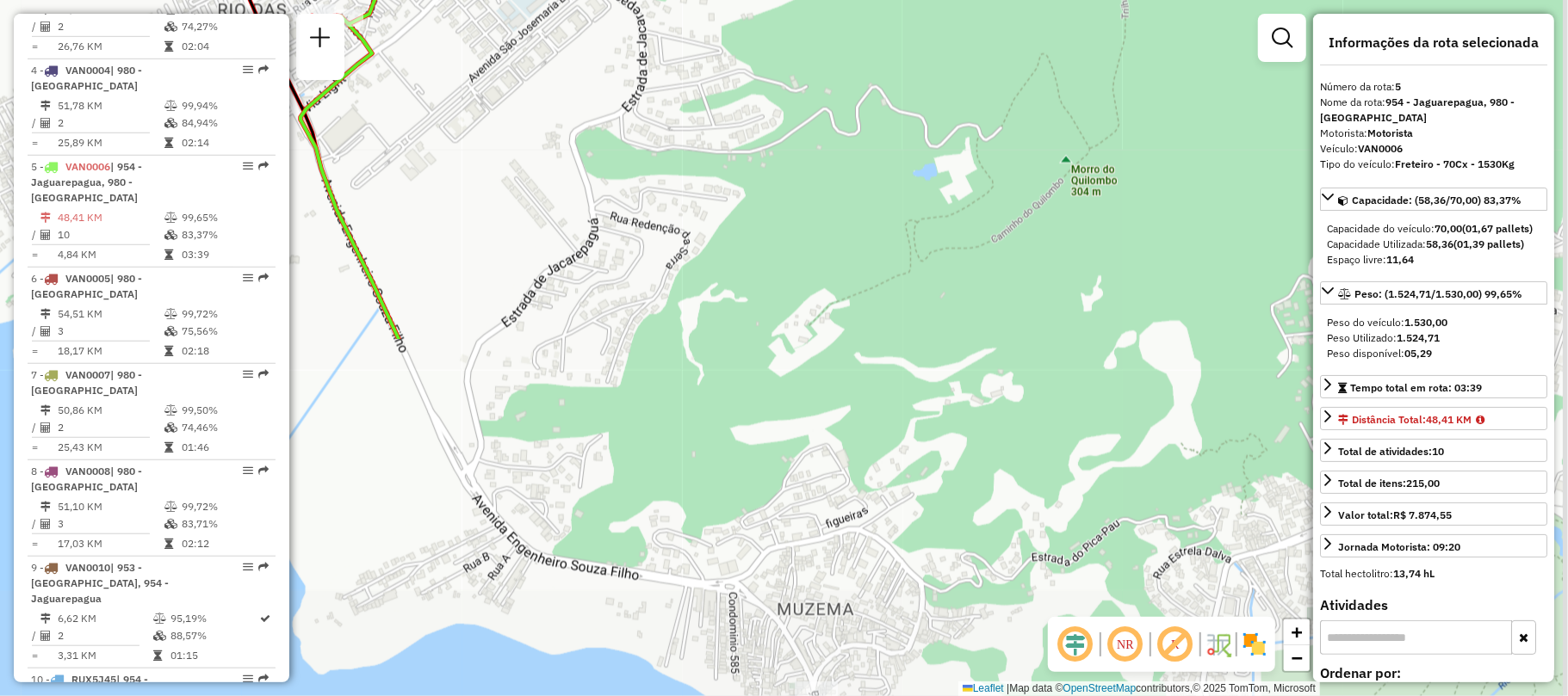
drag, startPoint x: 734, startPoint y: 528, endPoint x: 396, endPoint y: 117, distance: 532.1
click at [401, 125] on div "Janela de atendimento Grade de atendimento Capacidade Transportadoras Veículos …" at bounding box center [784, 348] width 1568 height 696
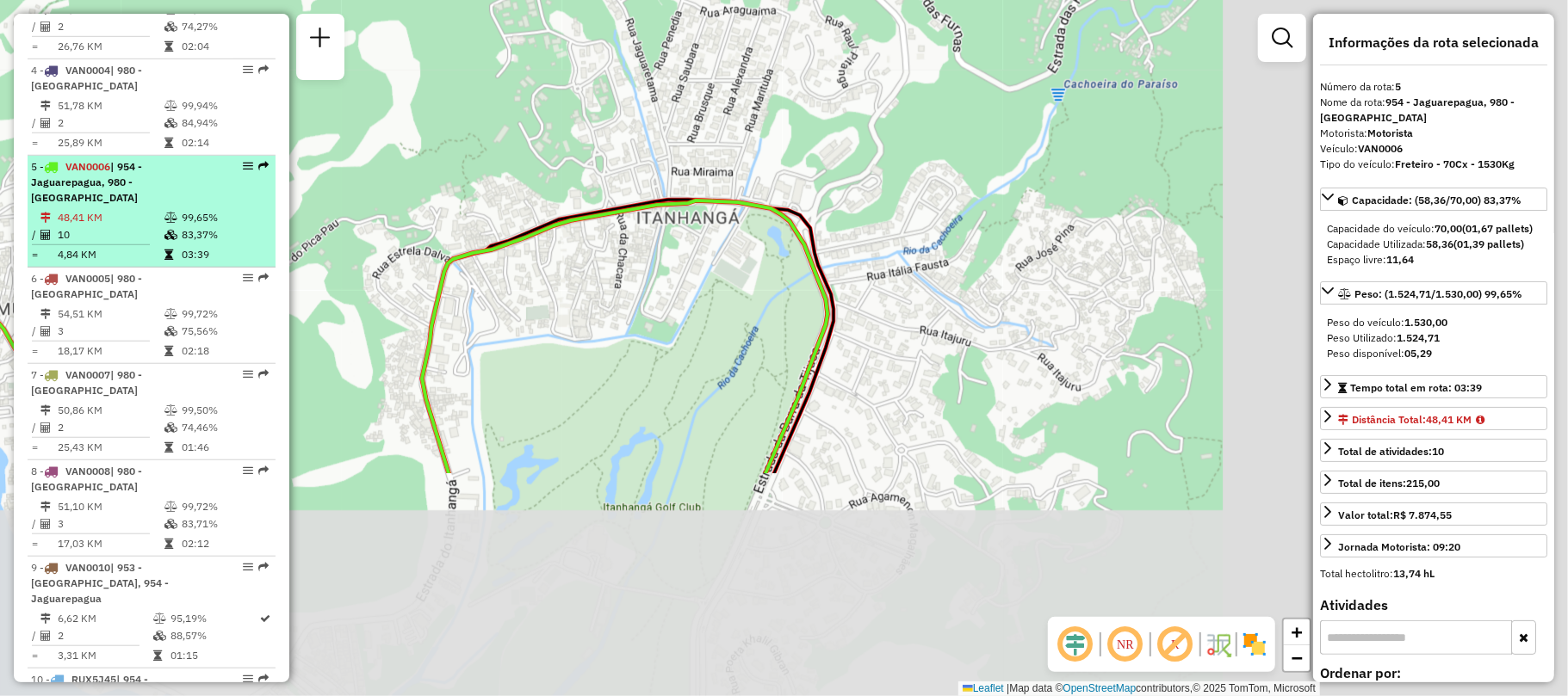
drag, startPoint x: 1037, startPoint y: 454, endPoint x: 252, endPoint y: 139, distance: 845.8
click at [252, 139] on hb-router-mapa "Informações da Sessão 1284138 - [DATE] Criação: [DATE] 19:31 Depósito: CDD Jaca…" at bounding box center [784, 348] width 1568 height 696
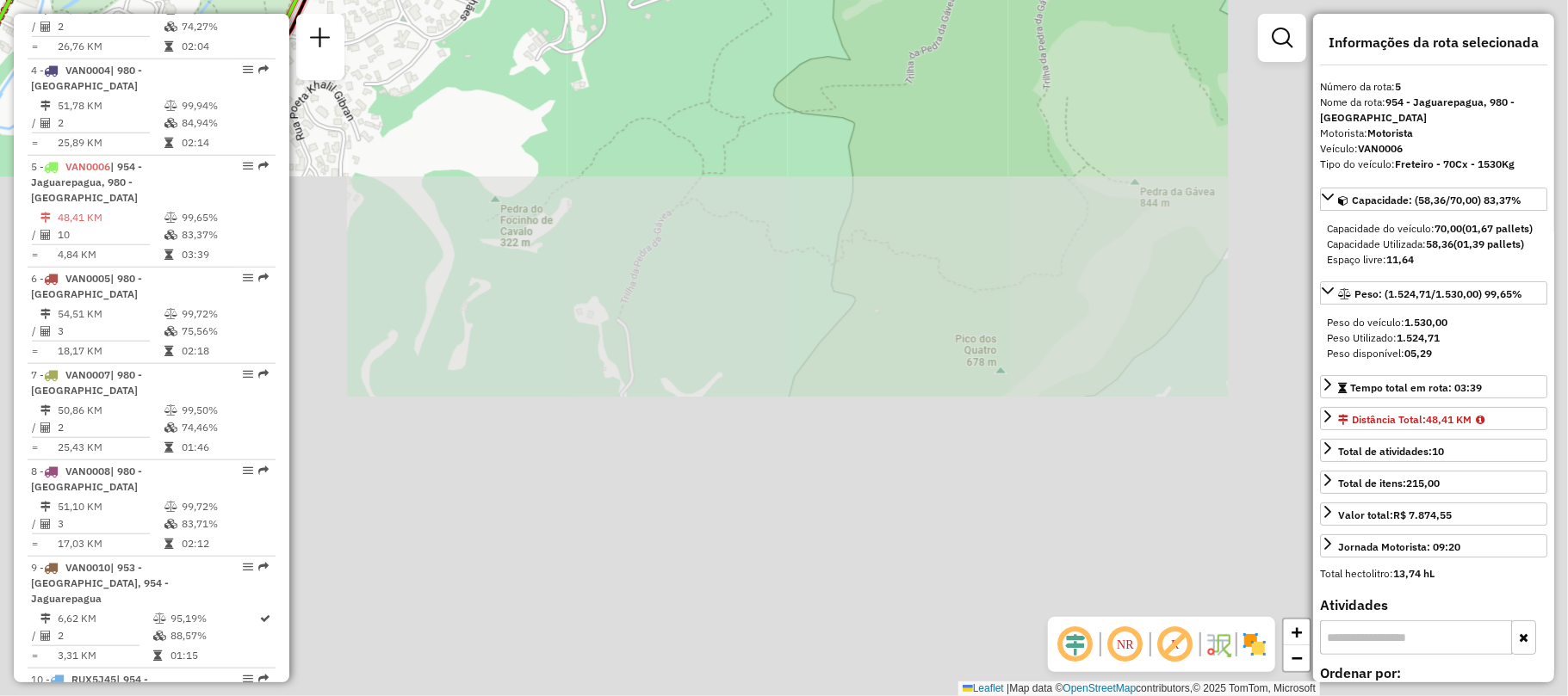
drag, startPoint x: 899, startPoint y: 497, endPoint x: 474, endPoint y: -33, distance: 679.4
click at [474, 0] on html "Aguarde... Pop-up bloqueado! Seu navegador bloqueou automáticamente a abertura …" at bounding box center [784, 348] width 1568 height 696
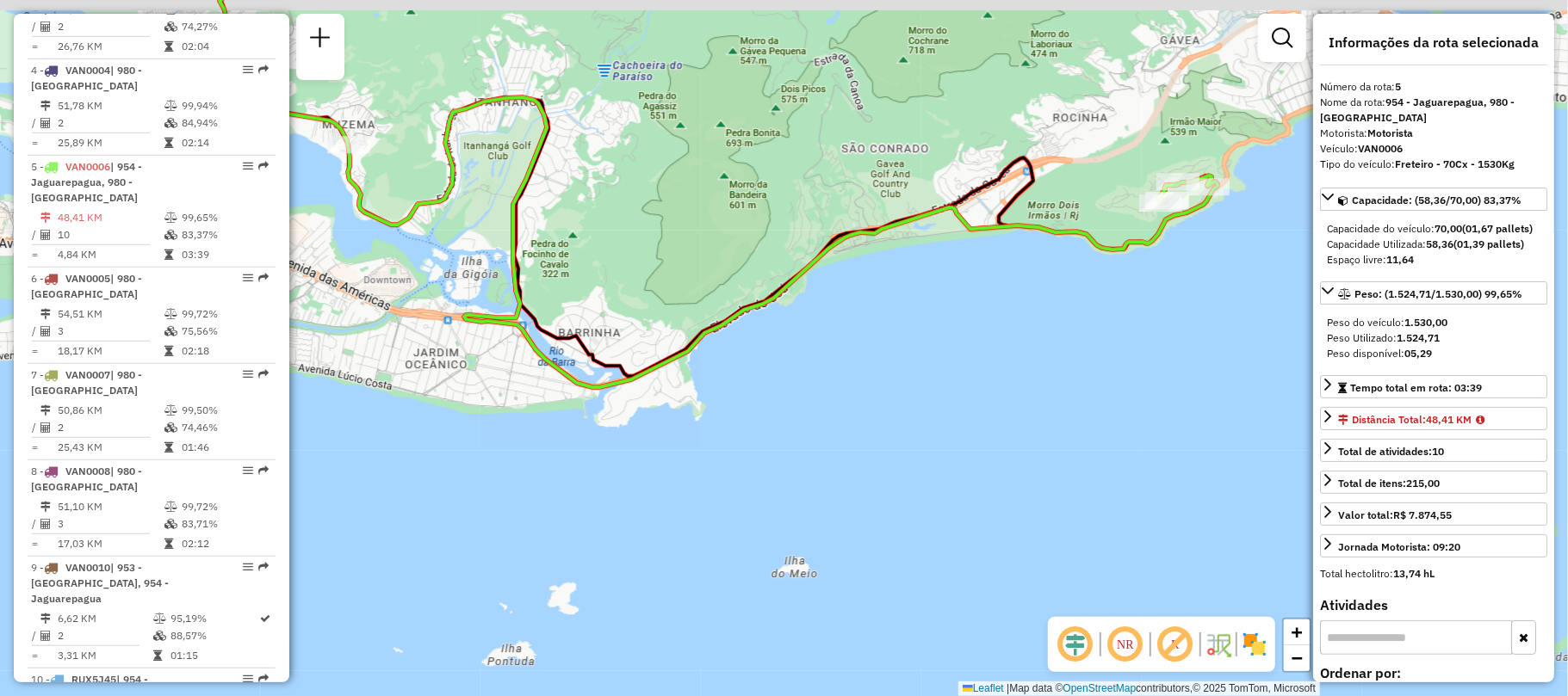
drag, startPoint x: 1121, startPoint y: 209, endPoint x: 900, endPoint y: 327, distance: 250.5
click at [900, 327] on icon at bounding box center [718, 174] width 998 height 424
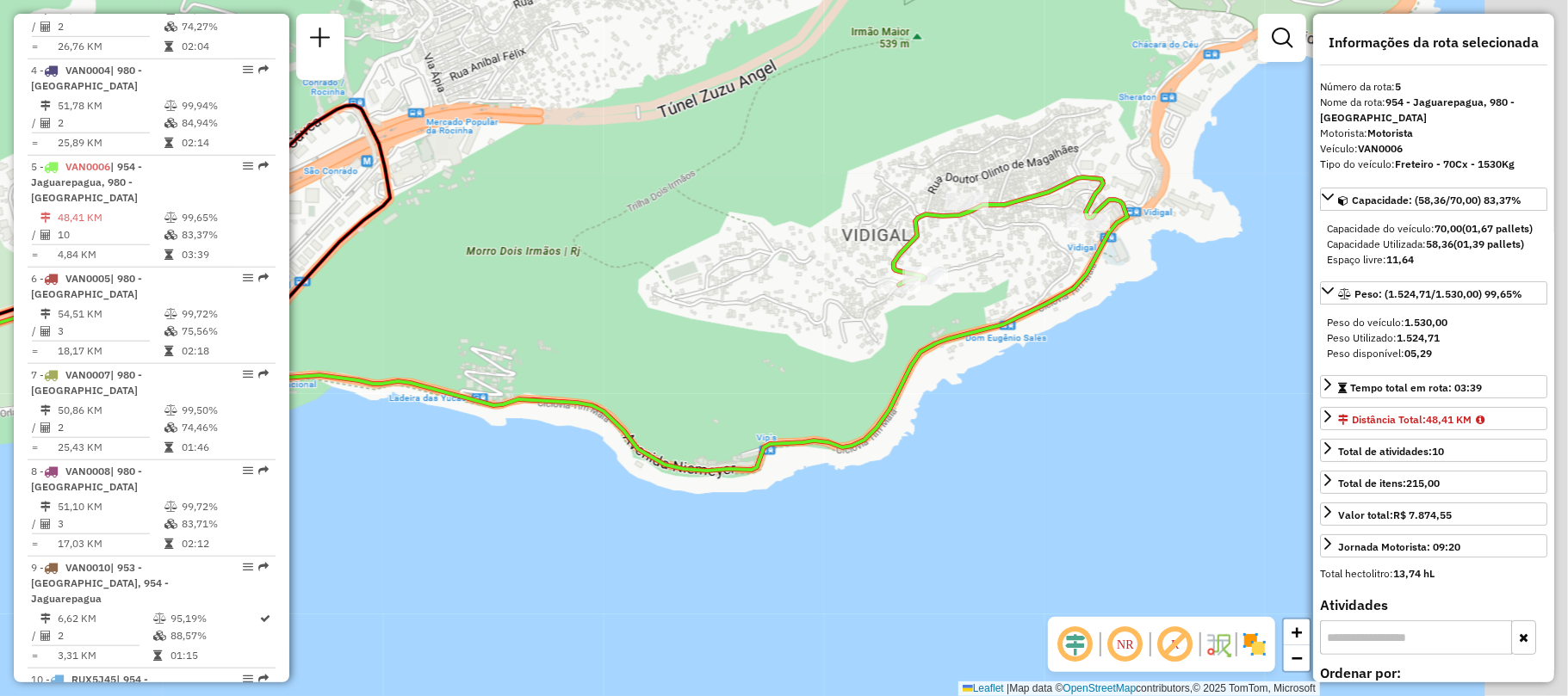
drag, startPoint x: 868, startPoint y: 217, endPoint x: 699, endPoint y: 255, distance: 173.2
click at [699, 255] on div "Janela de atendimento Grade de atendimento Capacidade Transportadoras Veículos …" at bounding box center [784, 348] width 1568 height 696
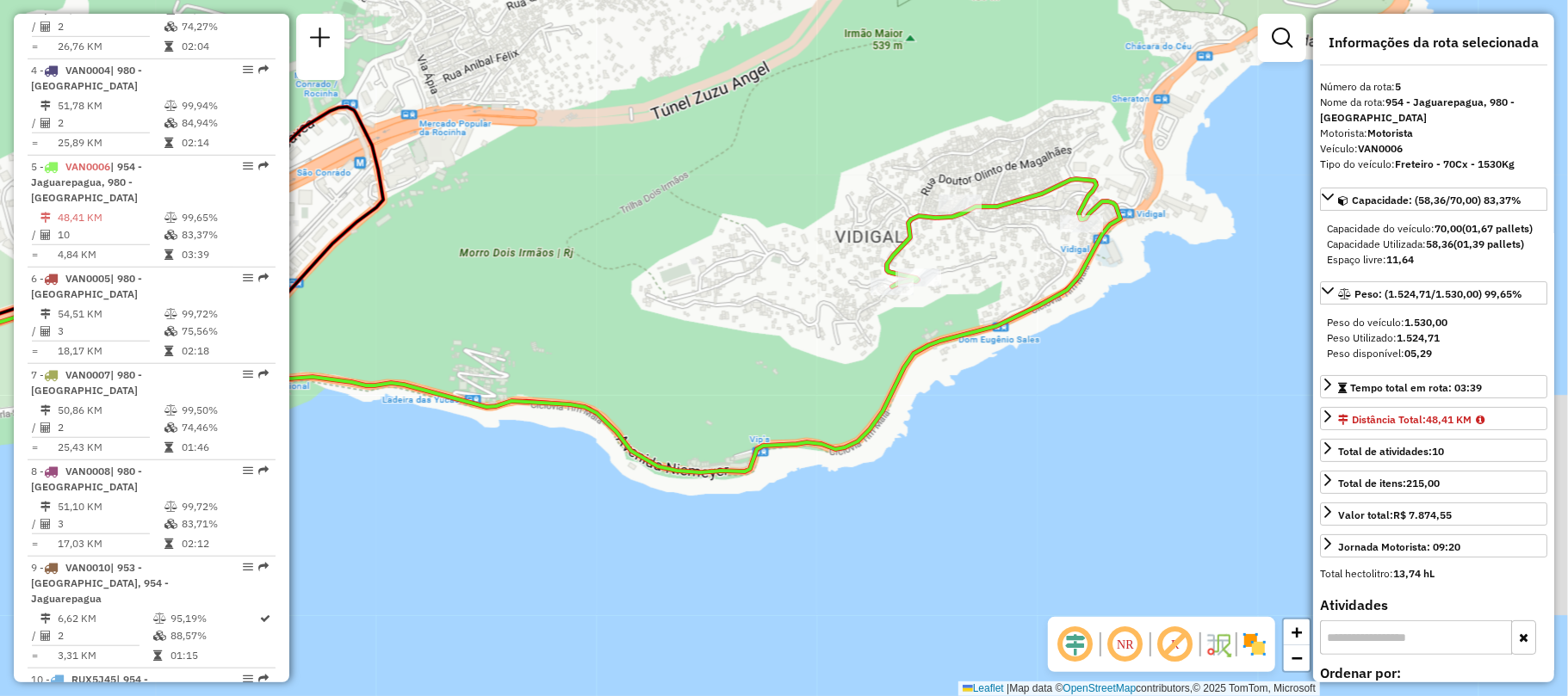
drag, startPoint x: 621, startPoint y: 246, endPoint x: 1364, endPoint y: 255, distance: 743.1
click at [1364, 255] on hb-router-mapa "Informações da Sessão 1284138 - [DATE] Criação: [DATE] 19:31 Depósito: CDD Jaca…" at bounding box center [784, 348] width 1568 height 696
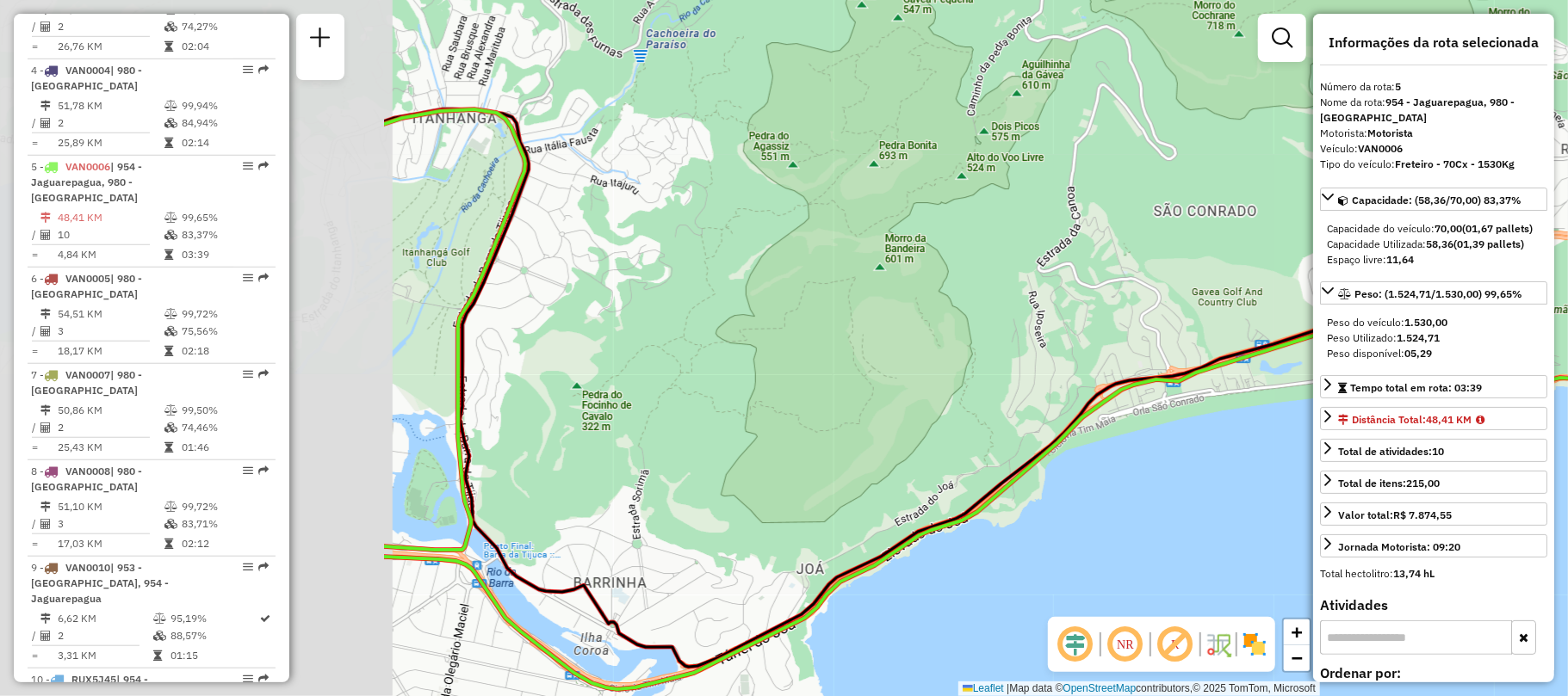
drag, startPoint x: 568, startPoint y: 275, endPoint x: 1095, endPoint y: 300, distance: 527.6
click at [1094, 300] on div "Janela de atendimento Grade de atendimento Capacidade Transportadoras Veículos …" at bounding box center [784, 348] width 1568 height 696
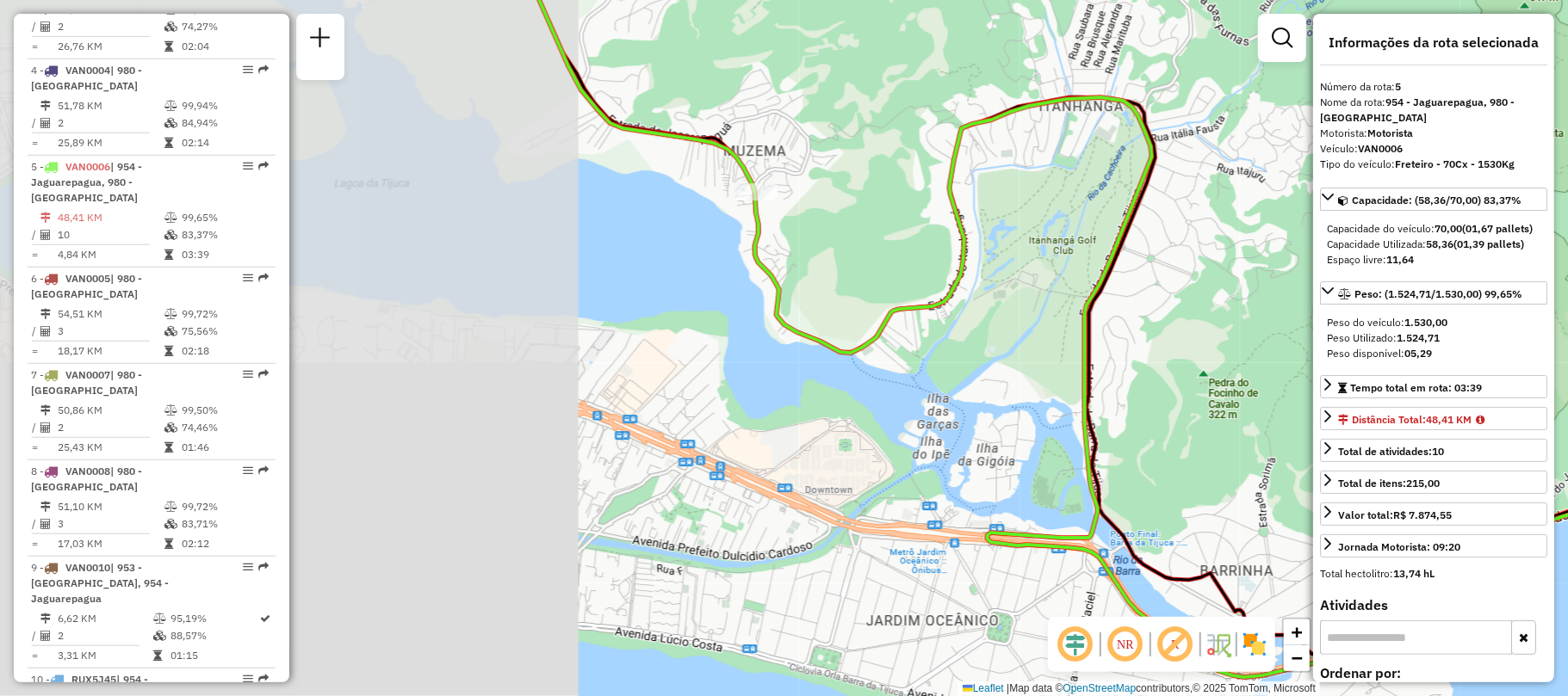
drag, startPoint x: 438, startPoint y: 307, endPoint x: 1096, endPoint y: 295, distance: 658.1
click at [1096, 295] on div "Janela de atendimento Grade de atendimento Capacidade Transportadoras Veículos …" at bounding box center [784, 348] width 1568 height 696
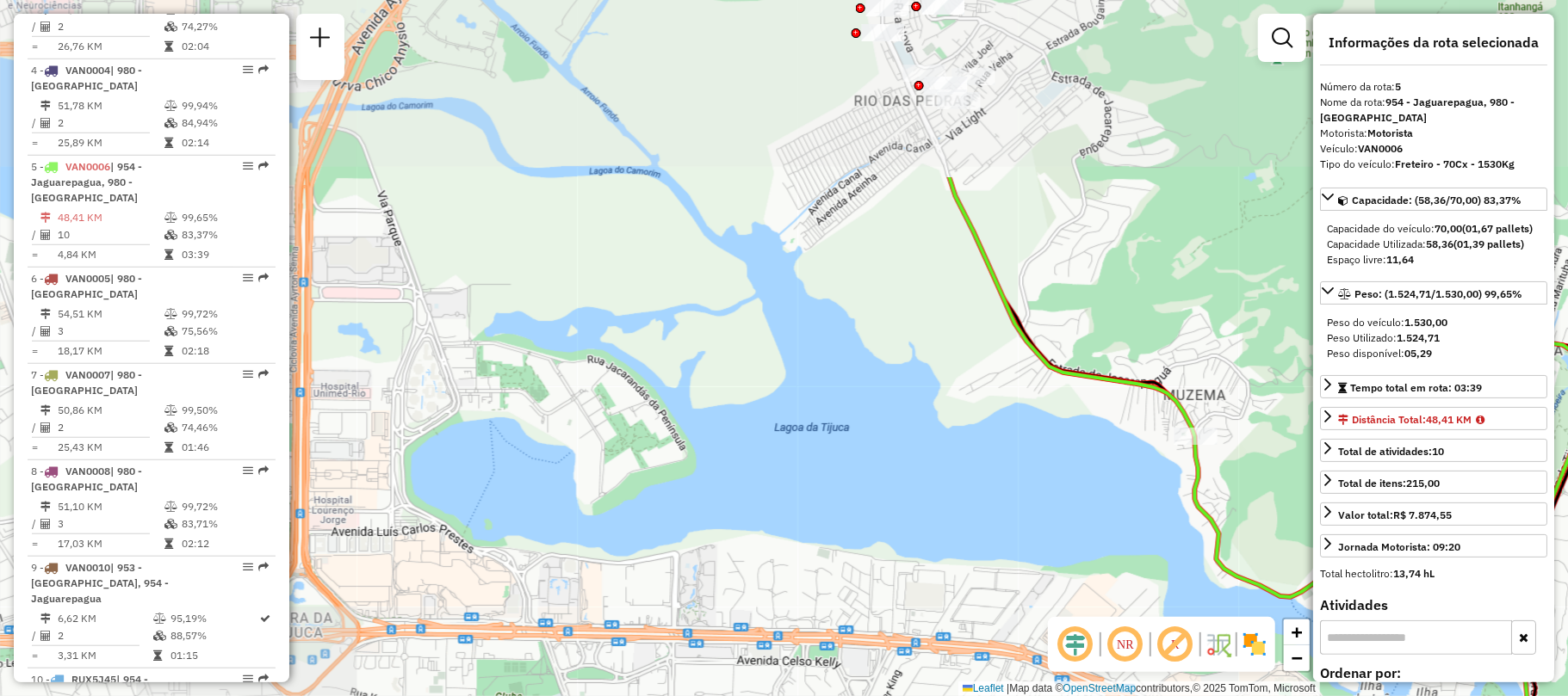
drag, startPoint x: 293, startPoint y: 304, endPoint x: 692, endPoint y: 552, distance: 469.8
click at [692, 552] on div "Janela de atendimento Grade de atendimento Capacidade Transportadoras Veículos …" at bounding box center [784, 348] width 1568 height 696
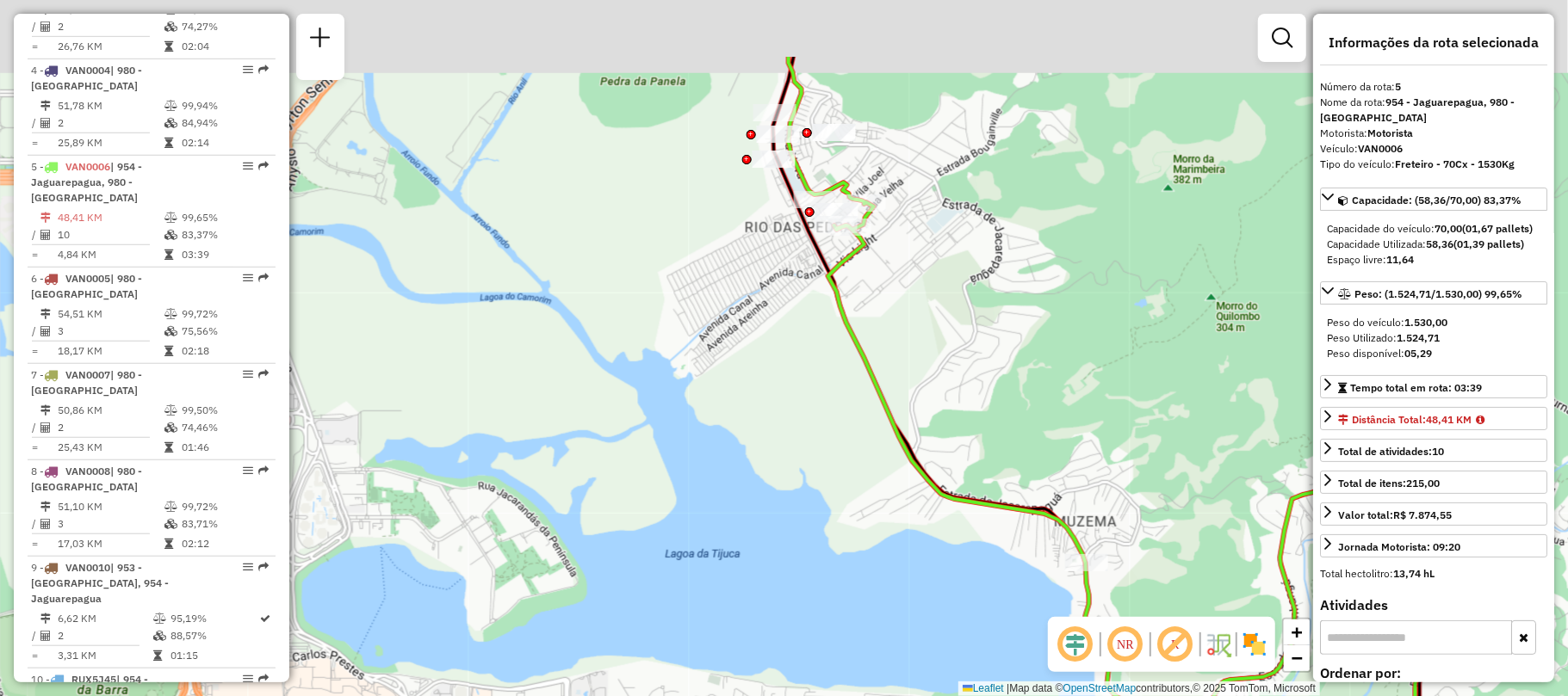
drag, startPoint x: 741, startPoint y: 288, endPoint x: 601, endPoint y: 479, distance: 236.8
click at [601, 479] on div "Janela de atendimento Grade de atendimento Capacidade Transportadoras Veículos …" at bounding box center [784, 348] width 1568 height 696
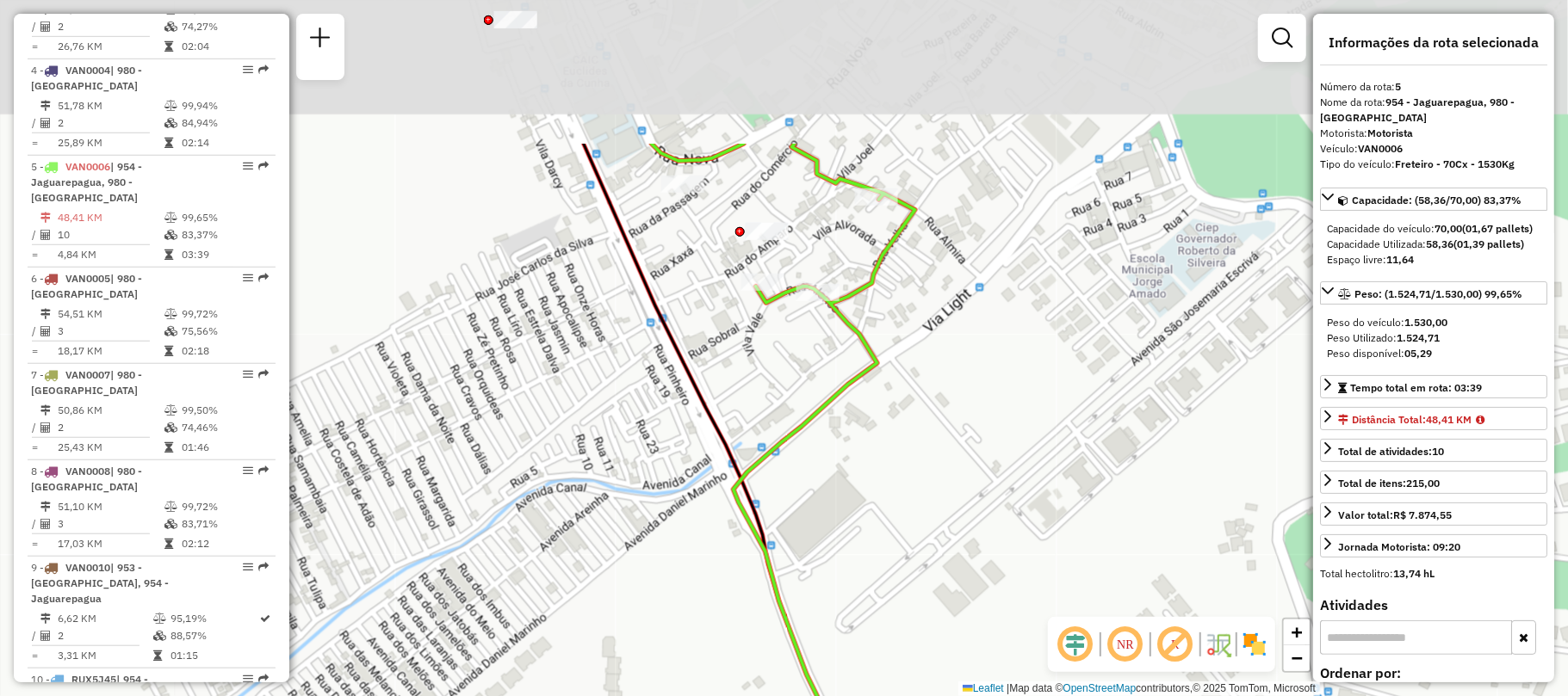
drag, startPoint x: 893, startPoint y: 141, endPoint x: 835, endPoint y: 428, distance: 292.8
click at [835, 428] on div "Janela de atendimento Grade de atendimento Capacidade Transportadoras Veículos …" at bounding box center [784, 348] width 1568 height 696
